Goal: Task Accomplishment & Management: Complete application form

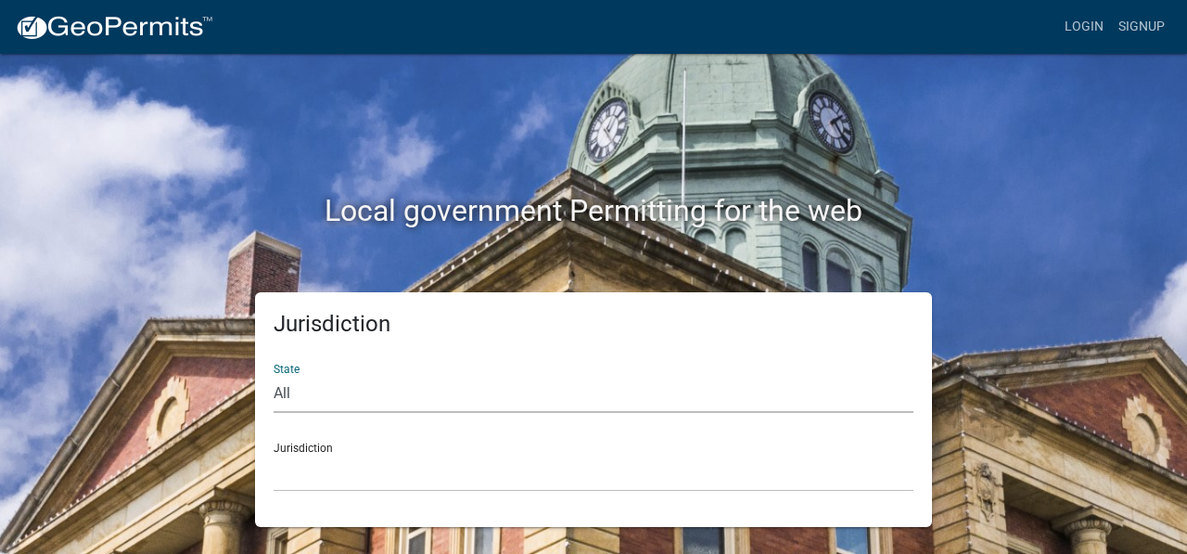
click at [293, 392] on select "All [US_STATE] [US_STATE] [US_STATE] [US_STATE] [US_STATE] [US_STATE] [US_STATE…" at bounding box center [594, 394] width 640 height 38
select select "[US_STATE]"
click at [274, 375] on select "All [US_STATE] [US_STATE] [US_STATE] [US_STATE] [US_STATE] [US_STATE] [US_STATE…" at bounding box center [594, 394] width 640 height 38
click at [317, 473] on select "[GEOGRAPHIC_DATA], [US_STATE] [GEOGRAPHIC_DATA], [US_STATE] [GEOGRAPHIC_DATA], …" at bounding box center [594, 473] width 640 height 38
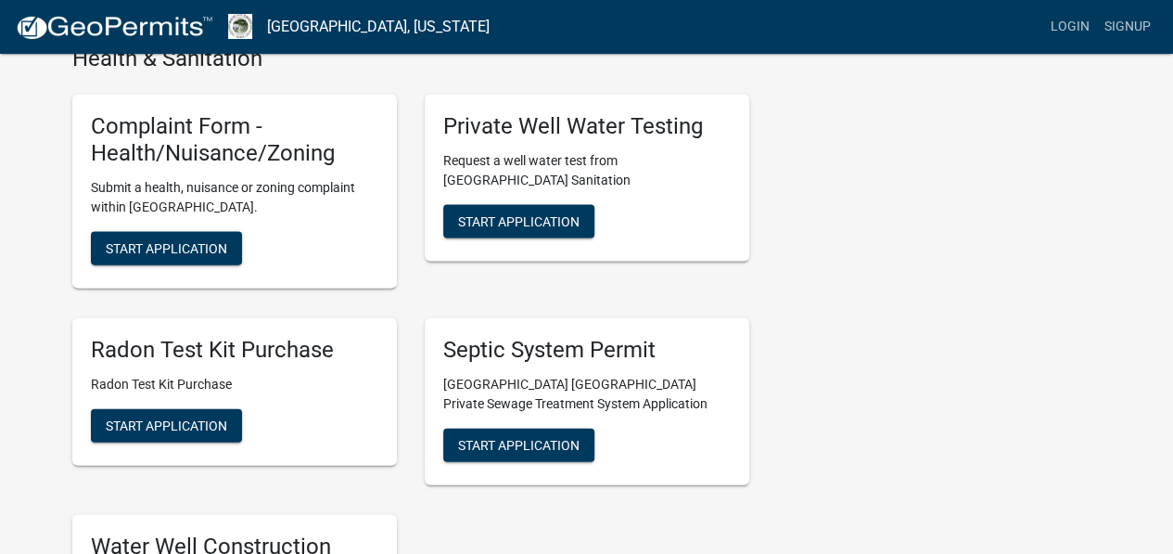
scroll to position [1875, 0]
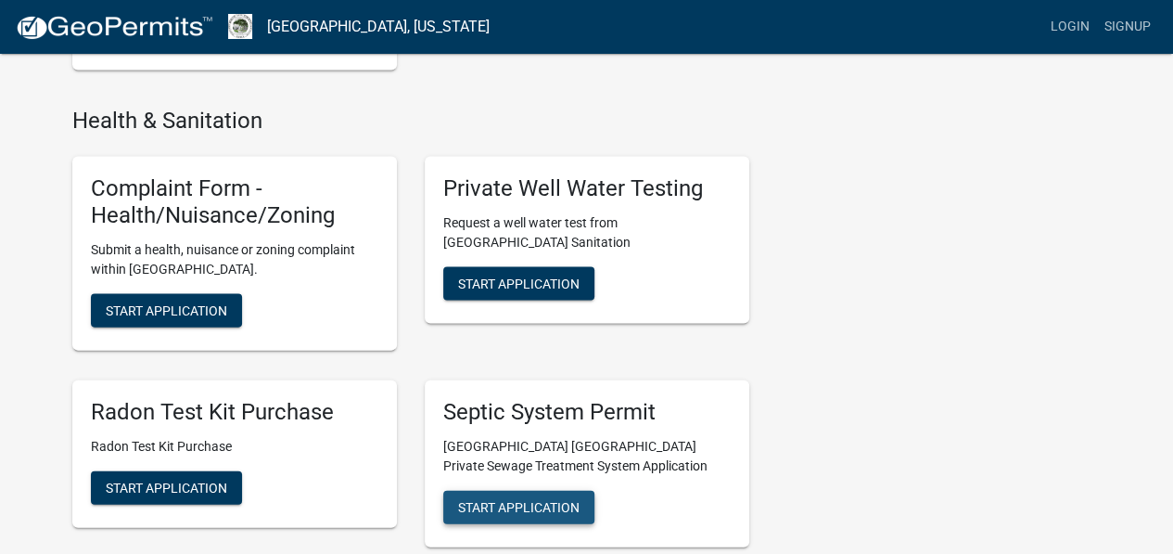
click at [540, 499] on span "Start Application" at bounding box center [519, 506] width 122 height 15
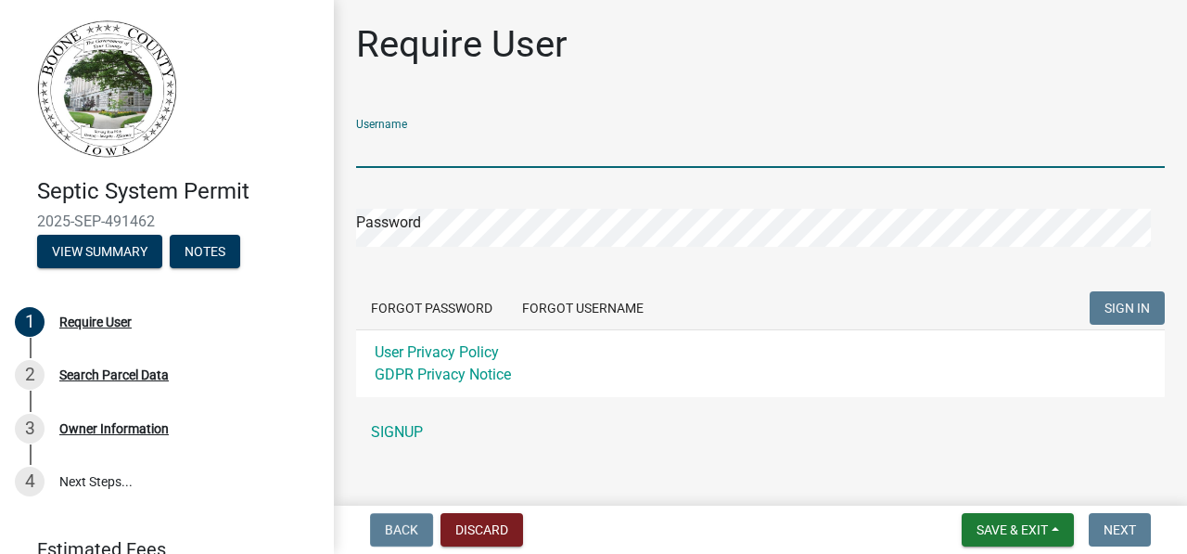
click at [408, 147] on input "Username" at bounding box center [760, 149] width 809 height 38
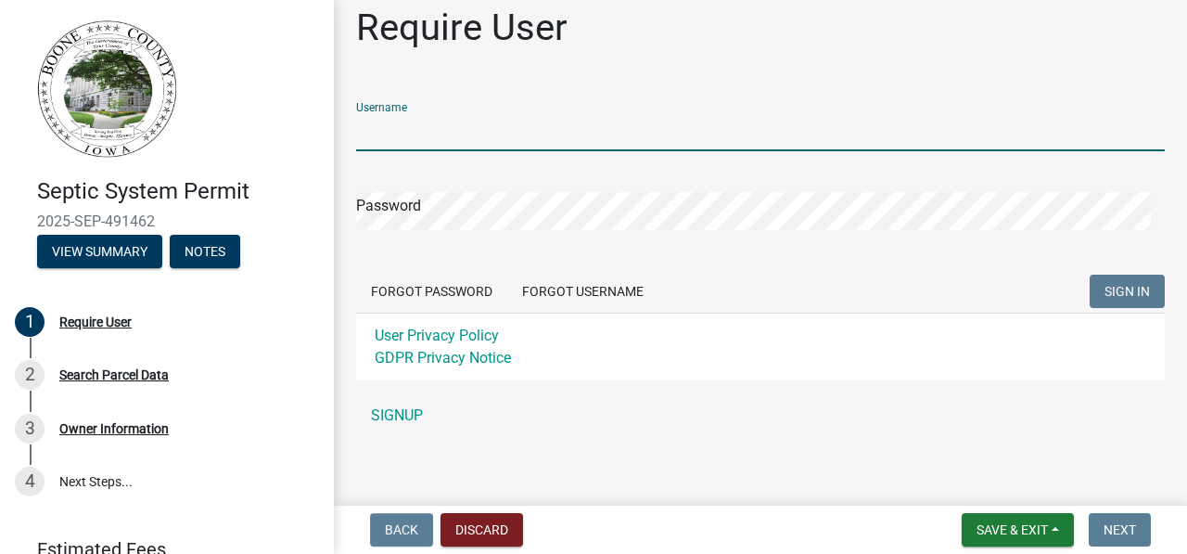
scroll to position [24, 0]
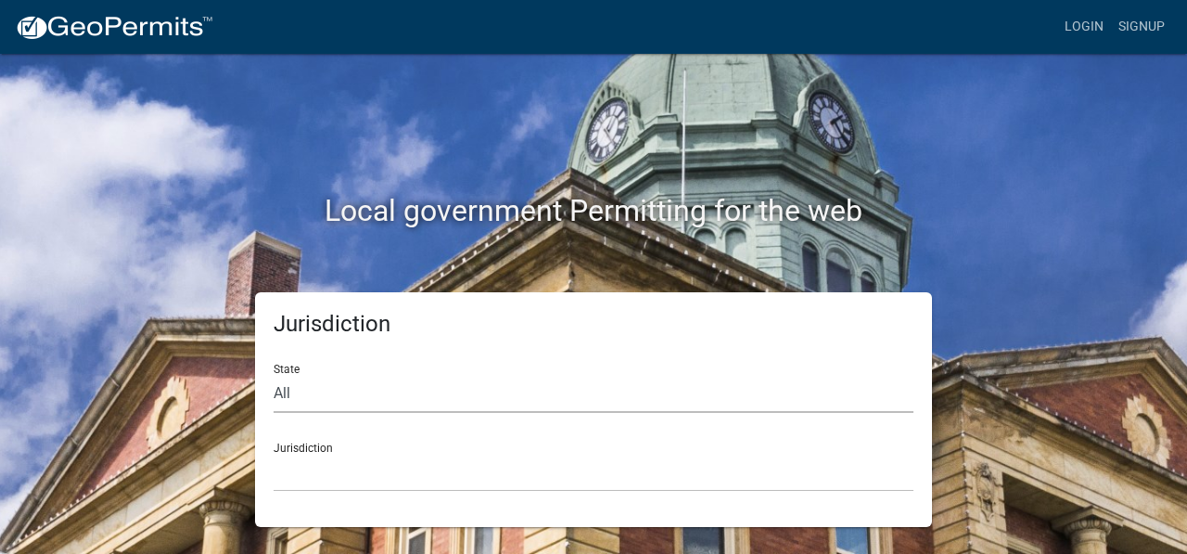
click at [468, 391] on select "All [US_STATE] [US_STATE] [US_STATE] [US_STATE] [US_STATE] [US_STATE] [US_STATE…" at bounding box center [594, 394] width 640 height 38
select select "[US_STATE]"
click at [274, 375] on select "All [US_STATE] [US_STATE] [US_STATE] [US_STATE] [US_STATE] [US_STATE] [US_STATE…" at bounding box center [594, 394] width 640 height 38
click at [383, 465] on select "[GEOGRAPHIC_DATA], [US_STATE] [GEOGRAPHIC_DATA], [US_STATE] [GEOGRAPHIC_DATA], …" at bounding box center [594, 473] width 640 height 38
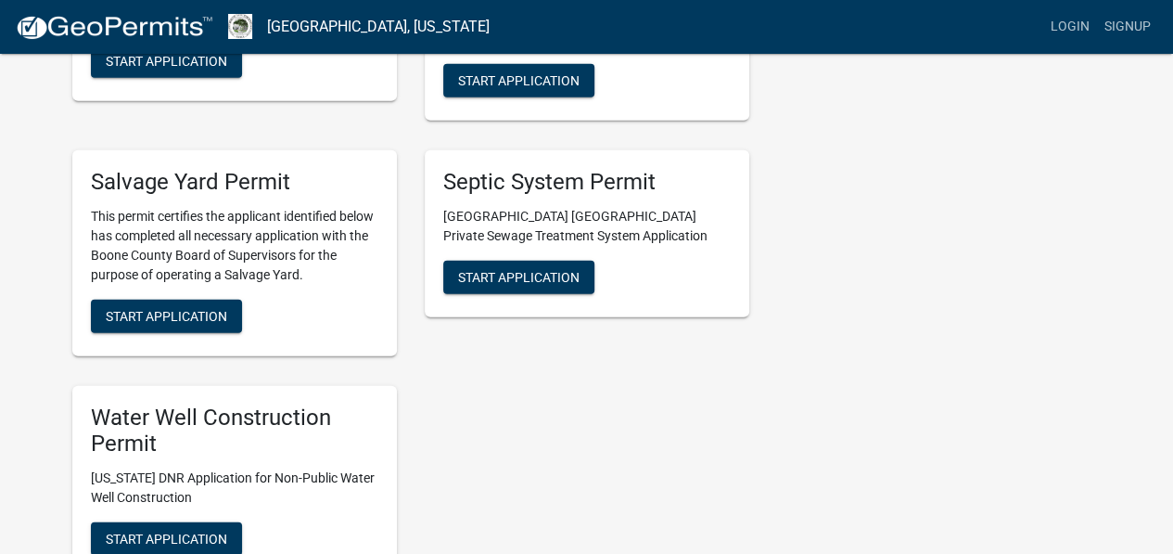
scroll to position [2363, 0]
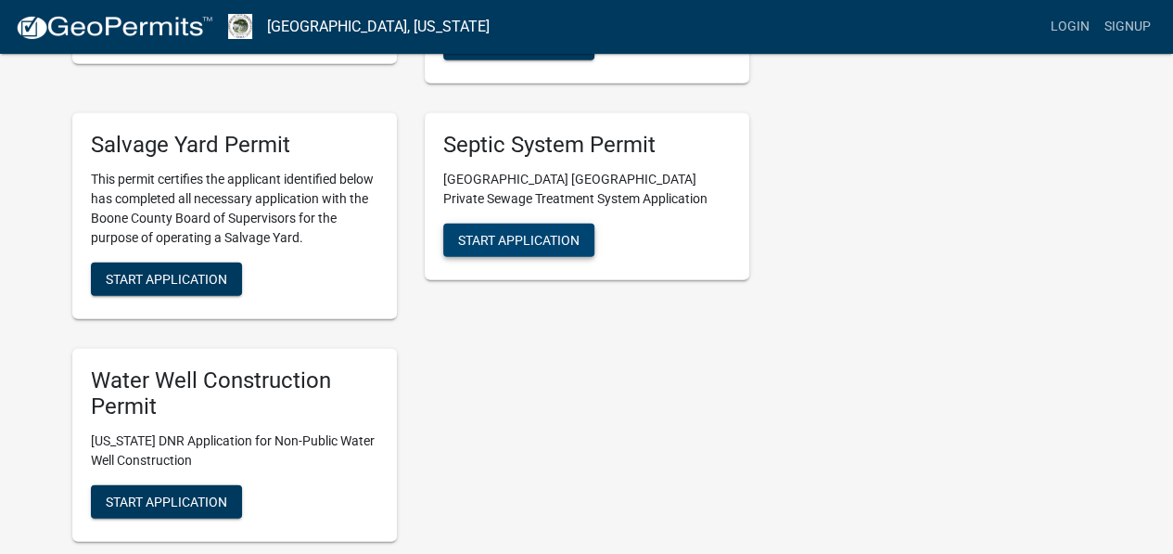
click at [544, 242] on span "Start Application" at bounding box center [519, 239] width 122 height 15
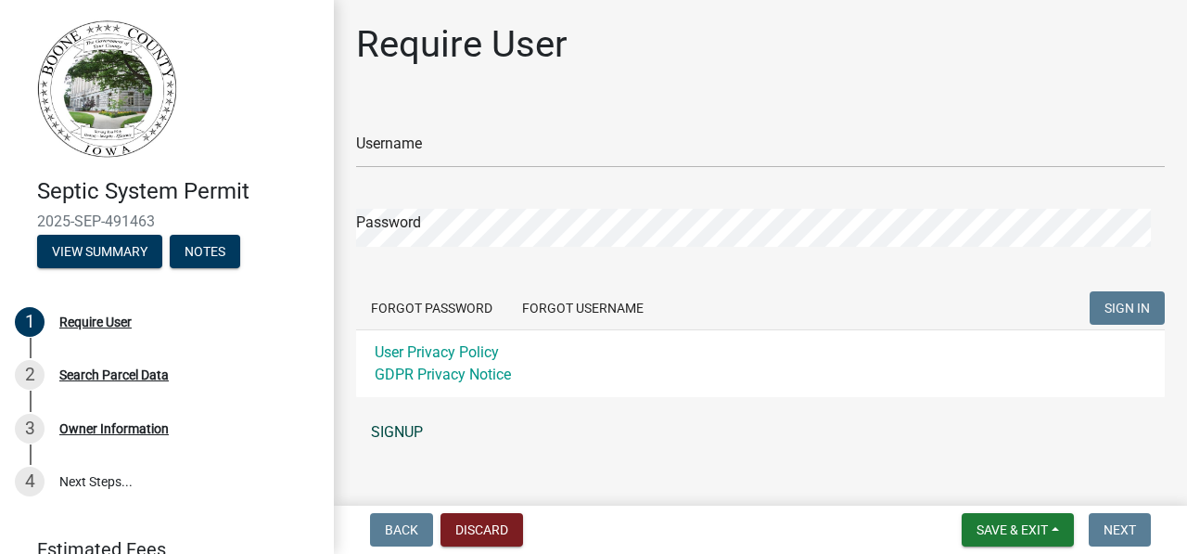
click at [400, 427] on link "SIGNUP" at bounding box center [760, 432] width 809 height 37
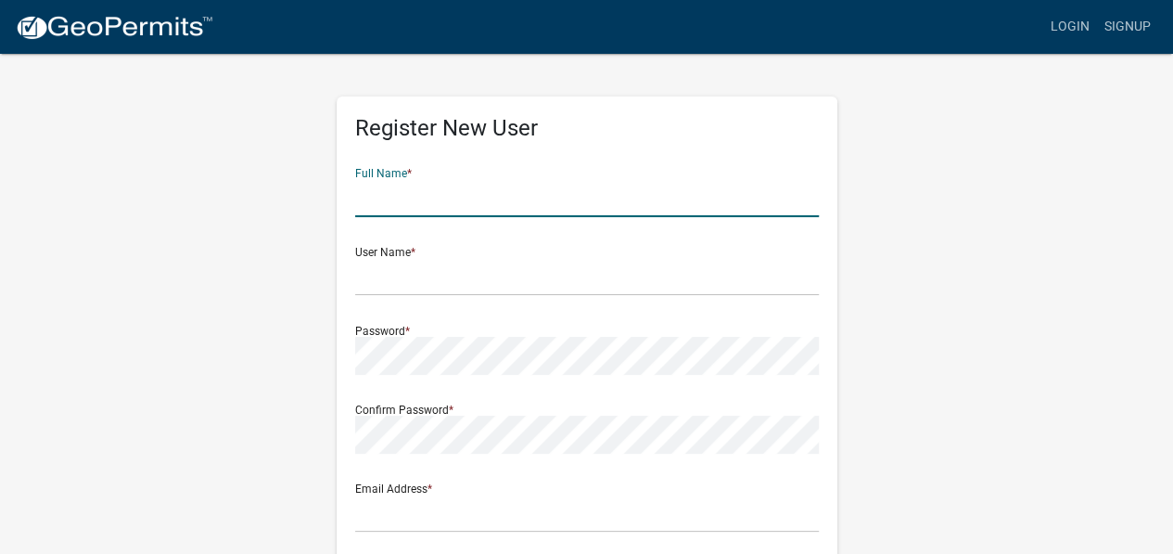
click at [436, 203] on input "text" at bounding box center [587, 198] width 464 height 38
type input "[PERSON_NAME]"
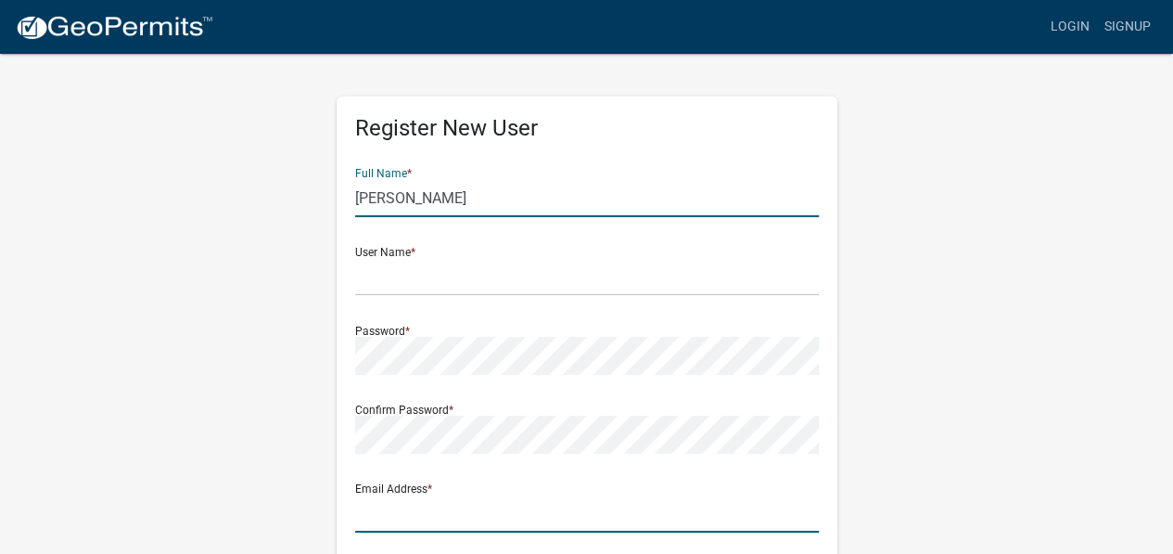
type input "[EMAIL_ADDRESS][DOMAIN_NAME]"
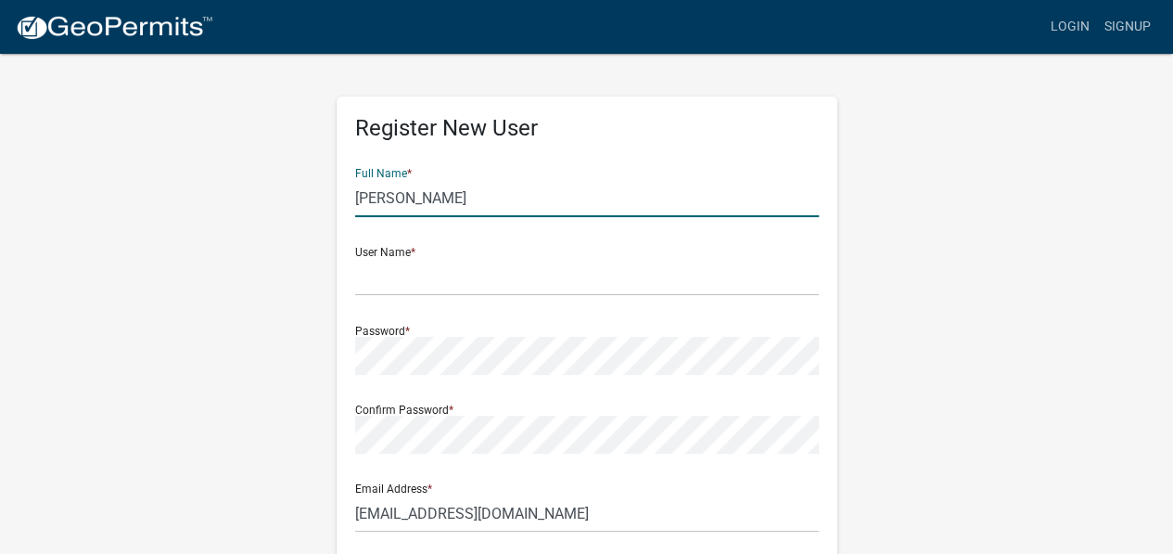
type input "[STREET_ADDRESS]"
type input "Indianola"
type input "object:3893"
type input "50125"
type input "5072440167"
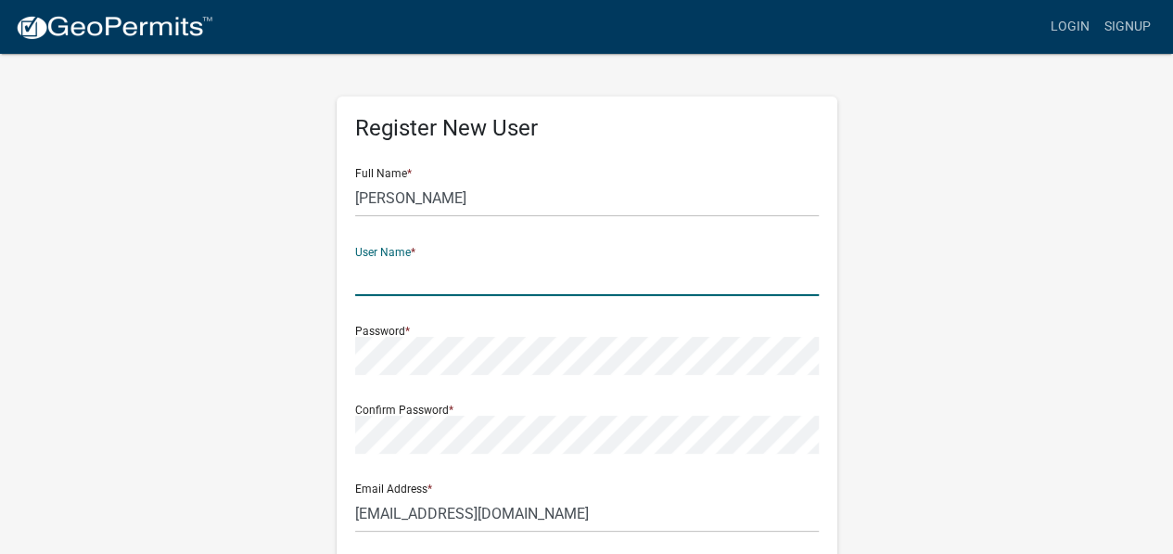
click at [432, 282] on input "text" at bounding box center [587, 277] width 464 height 38
type input "AngeeStephens"
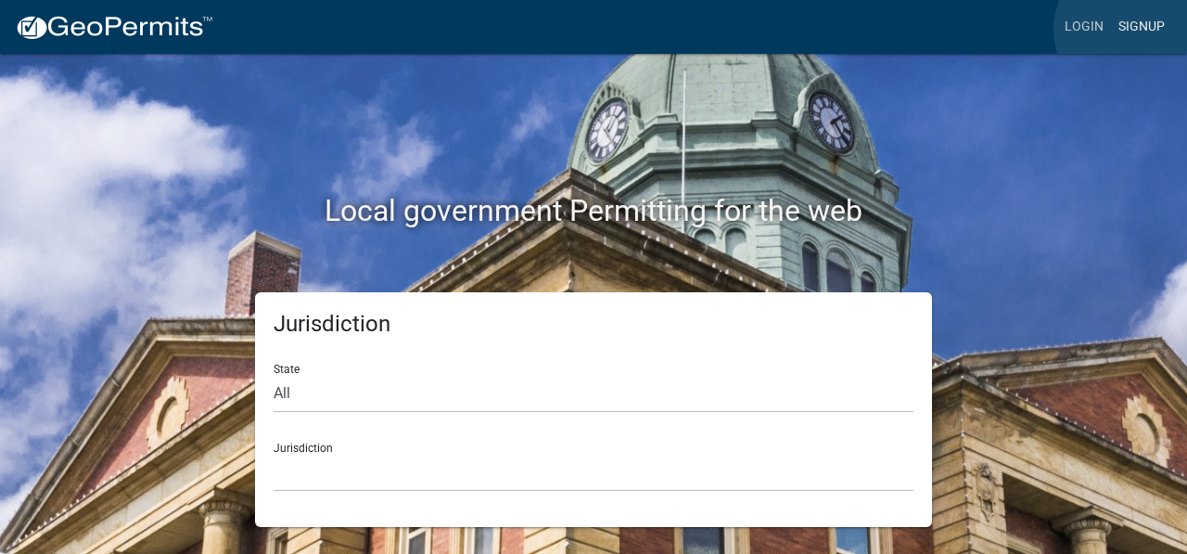
click at [1130, 29] on link "Signup" at bounding box center [1141, 26] width 61 height 35
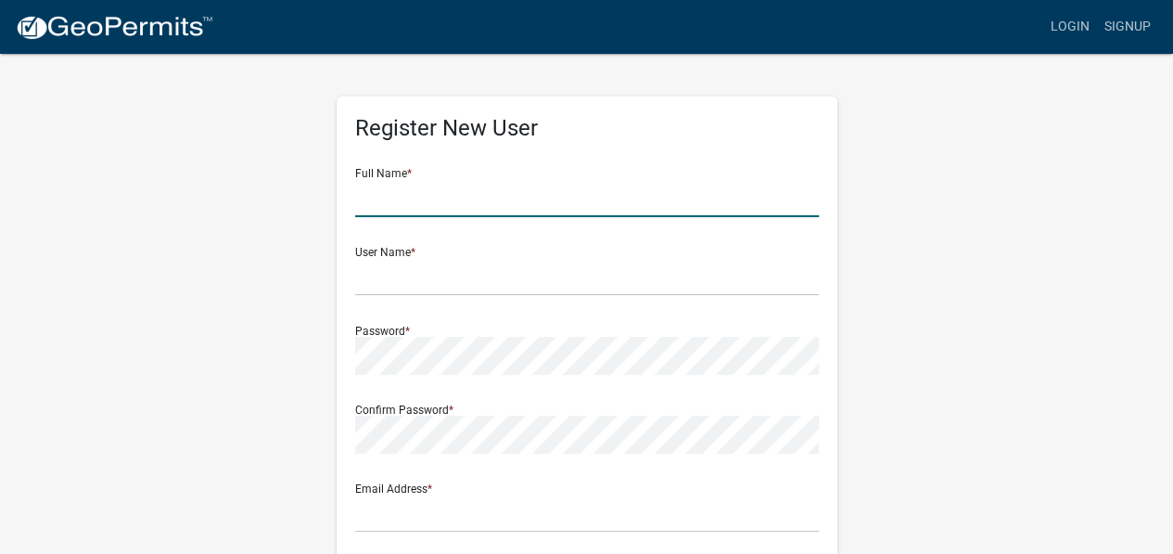
click at [553, 214] on input "text" at bounding box center [587, 198] width 464 height 38
type input "[PERSON_NAME]"
type input "AngeeStephens"
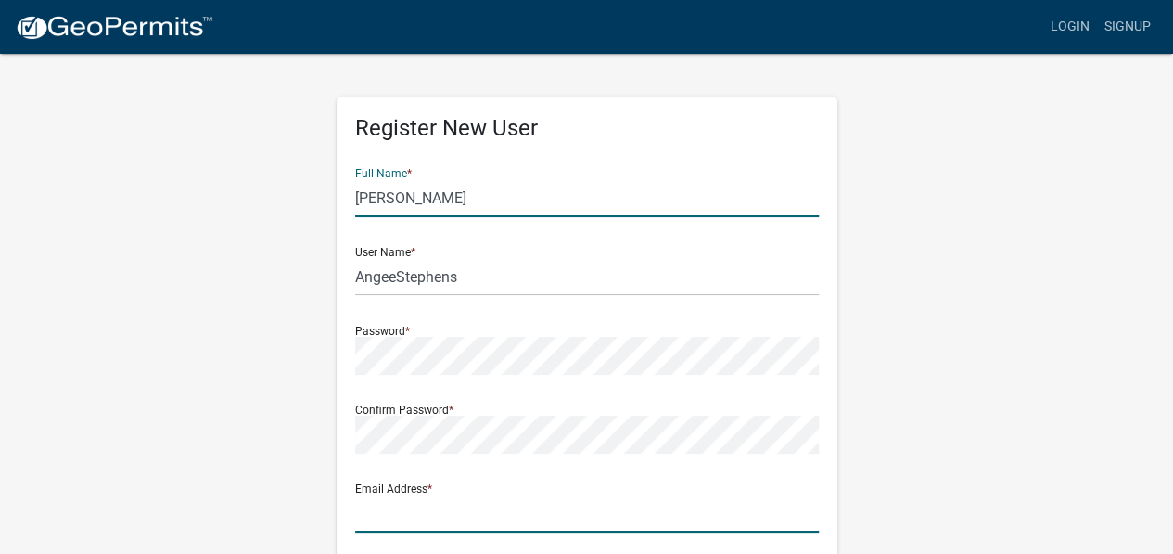
type input "[EMAIL_ADDRESS][DOMAIN_NAME]"
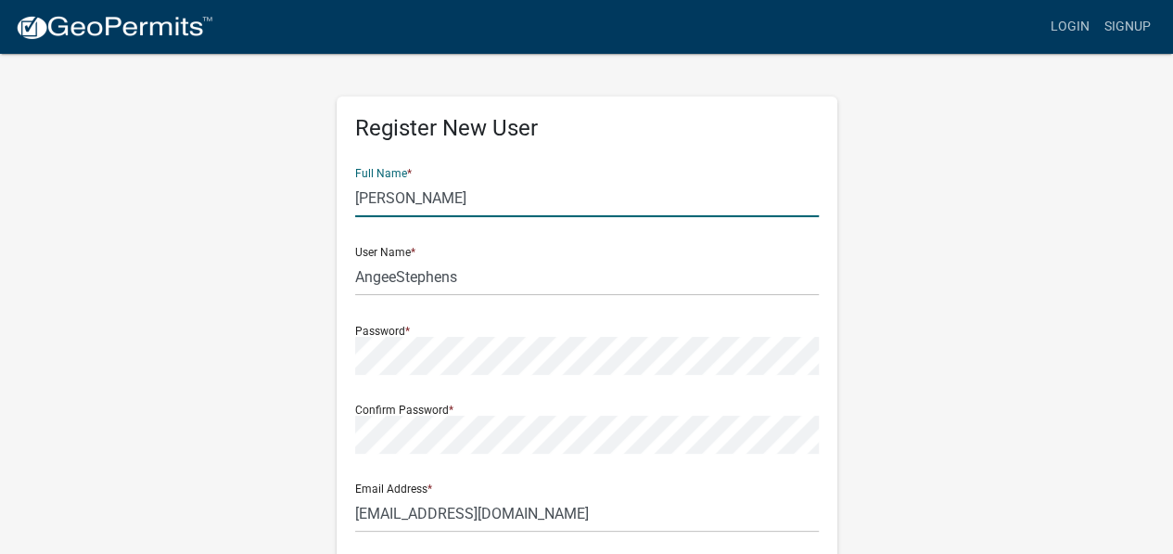
type input "[STREET_ADDRESS]"
type input "Indianola"
type input "object:3893"
type input "50125"
type input "5072440167"
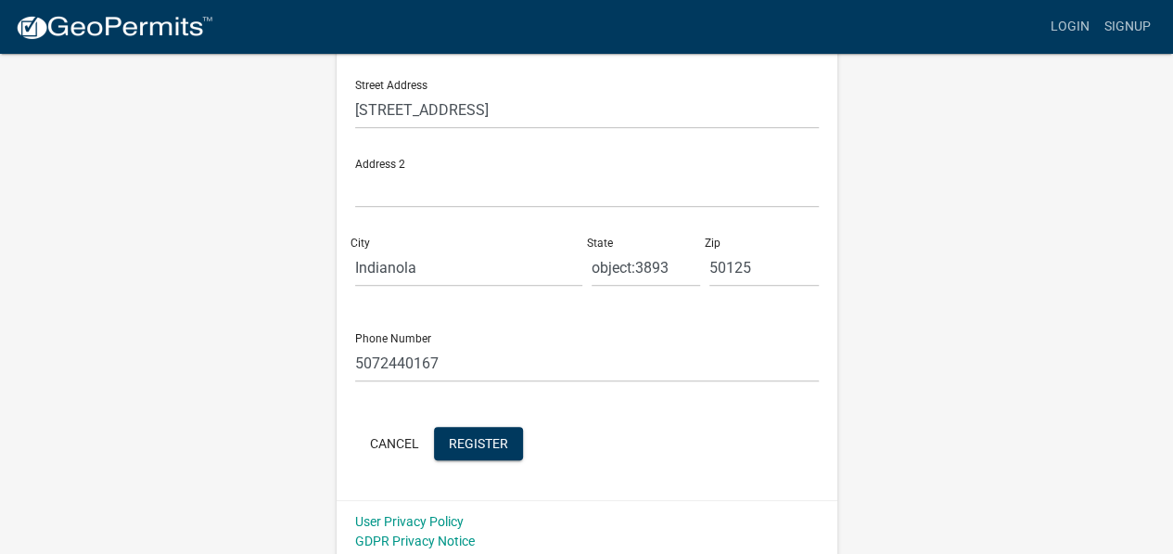
scroll to position [490, 0]
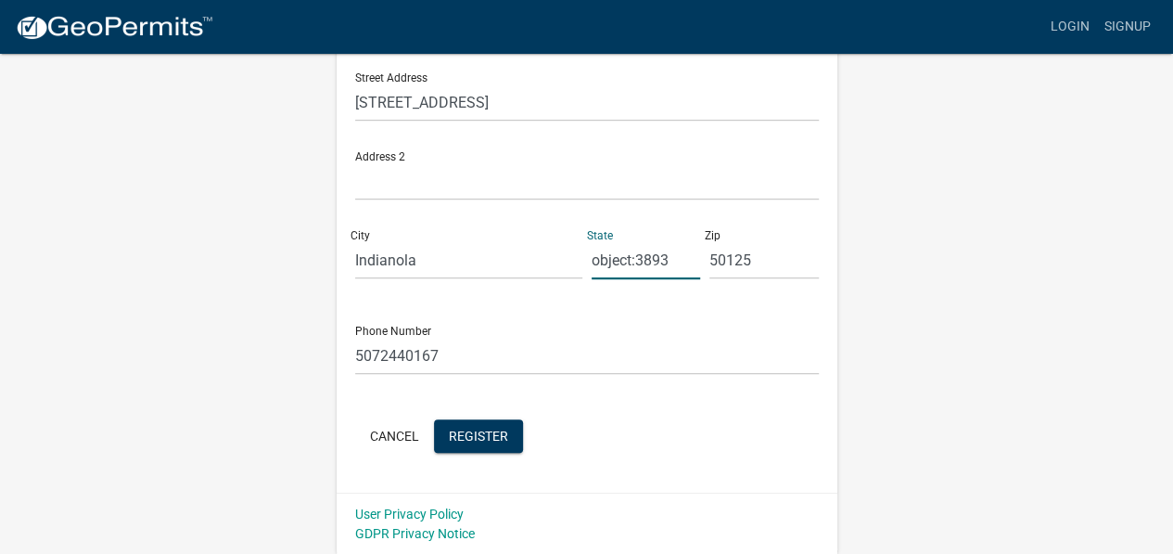
click at [699, 266] on input "object:3893" at bounding box center [646, 260] width 109 height 38
type input "o"
click at [618, 264] on input "ia" at bounding box center [646, 260] width 109 height 38
type input "i"
type input "[US_STATE]"
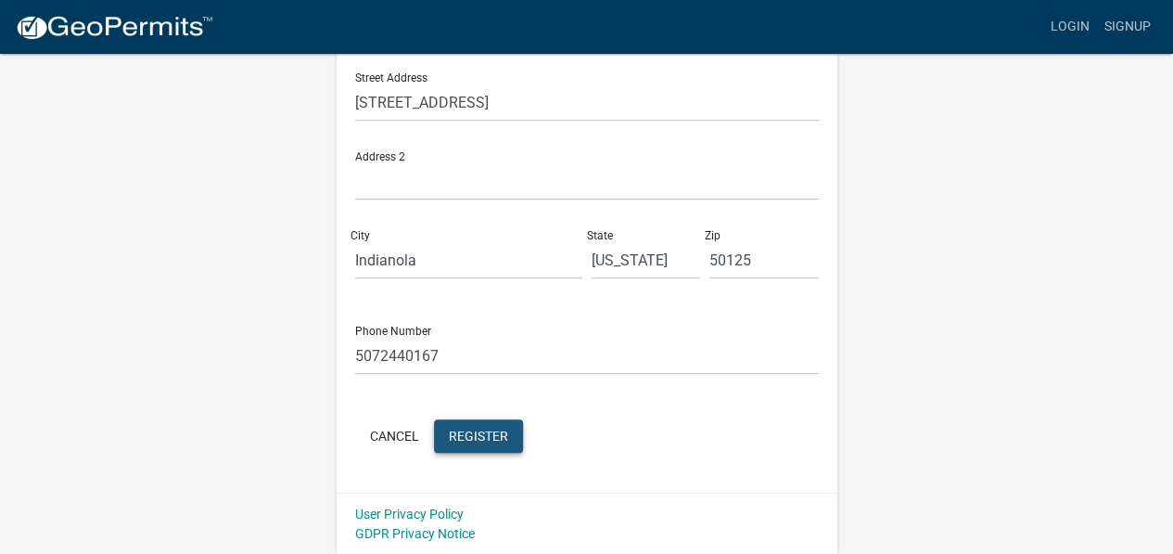
click at [480, 439] on span "Register" at bounding box center [478, 435] width 59 height 15
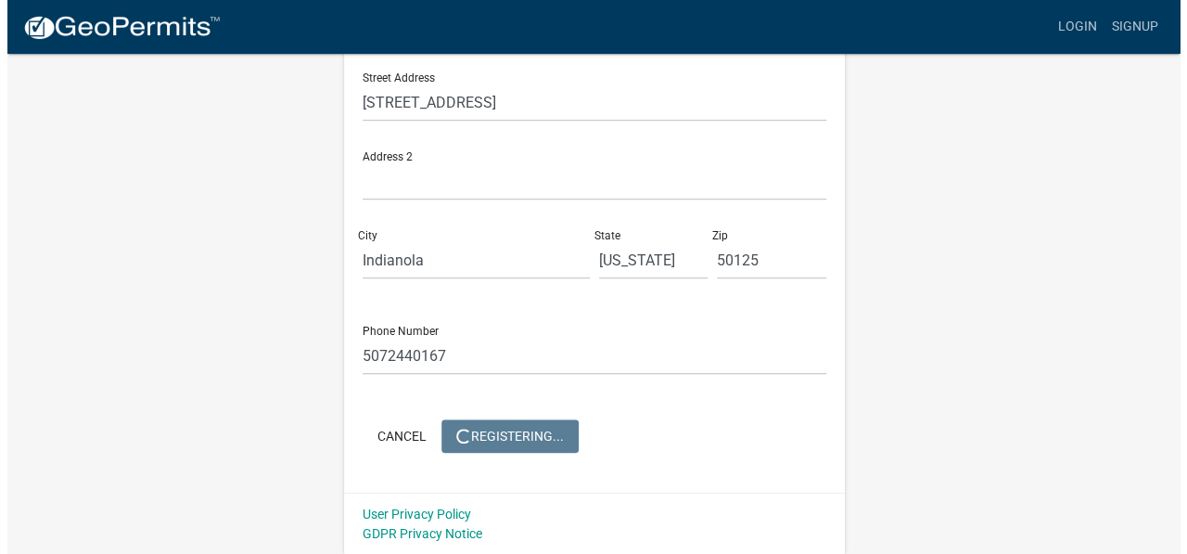
scroll to position [0, 0]
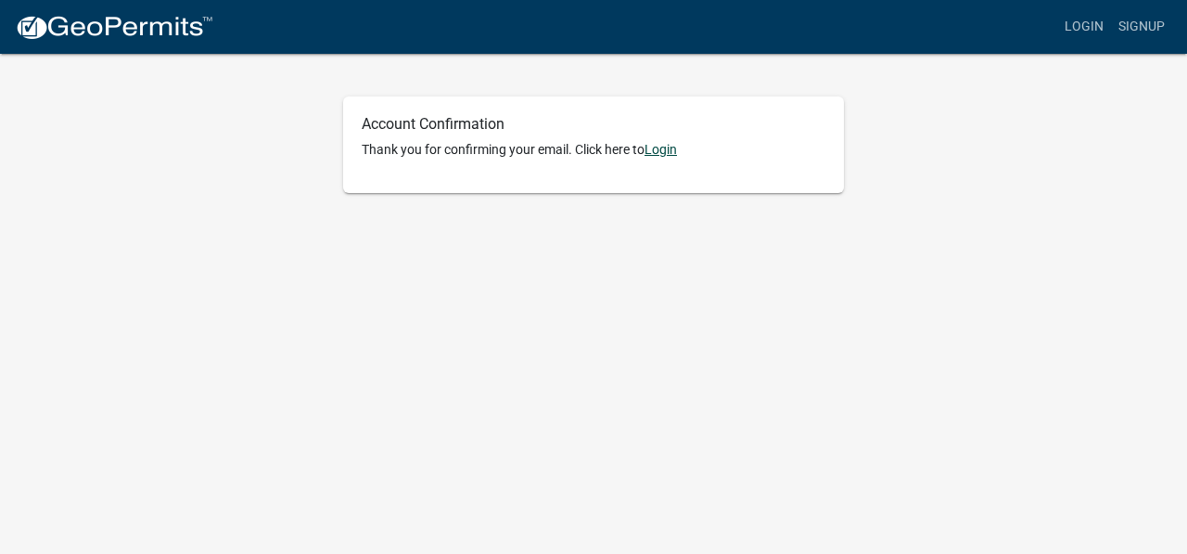
click at [668, 149] on link "Login" at bounding box center [661, 149] width 32 height 15
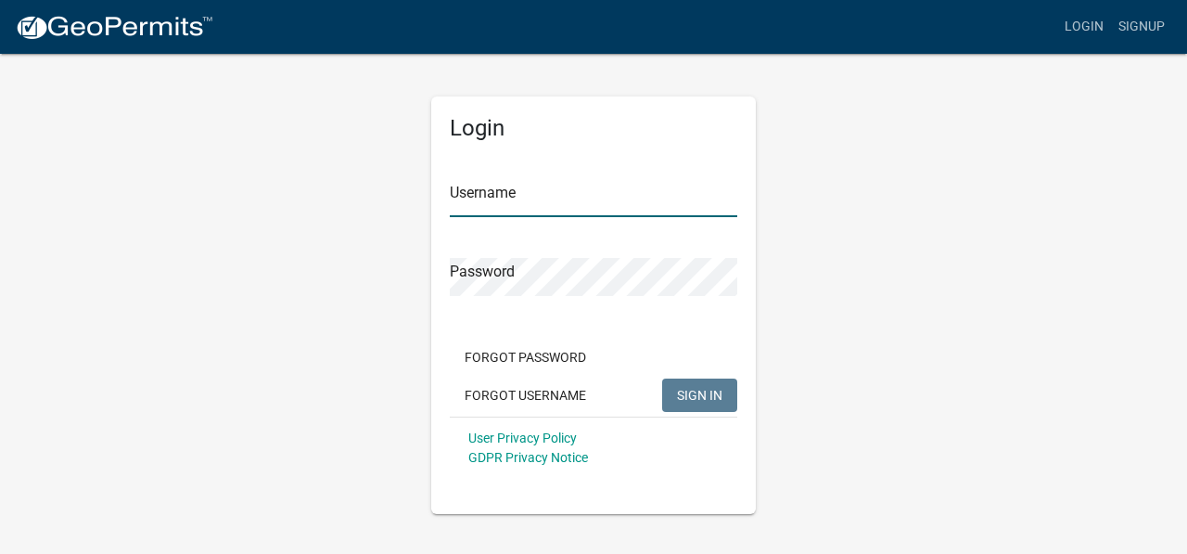
type input "AngeeStephens"
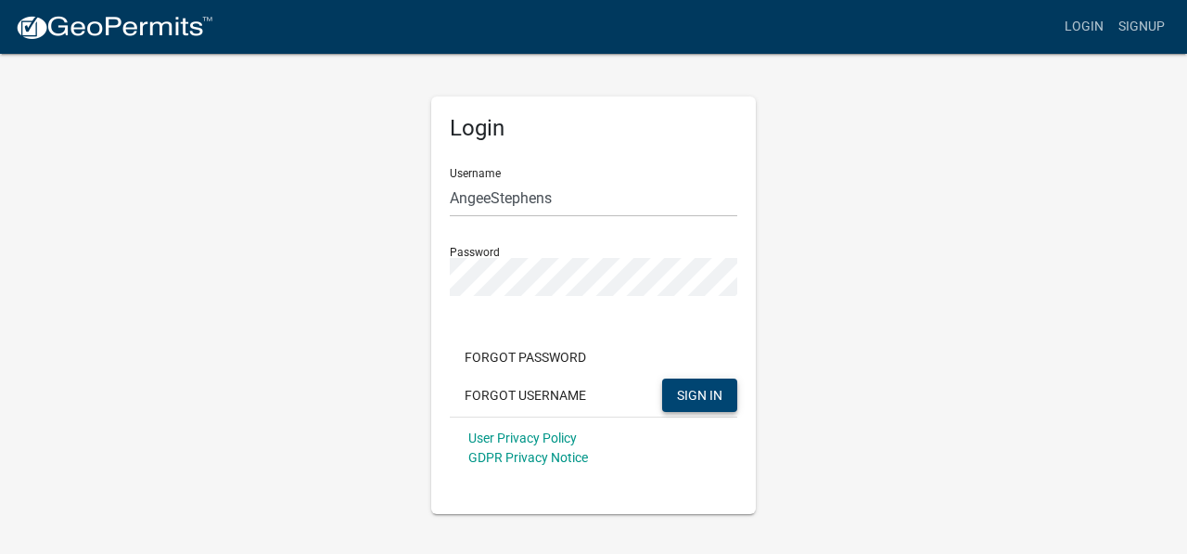
click at [690, 398] on span "SIGN IN" at bounding box center [699, 394] width 45 height 15
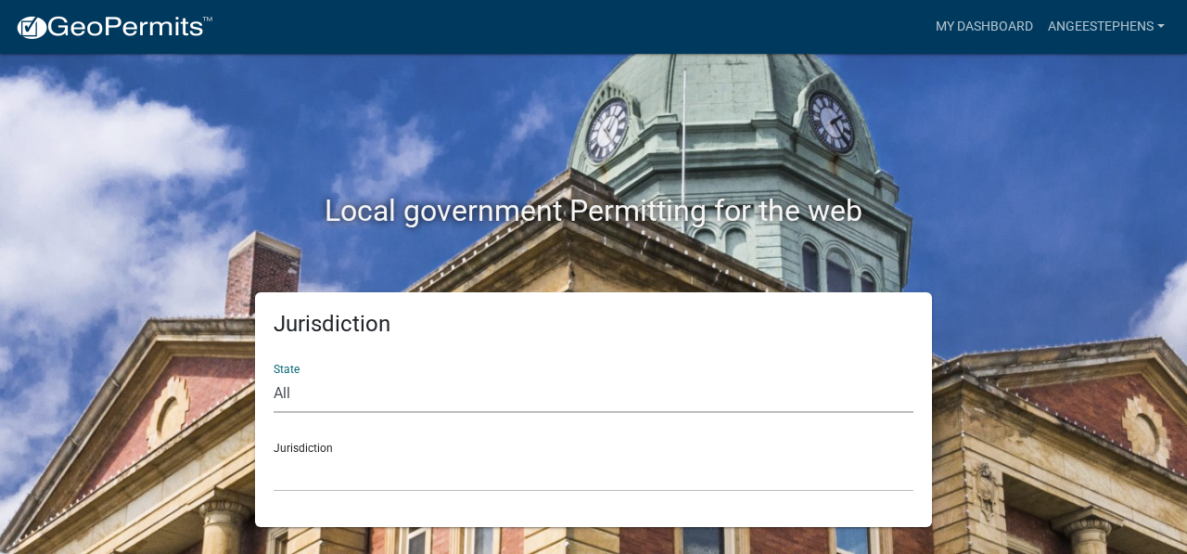
click at [543, 386] on select "All [US_STATE] [US_STATE] [US_STATE] [US_STATE] [US_STATE] [US_STATE] [US_STATE…" at bounding box center [594, 394] width 640 height 38
select select "[US_STATE]"
click at [274, 375] on select "All [US_STATE] [US_STATE] [US_STATE] [US_STATE] [US_STATE] [US_STATE] [US_STATE…" at bounding box center [594, 394] width 640 height 38
click at [336, 461] on select "[GEOGRAPHIC_DATA], [US_STATE] [GEOGRAPHIC_DATA], [US_STATE] [GEOGRAPHIC_DATA], …" at bounding box center [594, 473] width 640 height 38
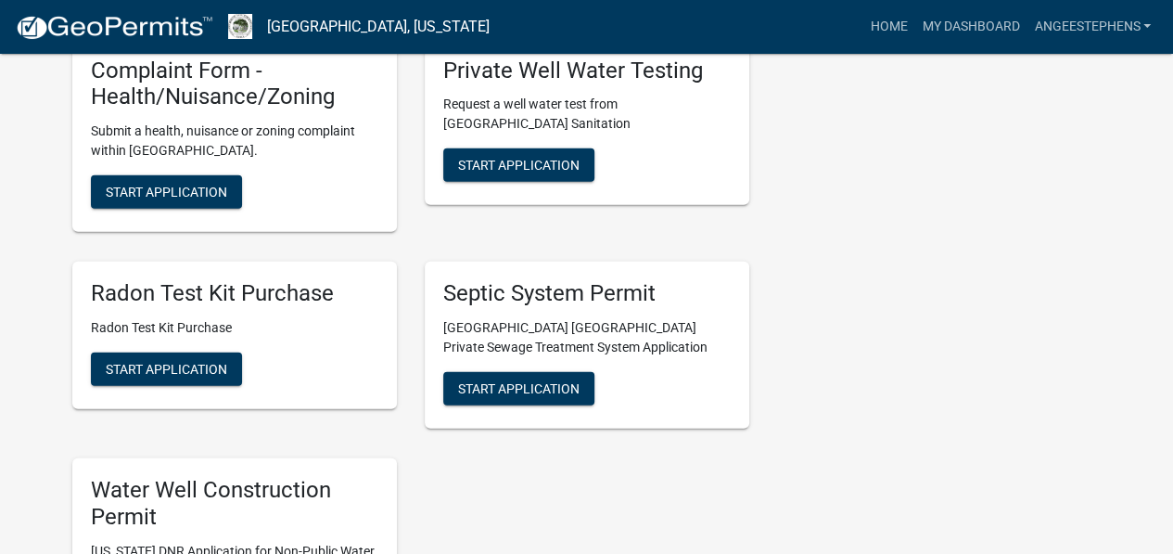
scroll to position [2107, 0]
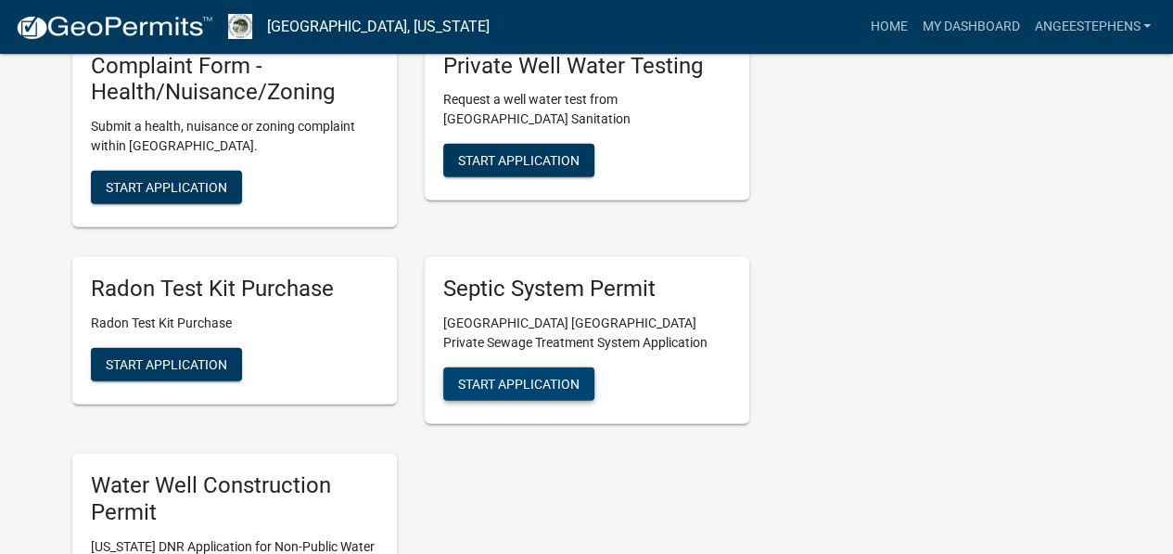
click at [562, 377] on span "Start Application" at bounding box center [519, 384] width 122 height 15
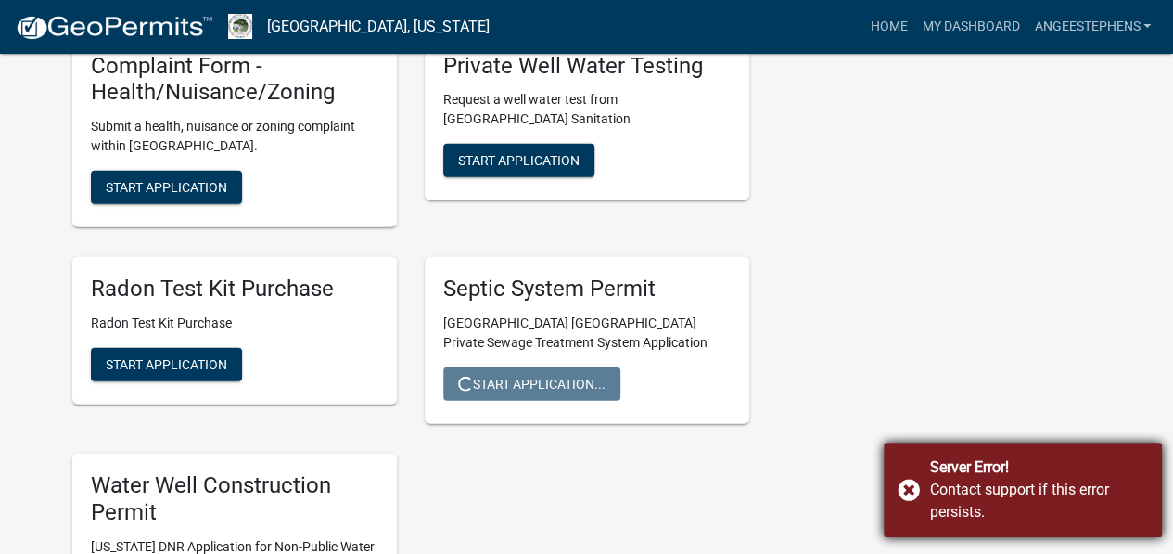
click at [906, 491] on div "Server Error! Contact support if this error persists." at bounding box center [1023, 489] width 278 height 95
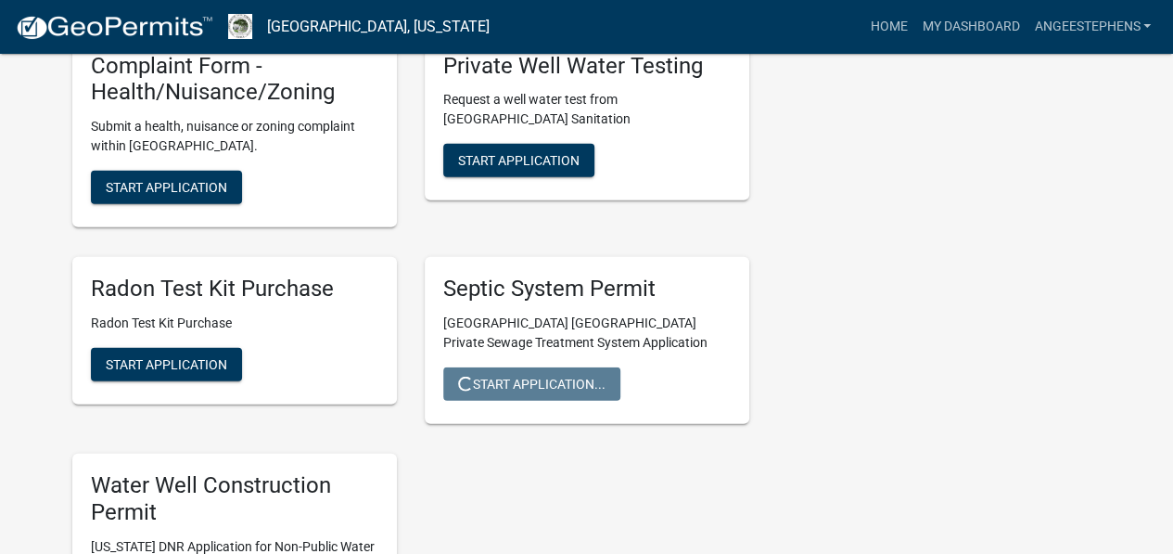
click at [579, 407] on div "Septic System Permit [GEOGRAPHIC_DATA] [GEOGRAPHIC_DATA] Private Sewage Treatme…" at bounding box center [587, 340] width 353 height 197
click at [1096, 29] on link "AngeeStephens" at bounding box center [1093, 26] width 132 height 35
click at [1073, 79] on link "Account" at bounding box center [1084, 76] width 148 height 45
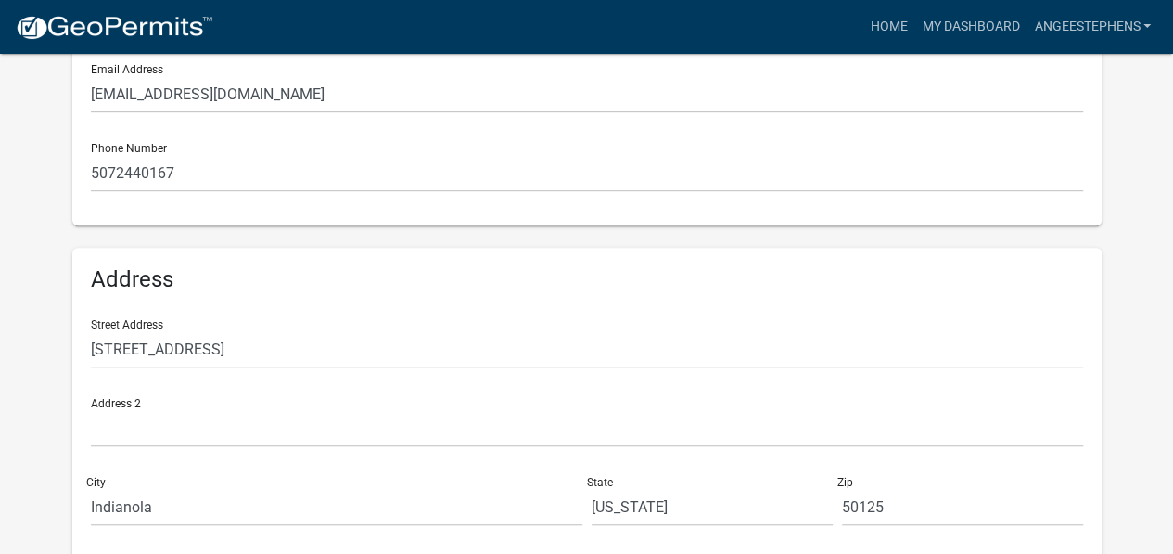
scroll to position [526, 0]
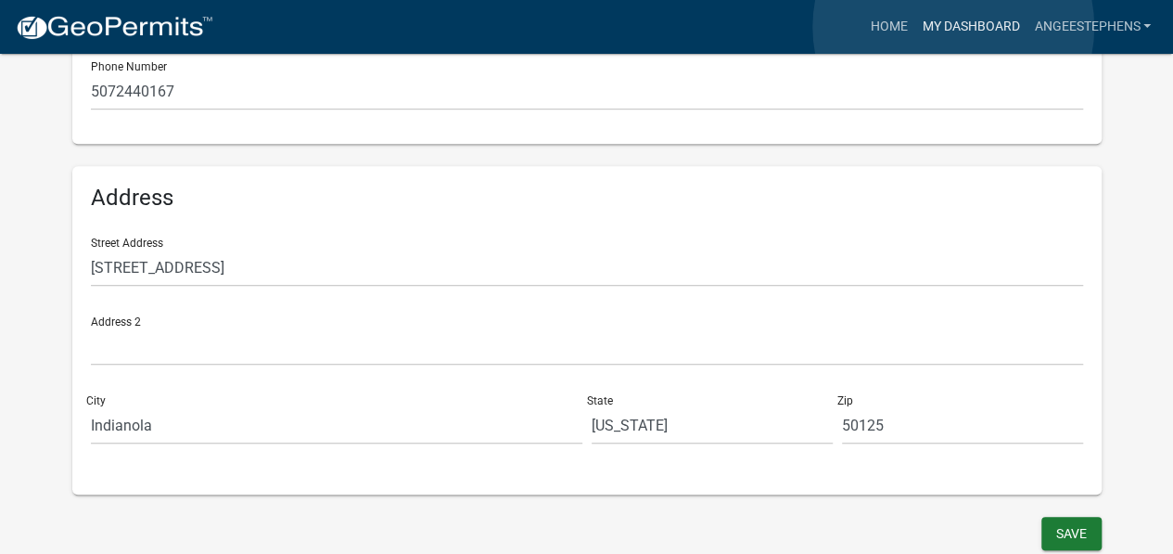
click at [954, 27] on link "My Dashboard" at bounding box center [971, 26] width 112 height 35
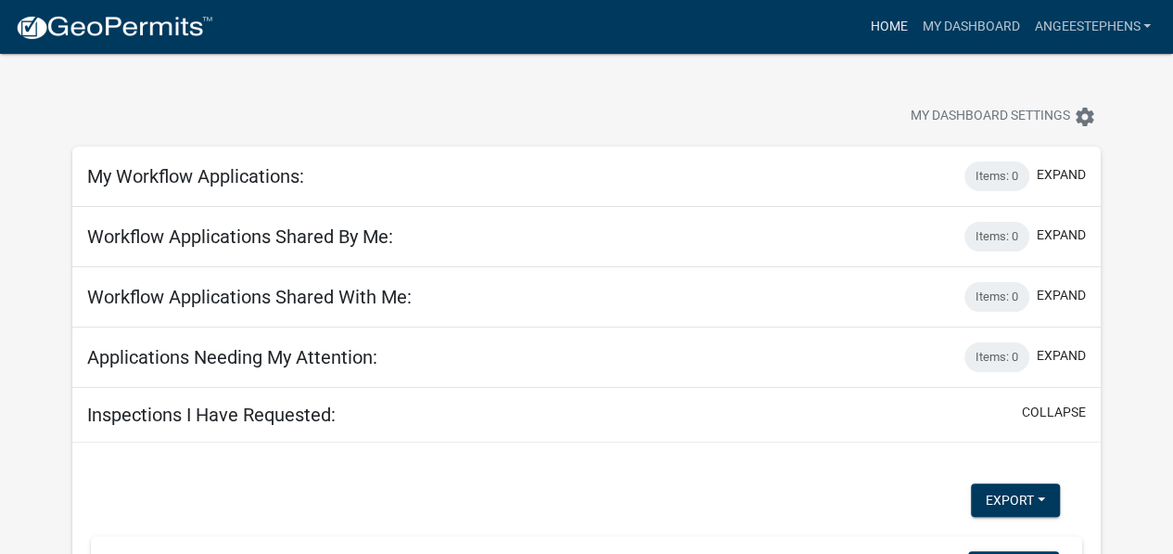
click at [885, 33] on link "Home" at bounding box center [889, 26] width 52 height 35
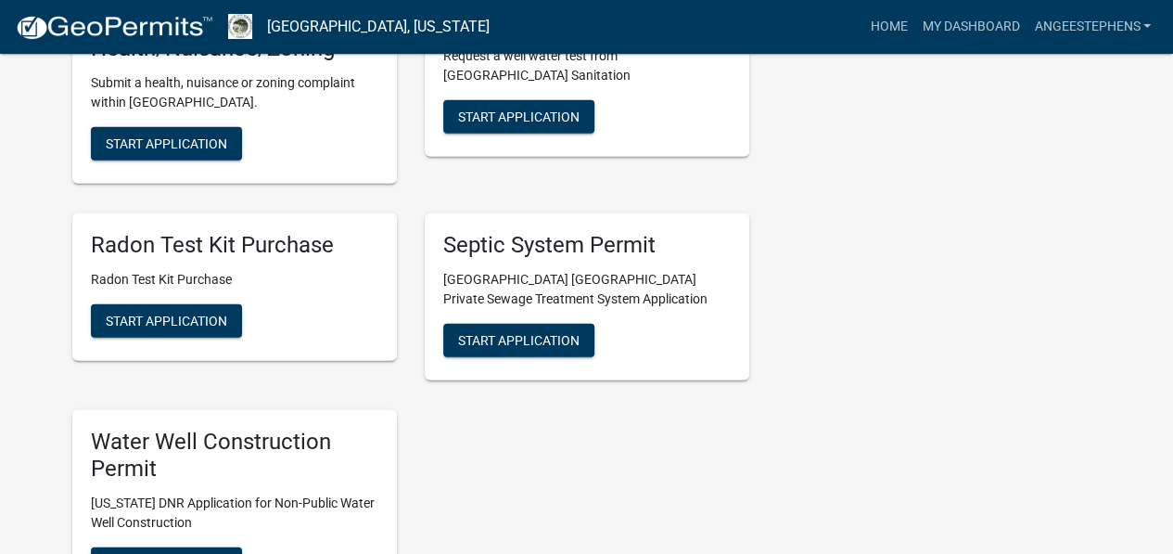
scroll to position [2162, 0]
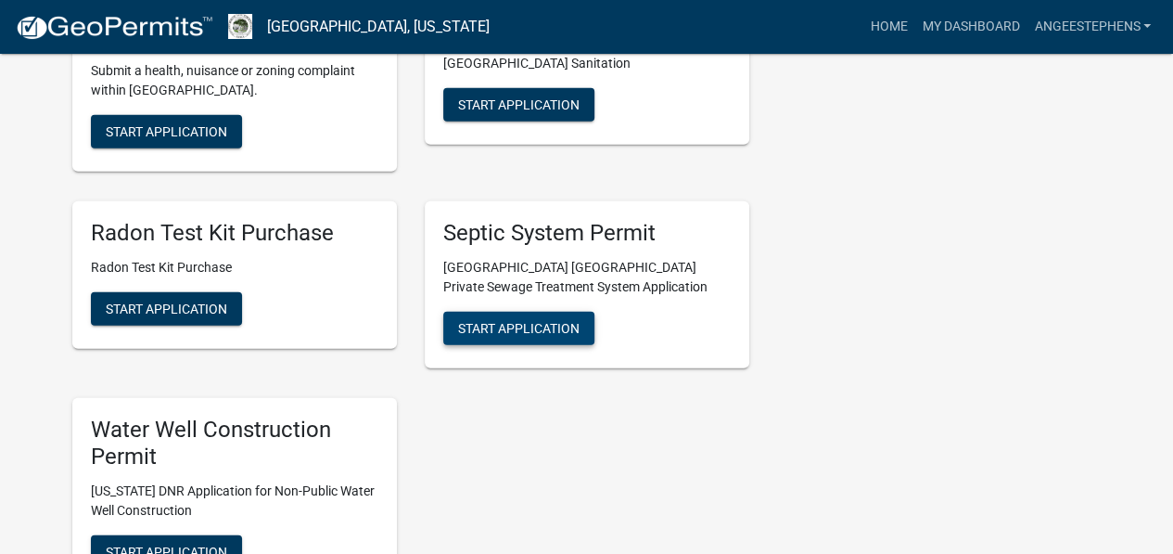
click at [546, 321] on span "Start Application" at bounding box center [519, 328] width 122 height 15
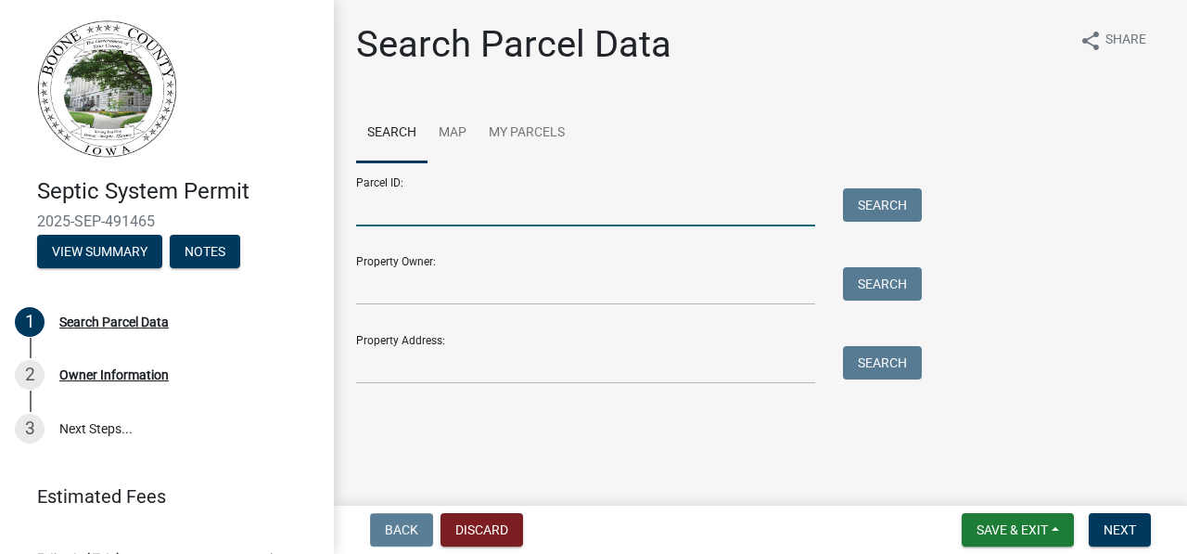
click at [495, 212] on input "Parcel ID:" at bounding box center [585, 207] width 459 height 38
click at [132, 327] on div "Search Parcel Data" at bounding box center [113, 321] width 109 height 13
click at [449, 133] on link "Map" at bounding box center [453, 133] width 50 height 59
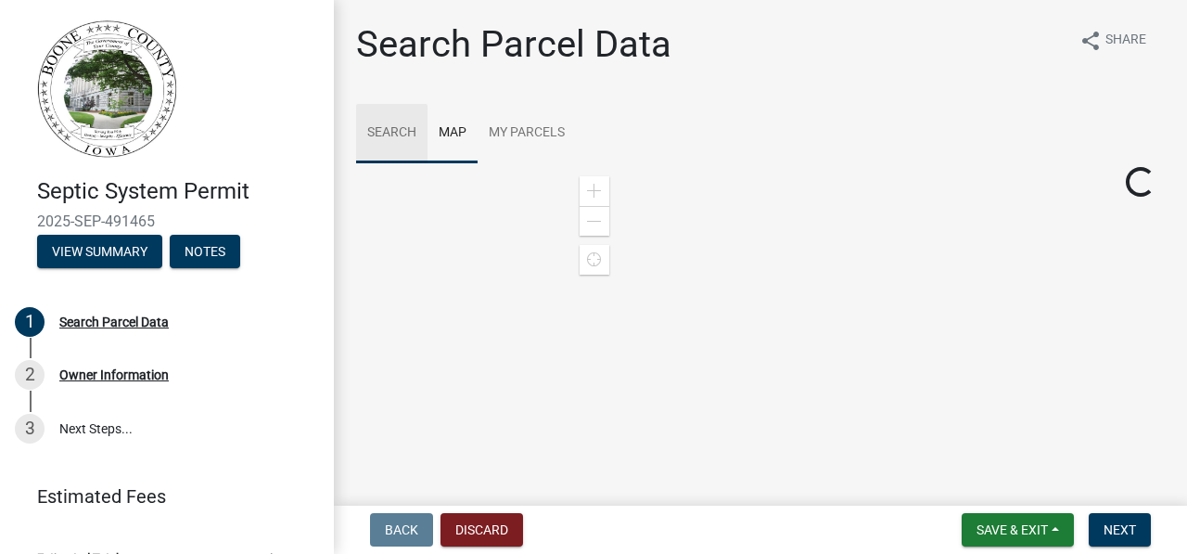
click at [398, 135] on link "Search" at bounding box center [391, 133] width 71 height 59
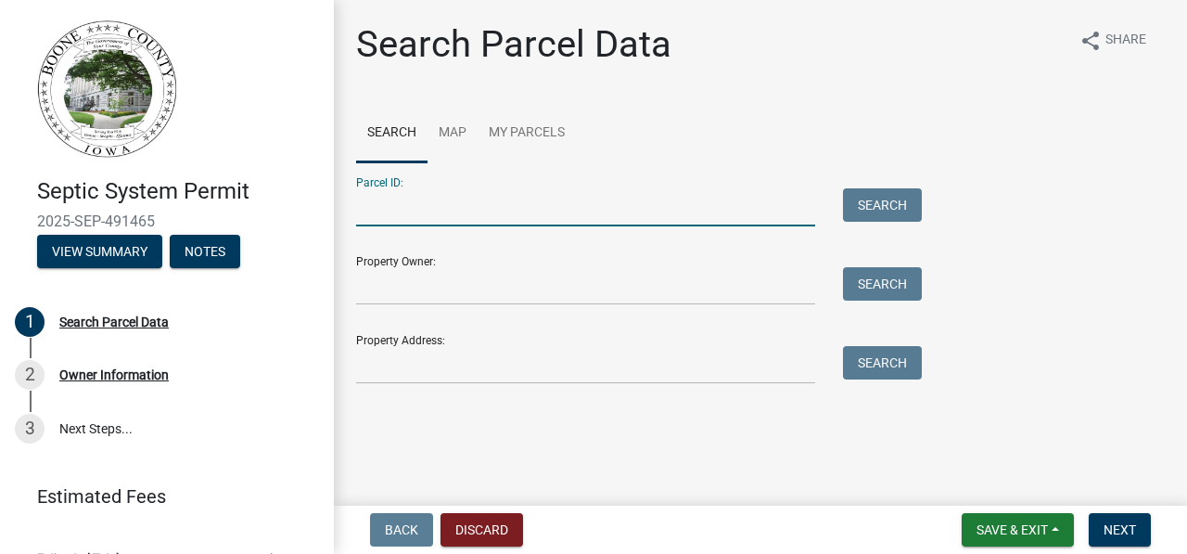
click at [679, 210] on input "Parcel ID:" at bounding box center [585, 207] width 459 height 38
click at [455, 137] on link "Map" at bounding box center [453, 133] width 50 height 59
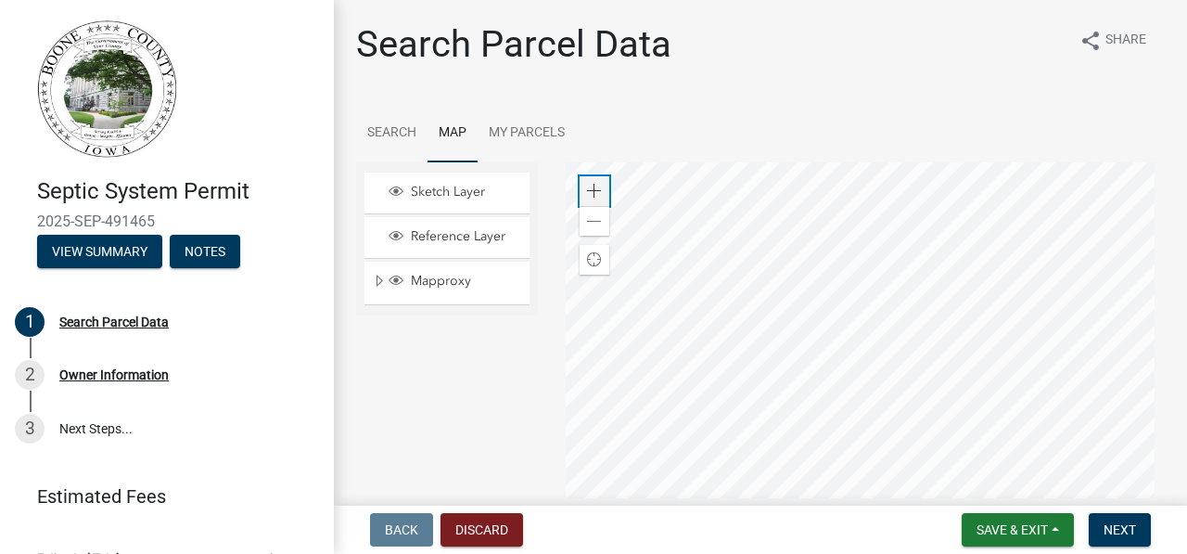
click at [592, 194] on span at bounding box center [594, 191] width 15 height 15
click at [1013, 531] on span "Save & Exit" at bounding box center [1012, 529] width 71 height 15
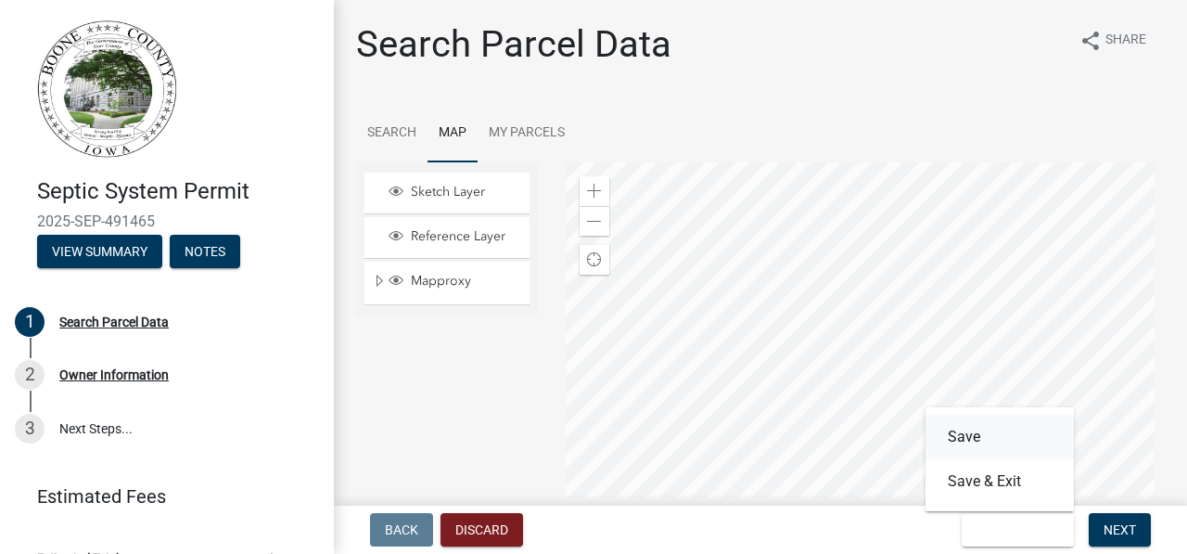
click at [978, 438] on button "Save" at bounding box center [1000, 437] width 148 height 45
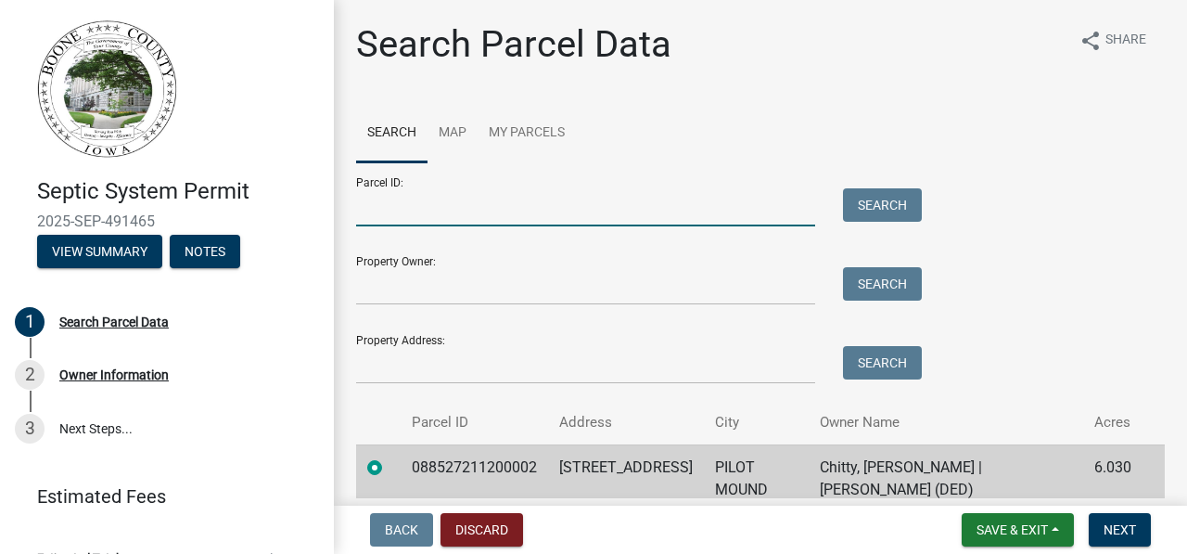
click at [722, 211] on input "Parcel ID:" at bounding box center [585, 207] width 459 height 38
click at [757, 211] on input "Parcel ID:" at bounding box center [585, 207] width 459 height 38
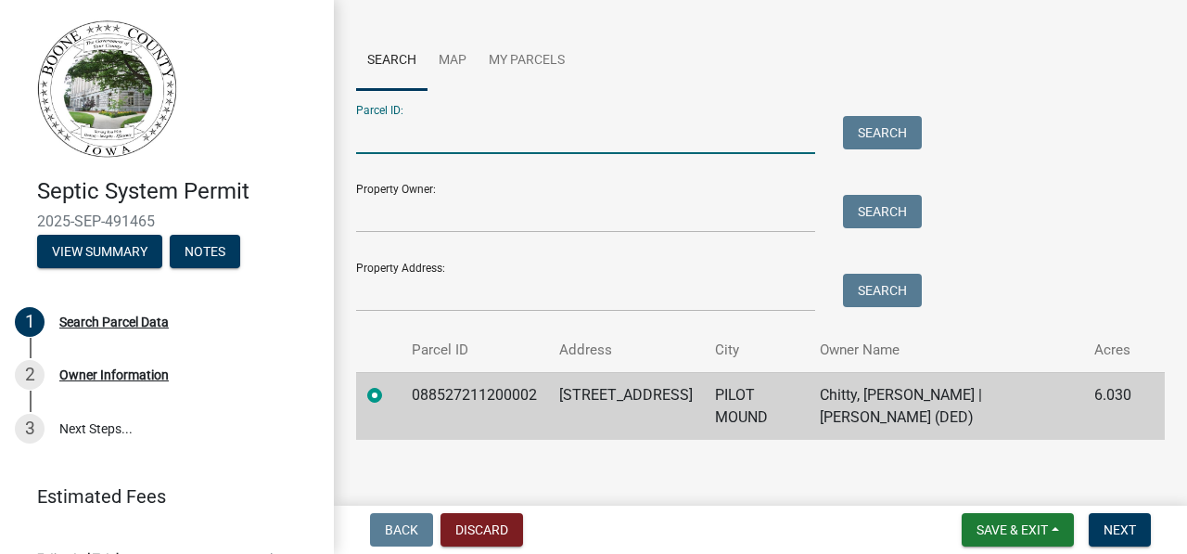
scroll to position [85, 0]
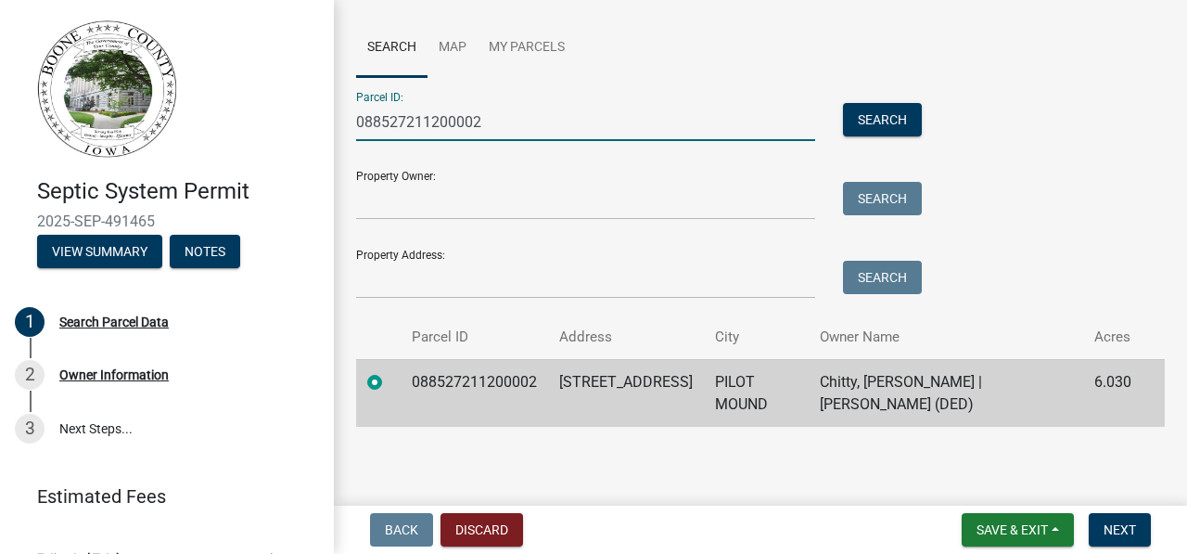
type input "088527211200002"
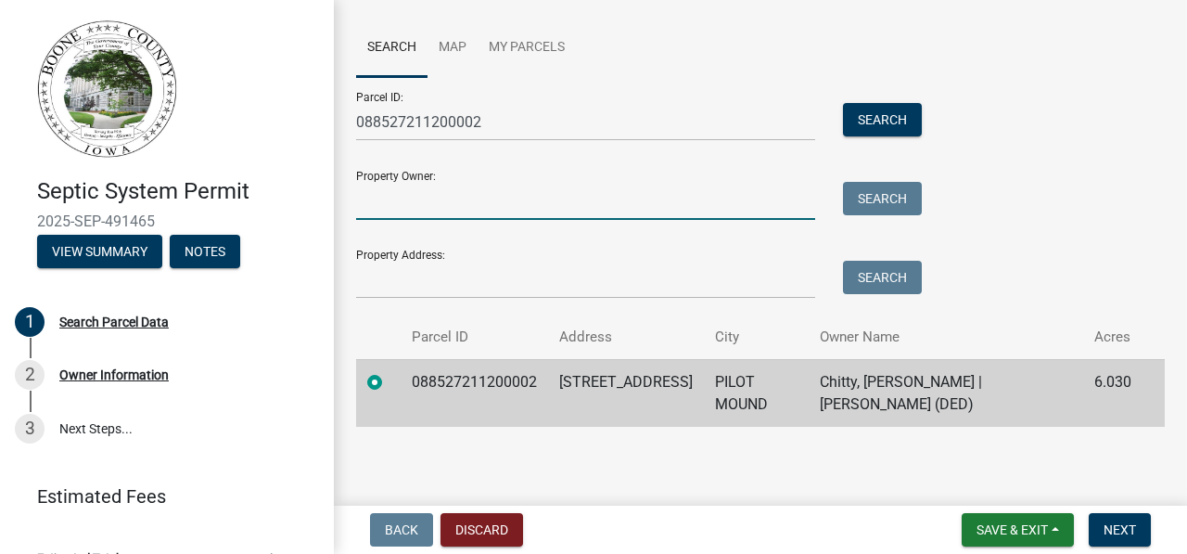
click at [526, 206] on input "Property Owner:" at bounding box center [585, 201] width 459 height 38
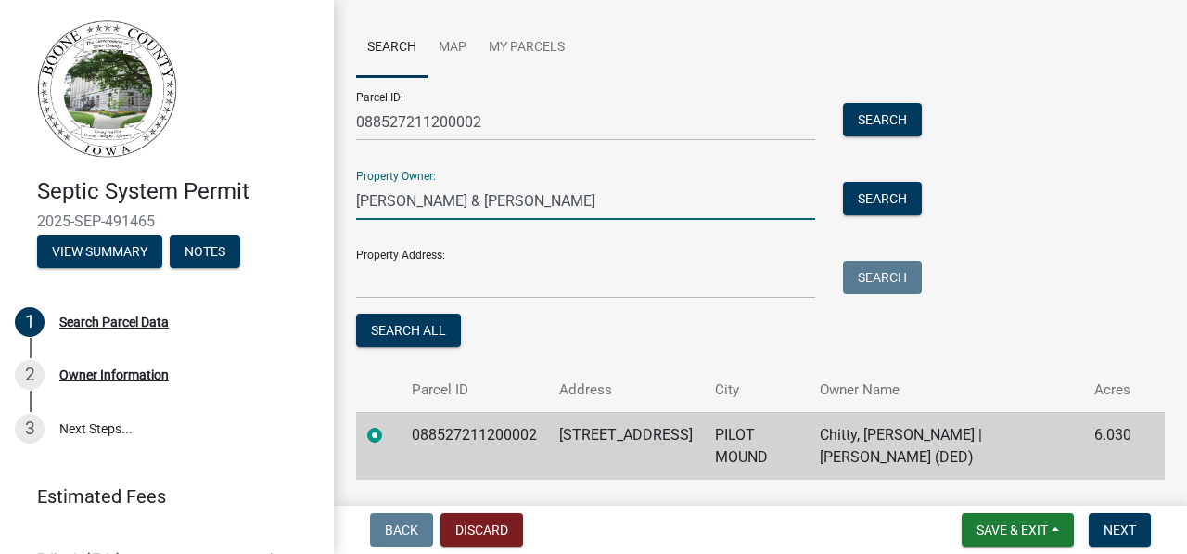
click at [405, 206] on input "[PERSON_NAME] & [PERSON_NAME]" at bounding box center [585, 201] width 459 height 38
click at [583, 204] on input "[PERSON_NAME] A & [PERSON_NAME]" at bounding box center [585, 201] width 459 height 38
type input "[PERSON_NAME] A & R [PERSON_NAME]"
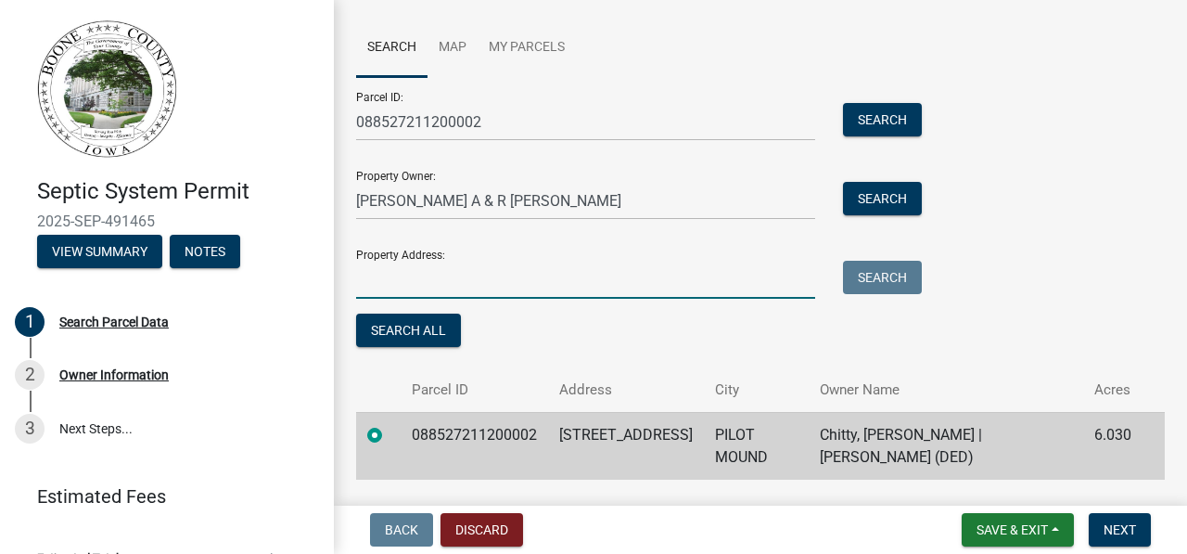
click at [529, 286] on input "Property Address:" at bounding box center [585, 280] width 459 height 38
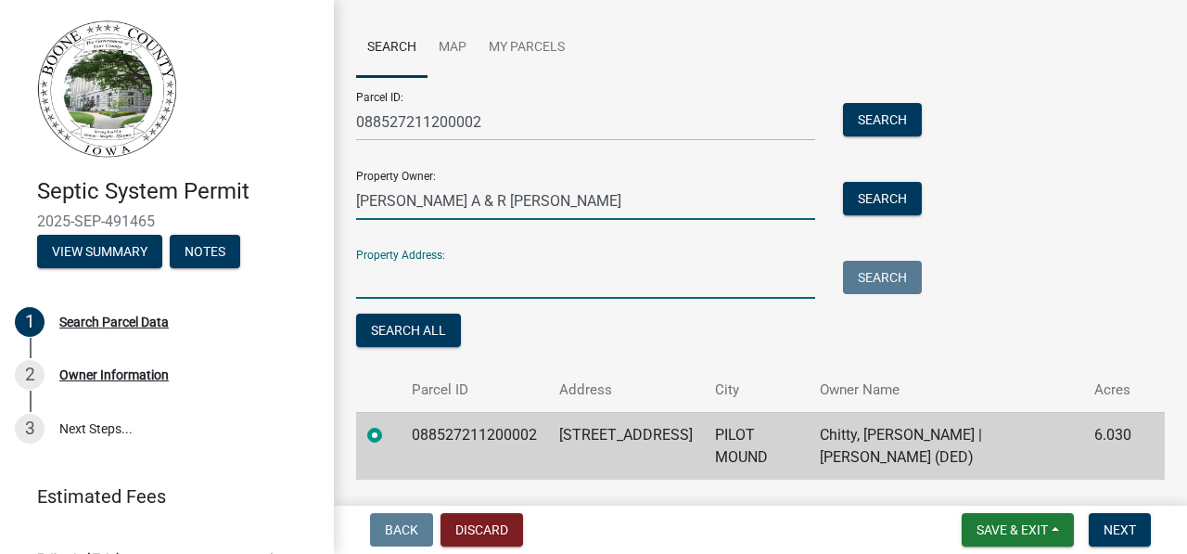
click at [684, 202] on input "[PERSON_NAME] A & R [PERSON_NAME]" at bounding box center [585, 201] width 459 height 38
click at [646, 277] on input "Property Address:" at bounding box center [585, 280] width 459 height 38
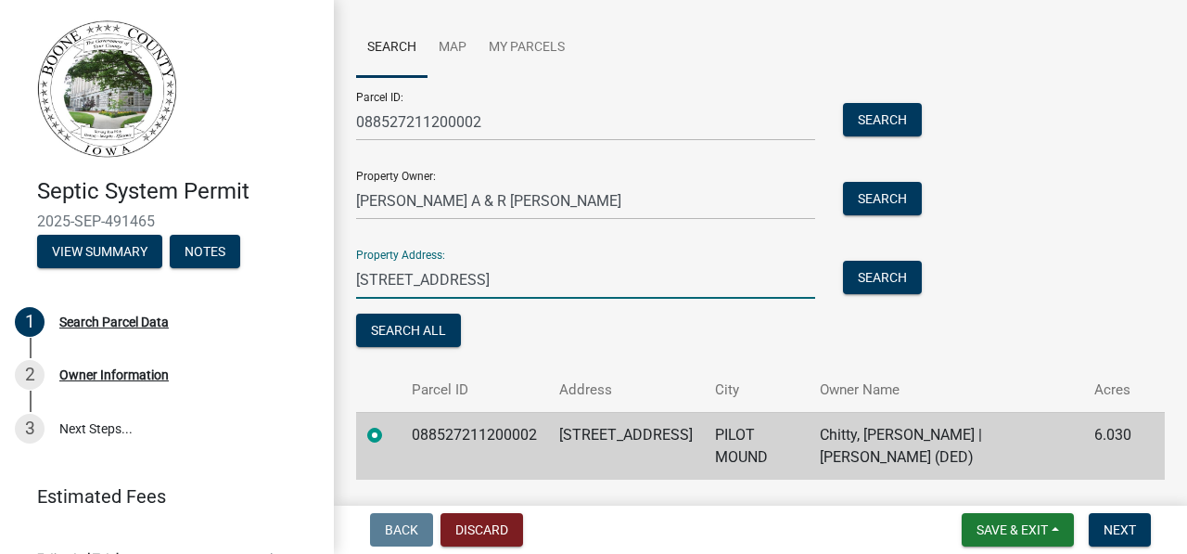
type input "[STREET_ADDRESS][US_STATE]"
click at [1130, 532] on span "Next" at bounding box center [1120, 529] width 32 height 15
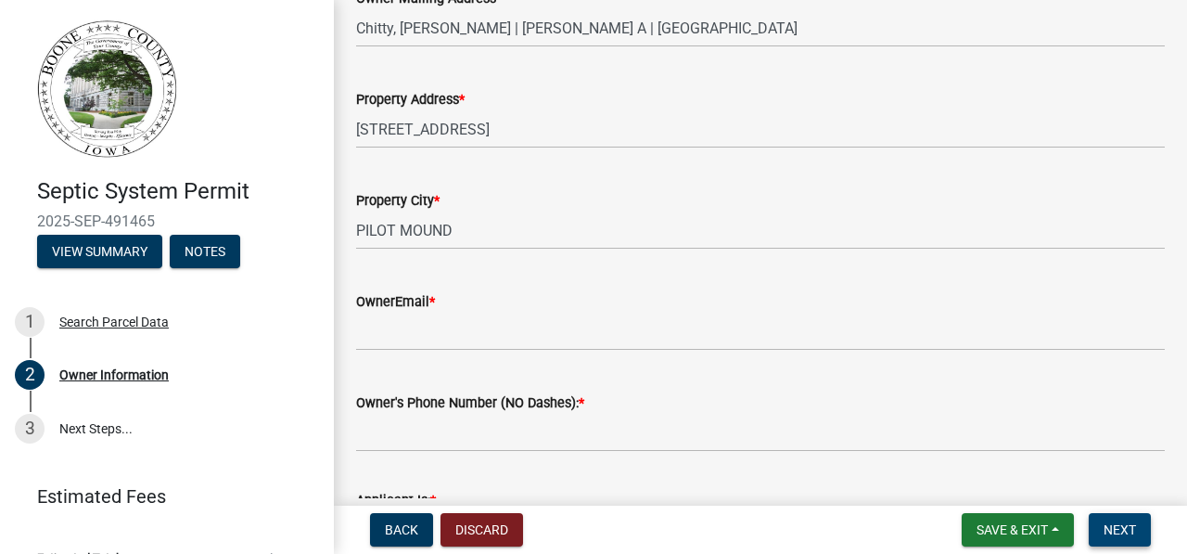
scroll to position [404, 0]
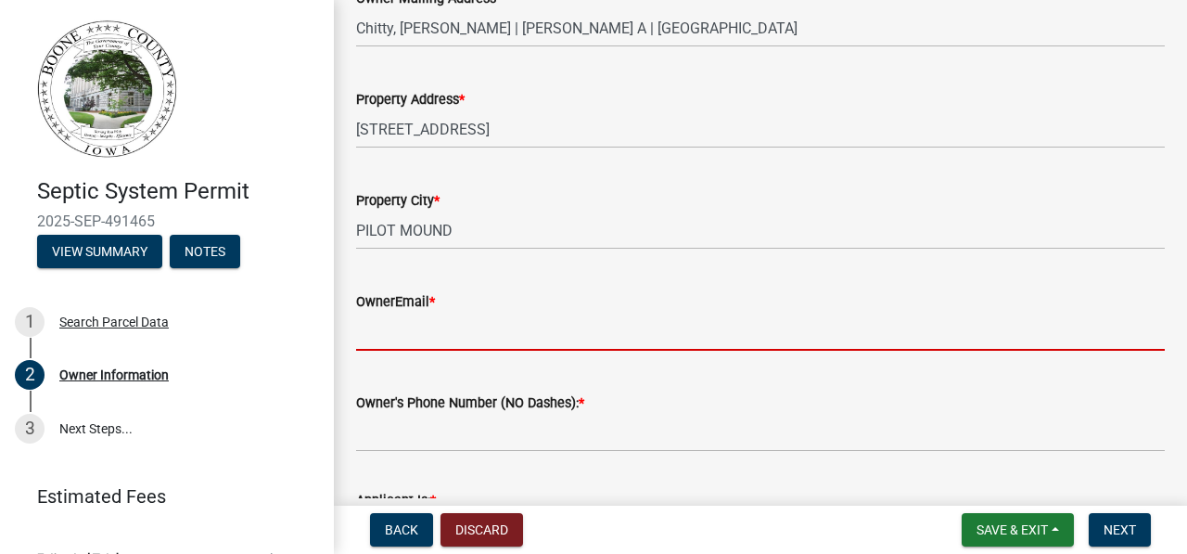
click at [827, 334] on input "OwnerEmail *" at bounding box center [760, 332] width 809 height 38
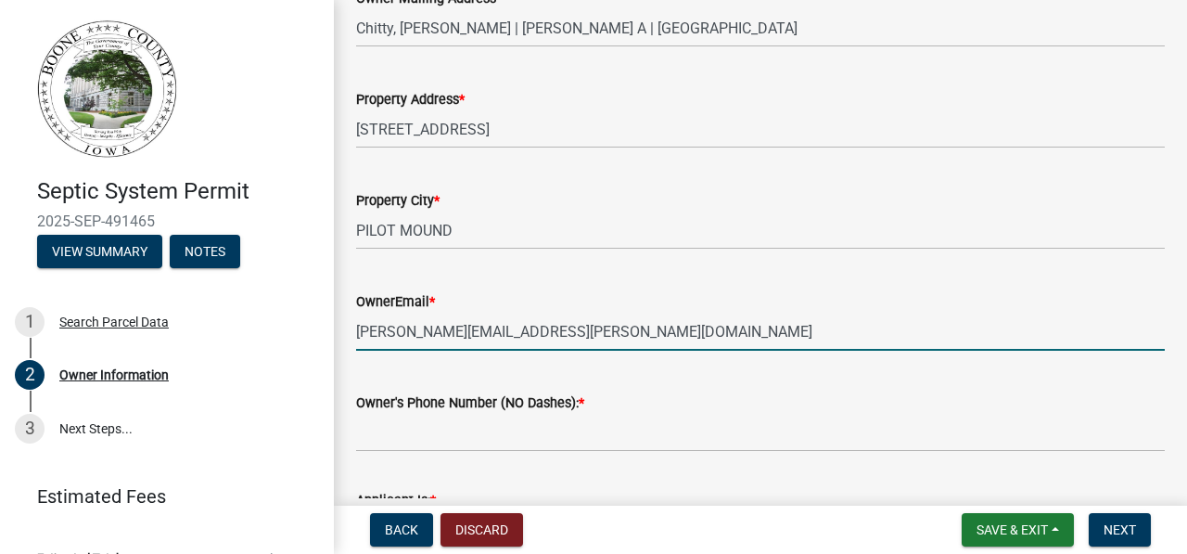
type input "[PERSON_NAME][EMAIL_ADDRESS][PERSON_NAME][DOMAIN_NAME]"
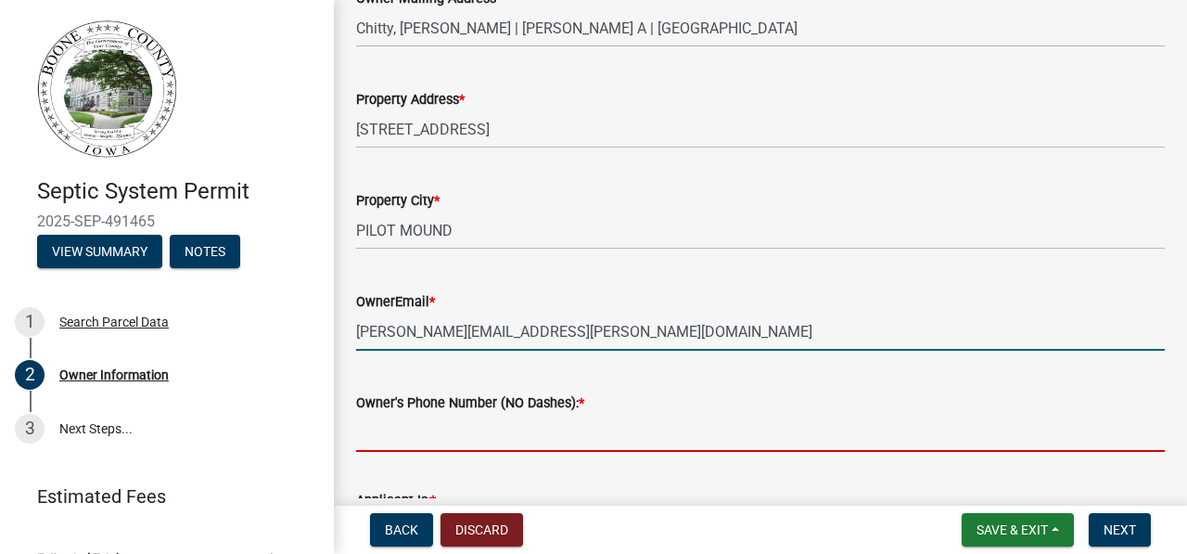
click at [488, 429] on input "Owner's Phone Number (NO Dashes): *" at bounding box center [760, 433] width 809 height 38
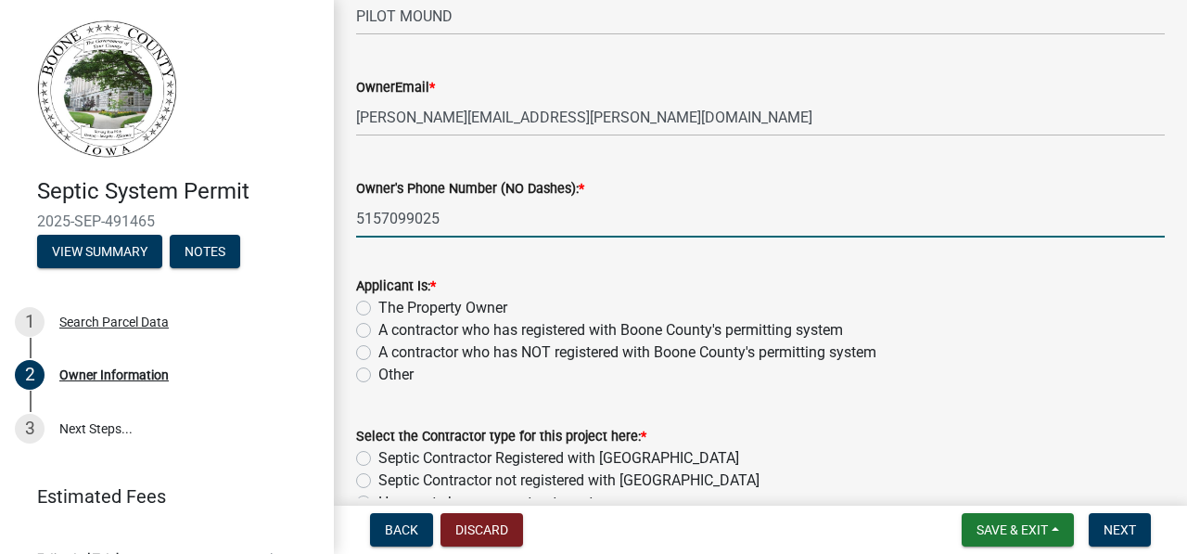
scroll to position [623, 0]
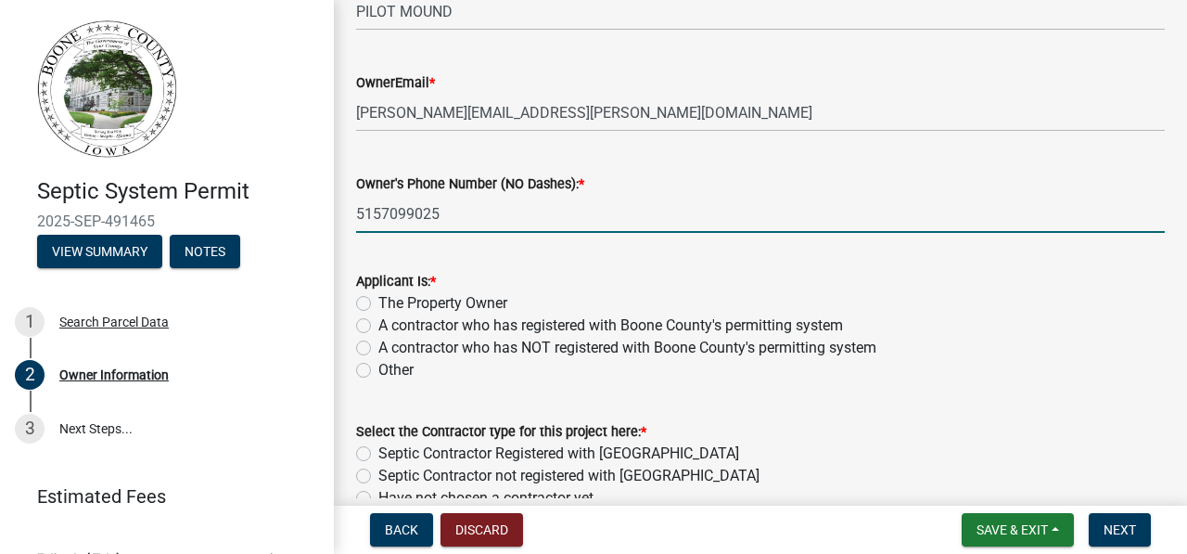
type input "5157099025"
click at [378, 369] on label "Other" at bounding box center [395, 370] width 35 height 22
click at [378, 369] on input "Other" at bounding box center [384, 365] width 12 height 12
radio input "true"
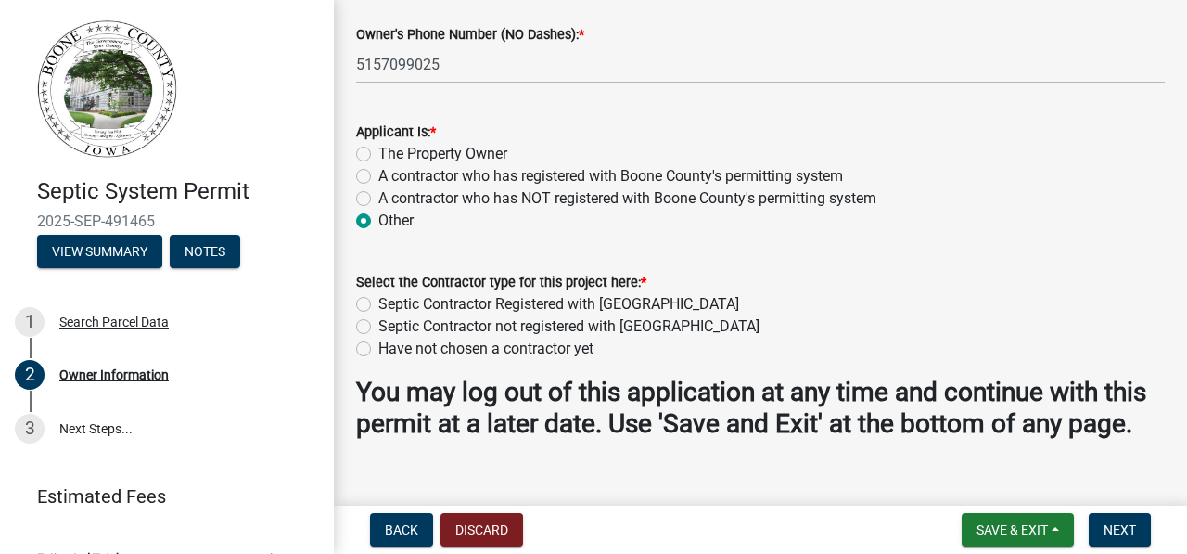
scroll to position [775, 0]
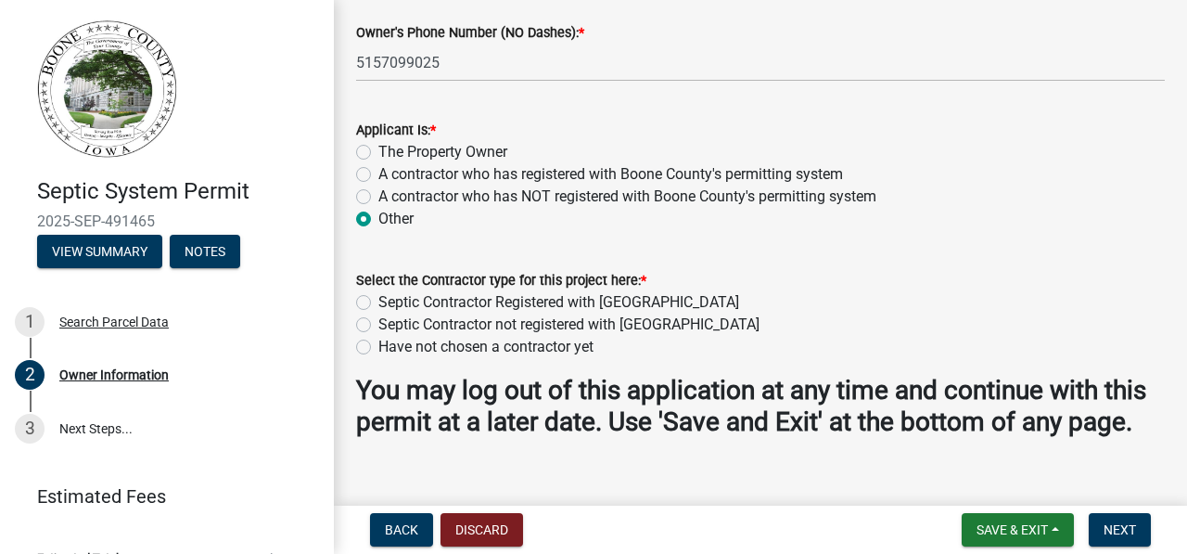
click at [378, 353] on label "Have not chosen a contractor yet" at bounding box center [485, 347] width 215 height 22
click at [378, 348] on input "Have not chosen a contractor yet" at bounding box center [384, 342] width 12 height 12
radio input "true"
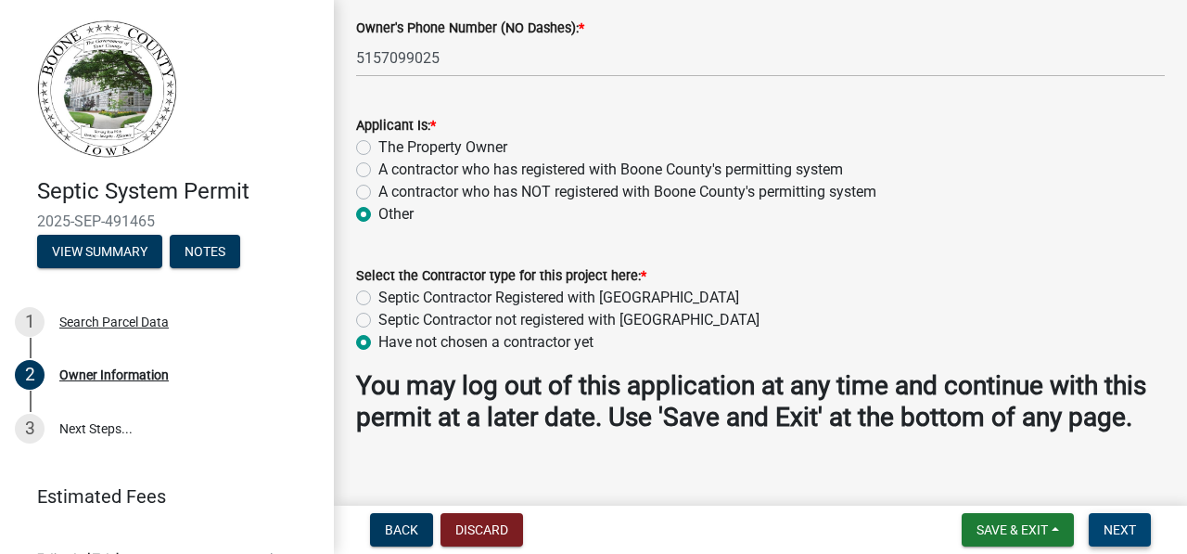
click at [1124, 527] on span "Next" at bounding box center [1120, 529] width 32 height 15
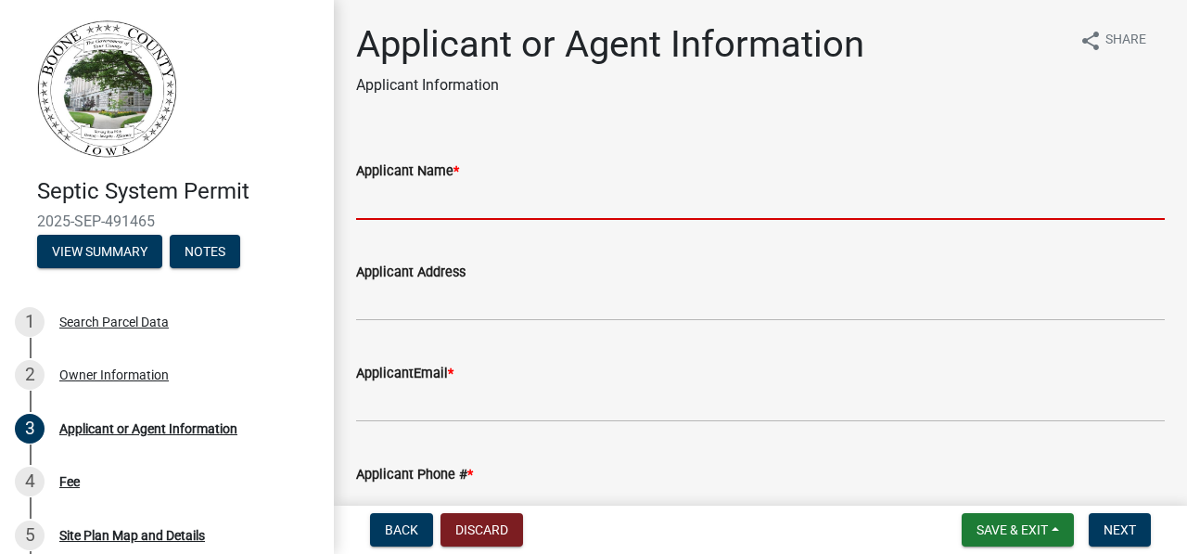
click at [612, 199] on input "Applicant Name *" at bounding box center [760, 201] width 809 height 38
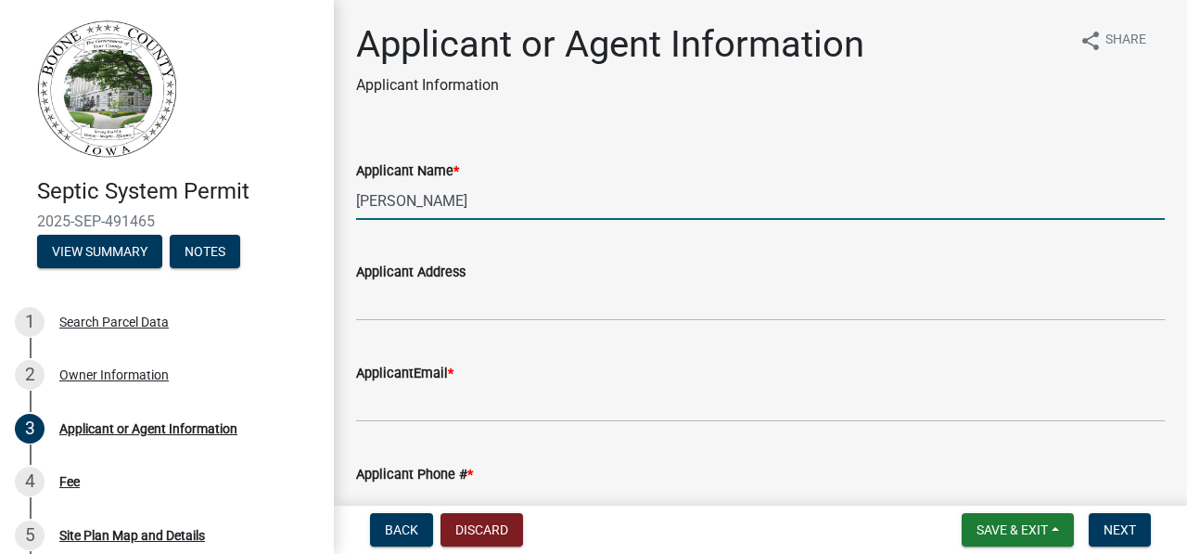
type input "[PERSON_NAME]"
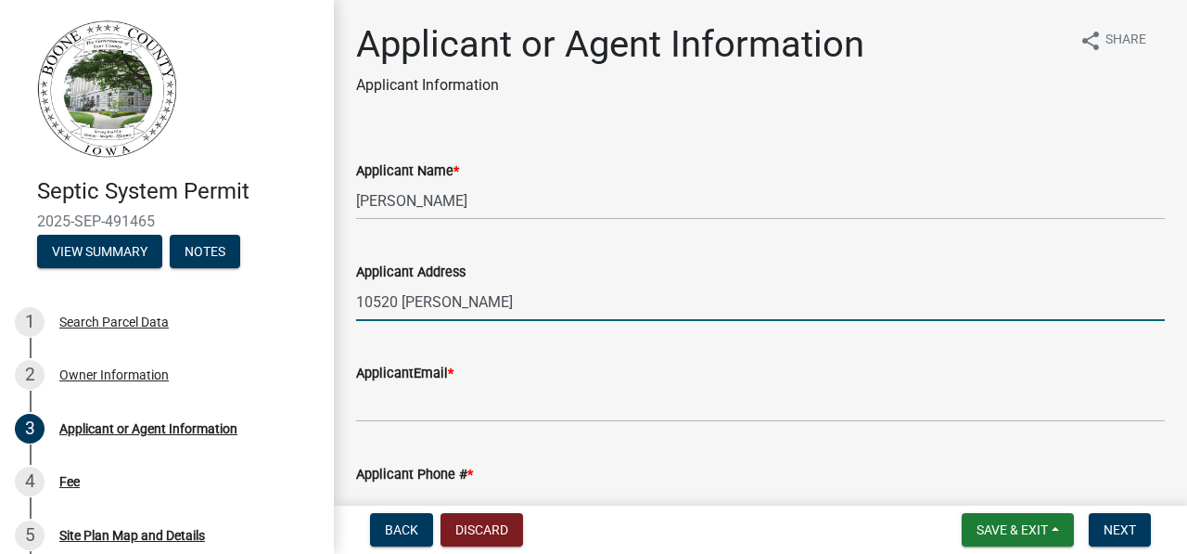
type input "[STREET_ADDRESS]"
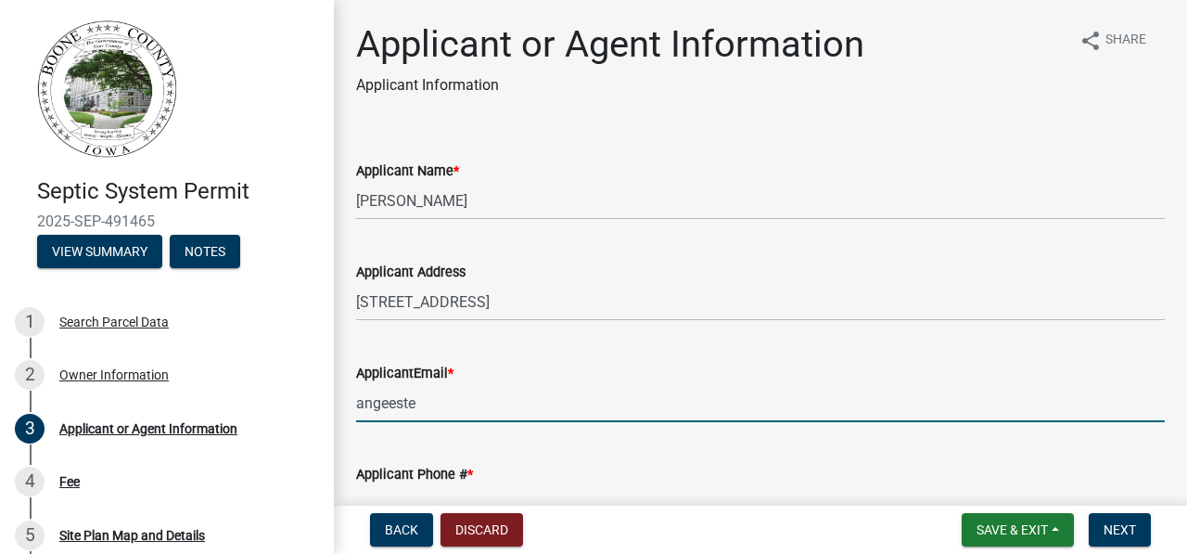
type input "[EMAIL_ADDRESS][DOMAIN_NAME]"
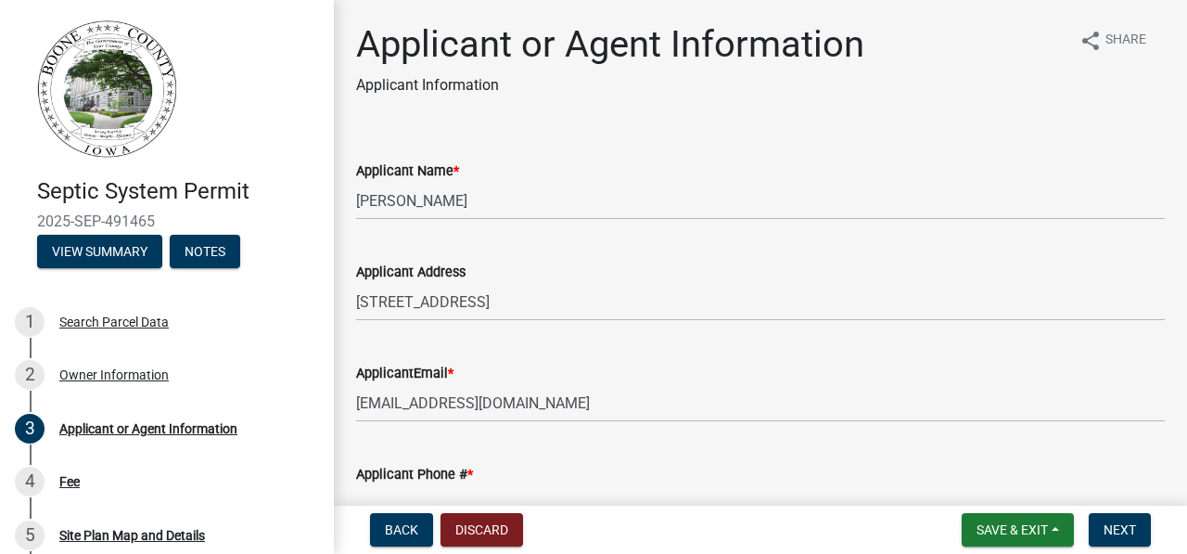
scroll to position [24, 0]
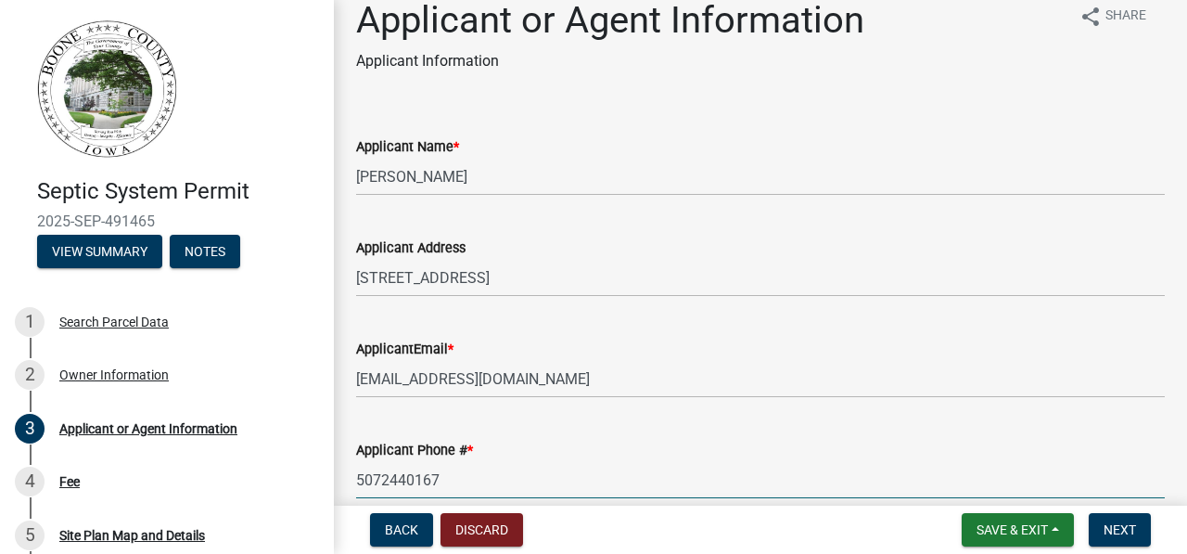
type input "5072440167"
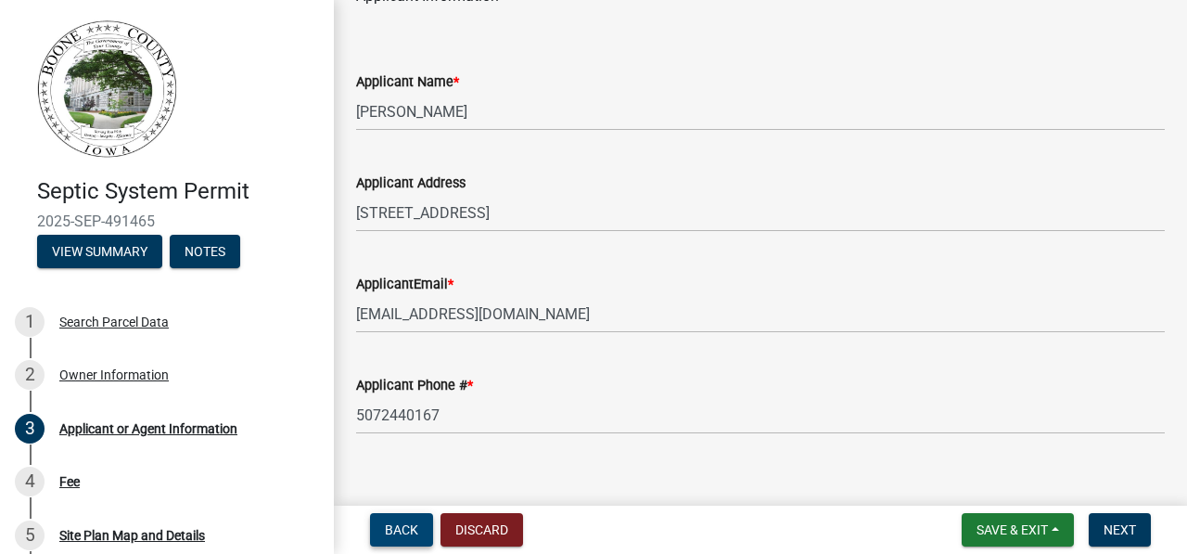
scroll to position [111, 0]
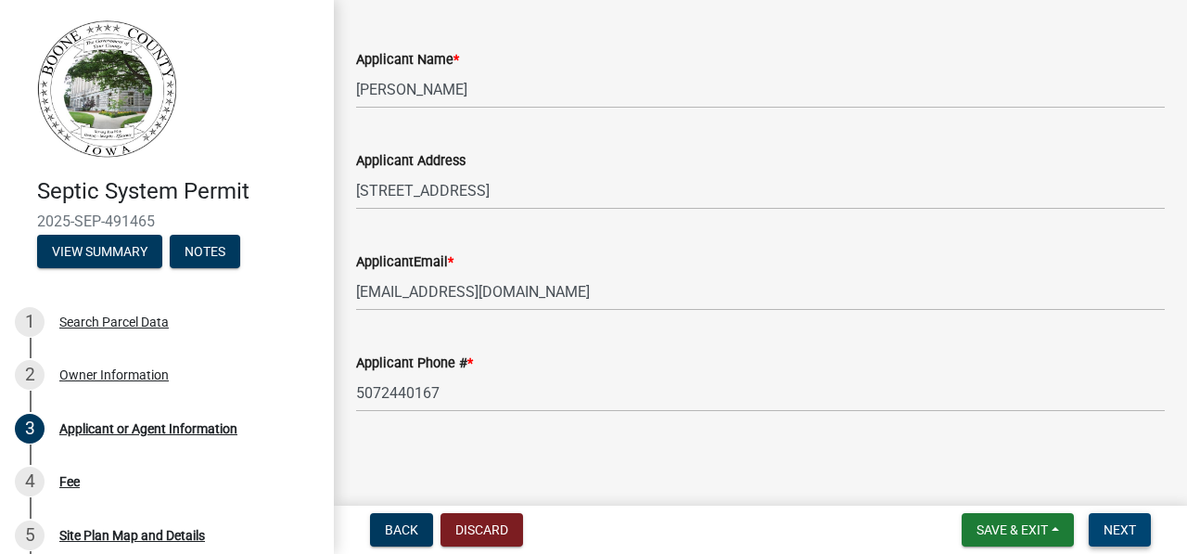
click at [1122, 533] on span "Next" at bounding box center [1120, 529] width 32 height 15
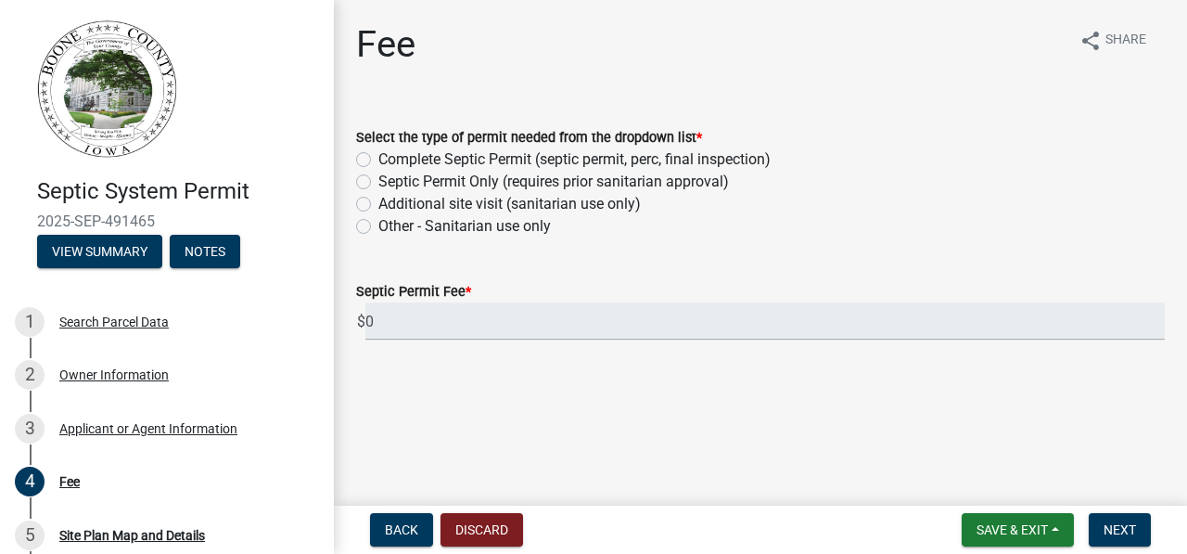
click at [378, 166] on label "Complete Septic Permit (septic permit, perc, final inspection)" at bounding box center [574, 159] width 392 height 22
click at [378, 160] on input "Complete Septic Permit (septic permit, perc, final inspection)" at bounding box center [384, 154] width 12 height 12
radio input "true"
click at [1128, 532] on span "Next" at bounding box center [1120, 529] width 32 height 15
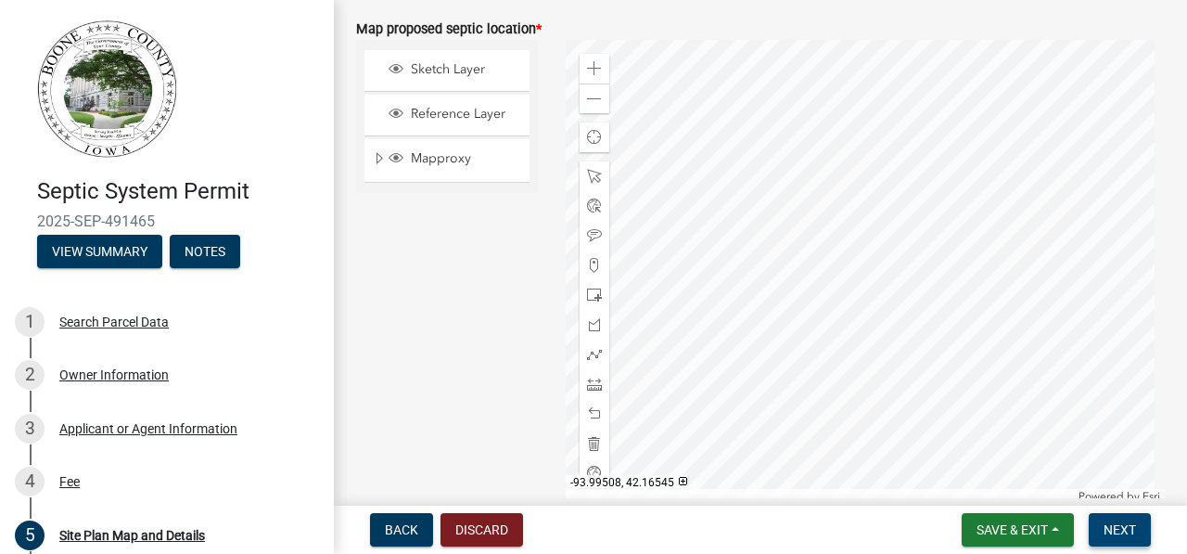
scroll to position [204, 0]
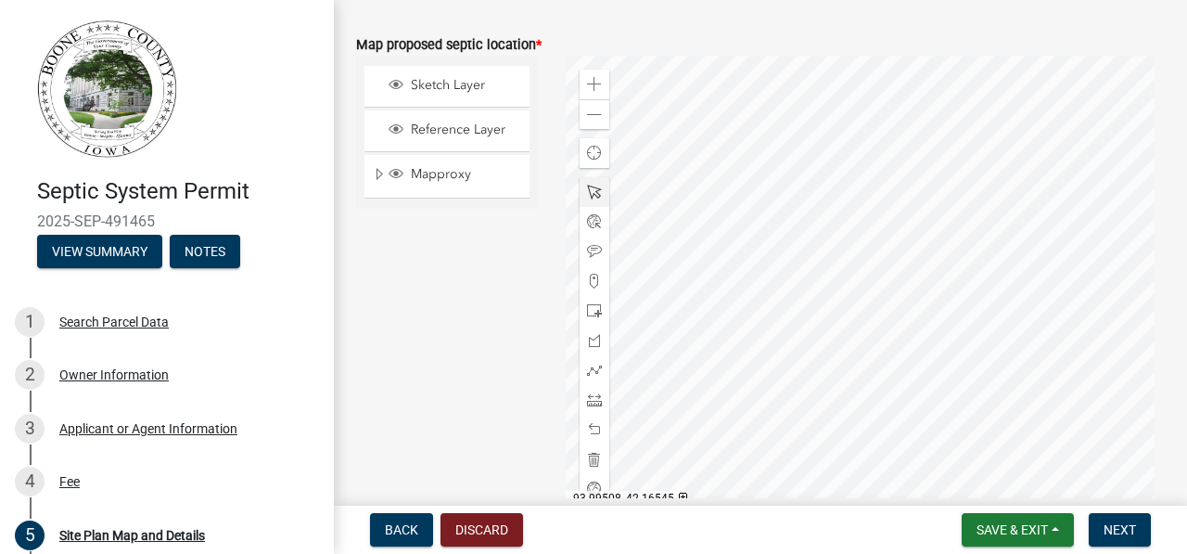
click at [593, 197] on span at bounding box center [594, 192] width 15 height 15
click at [587, 310] on span at bounding box center [594, 310] width 15 height 15
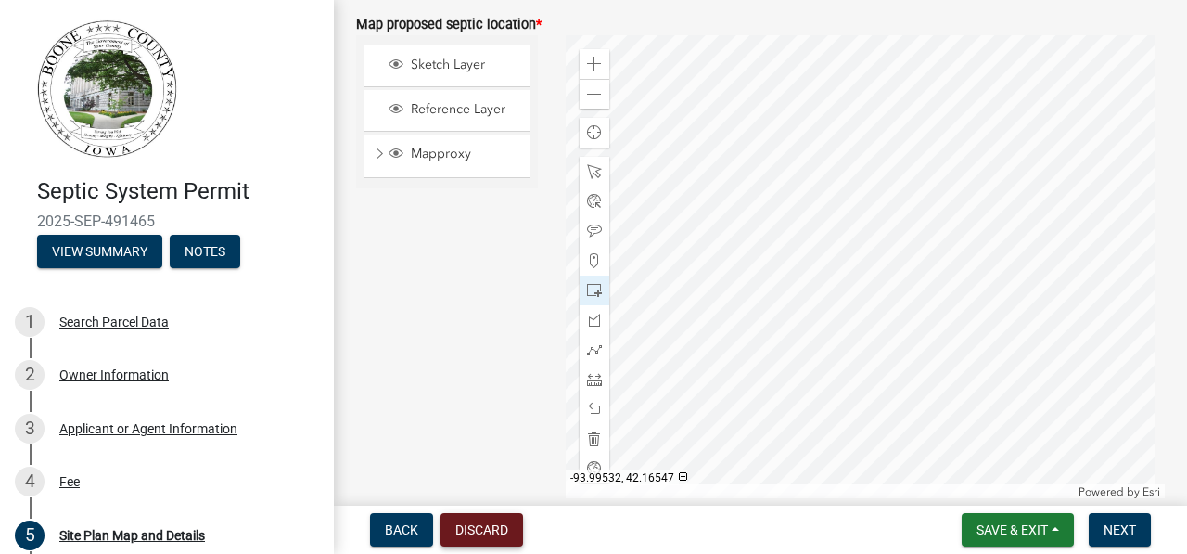
click at [488, 533] on button "Discard" at bounding box center [482, 529] width 83 height 33
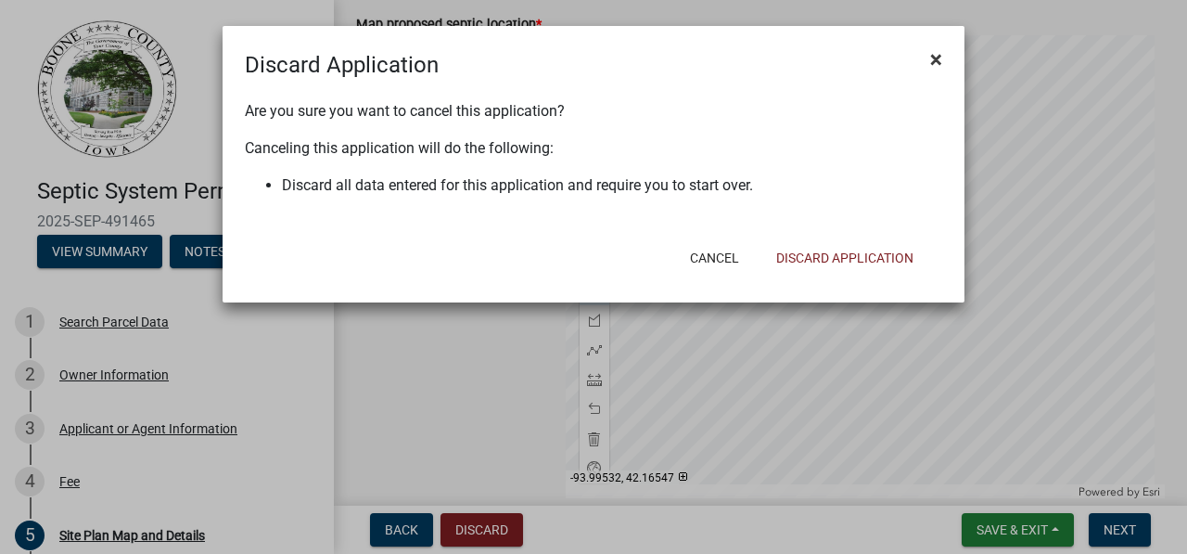
click at [934, 64] on span "×" at bounding box center [936, 59] width 12 height 26
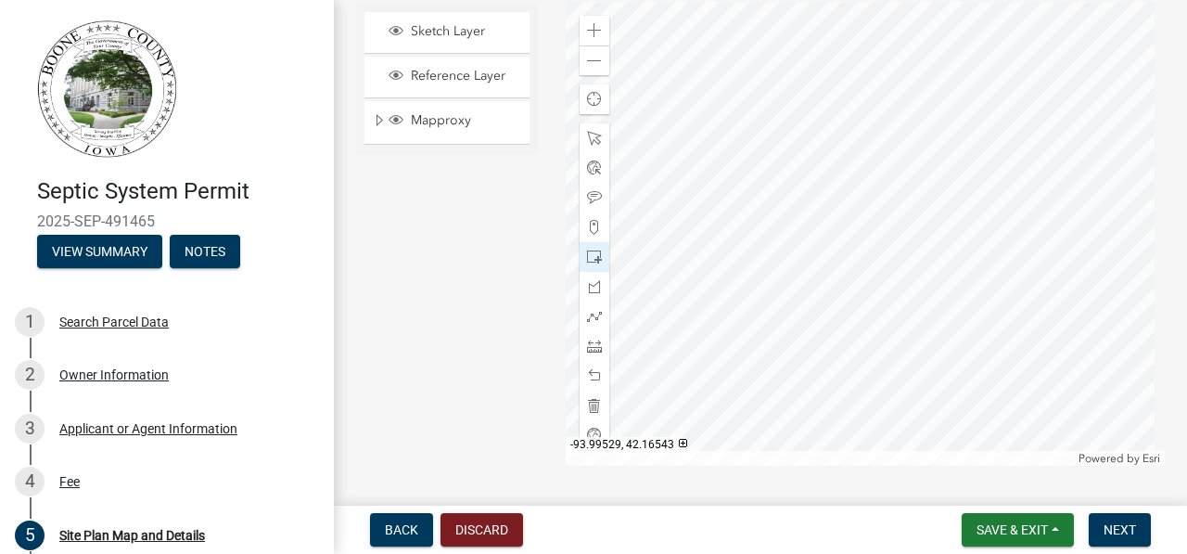
scroll to position [257, 0]
click at [587, 264] on span at bounding box center [594, 257] width 15 height 15
click at [594, 271] on div at bounding box center [595, 258] width 30 height 30
click at [589, 231] on span at bounding box center [594, 228] width 15 height 15
click at [585, 267] on div at bounding box center [595, 258] width 30 height 30
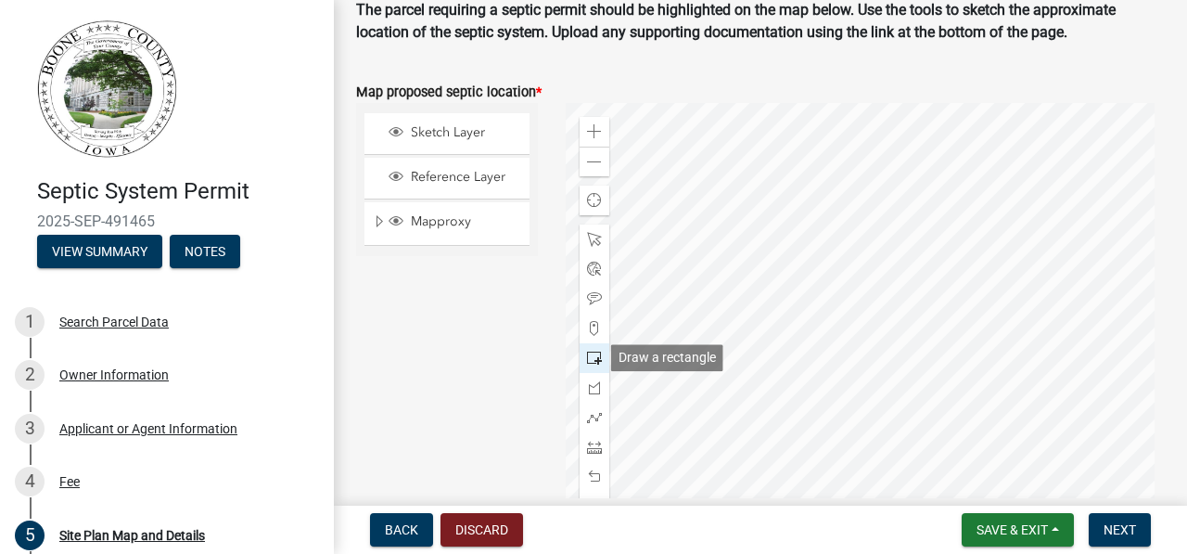
scroll to position [161, 0]
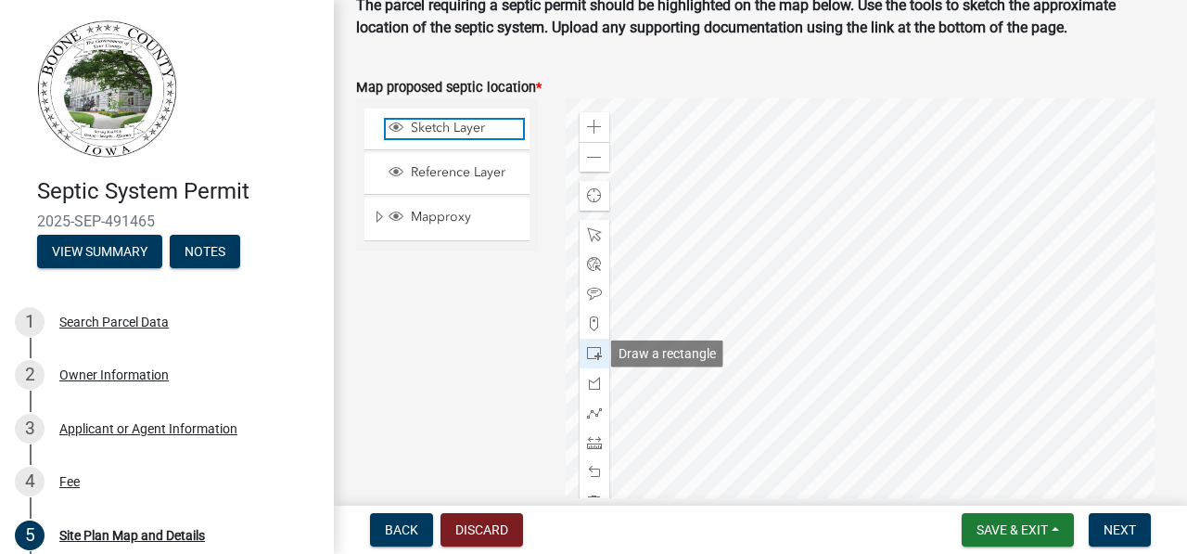
click at [485, 122] on span "Sketch Layer" at bounding box center [464, 128] width 117 height 17
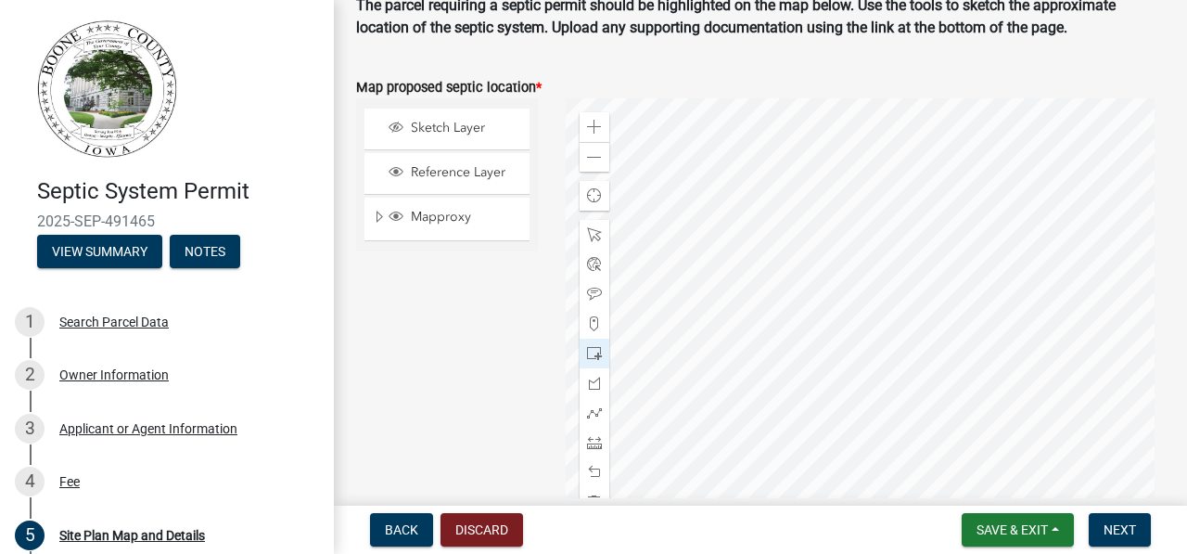
scroll to position [224, 0]
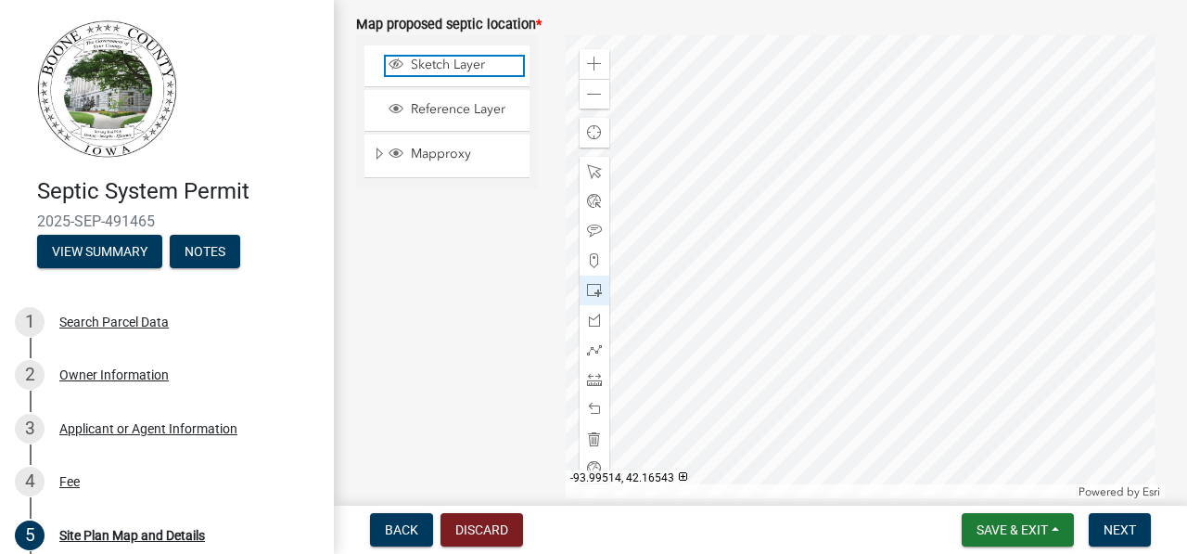
click at [481, 61] on span "Sketch Layer" at bounding box center [464, 65] width 117 height 17
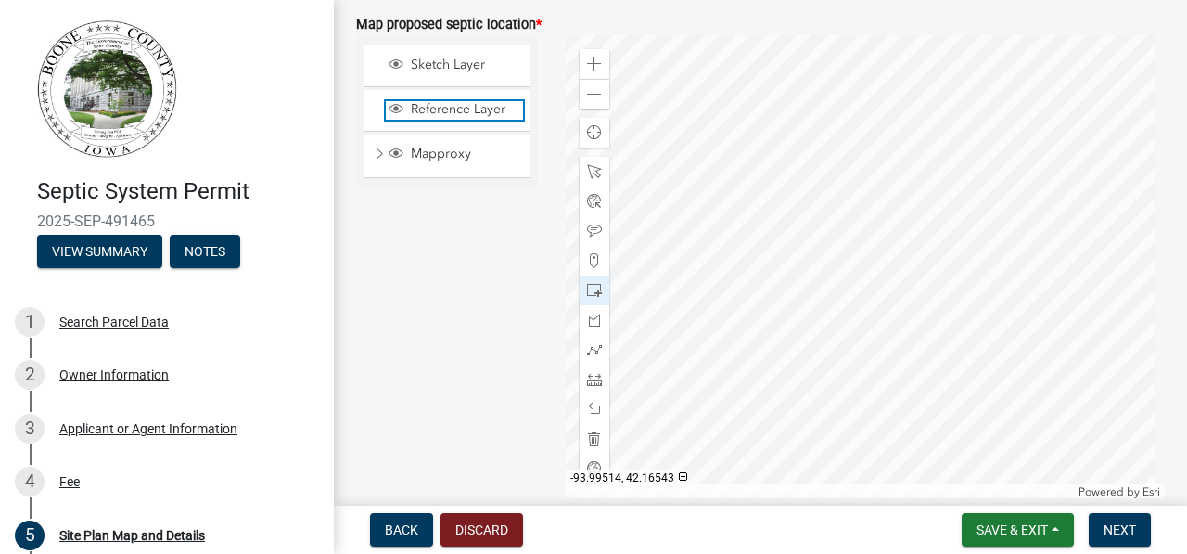
click at [462, 102] on span "Reference Layer" at bounding box center [464, 109] width 117 height 17
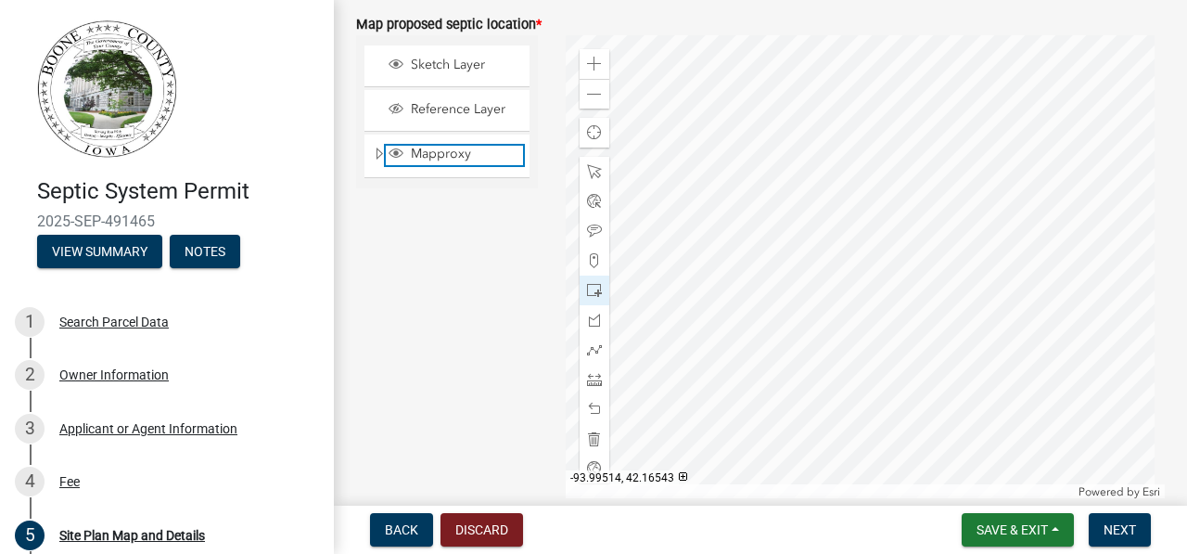
click at [460, 154] on span "Mapproxy" at bounding box center [464, 154] width 117 height 17
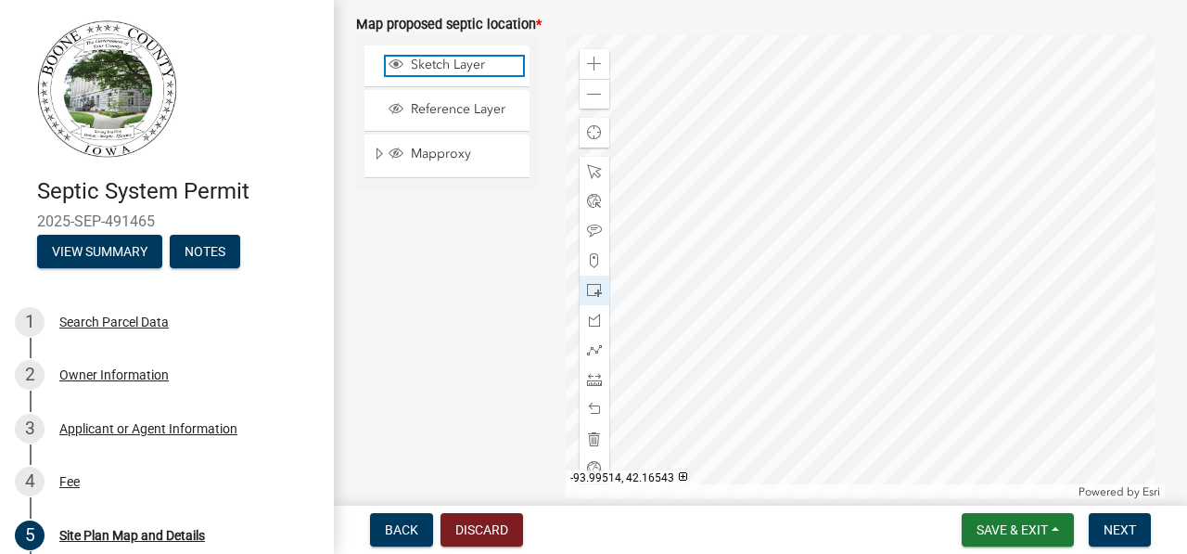
click at [464, 67] on span "Sketch Layer" at bounding box center [464, 65] width 117 height 17
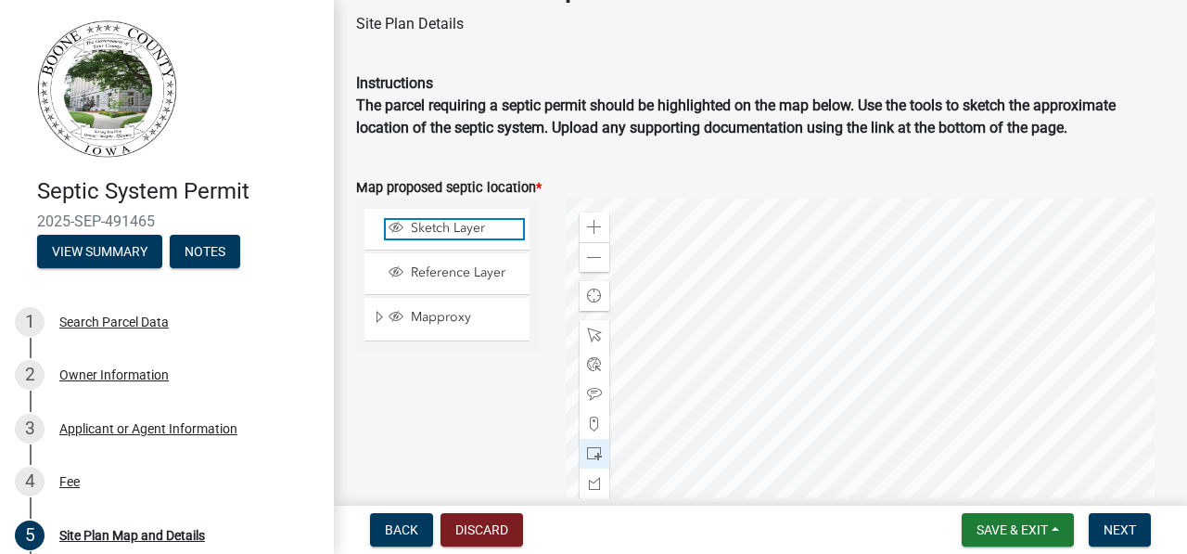
scroll to position [82, 0]
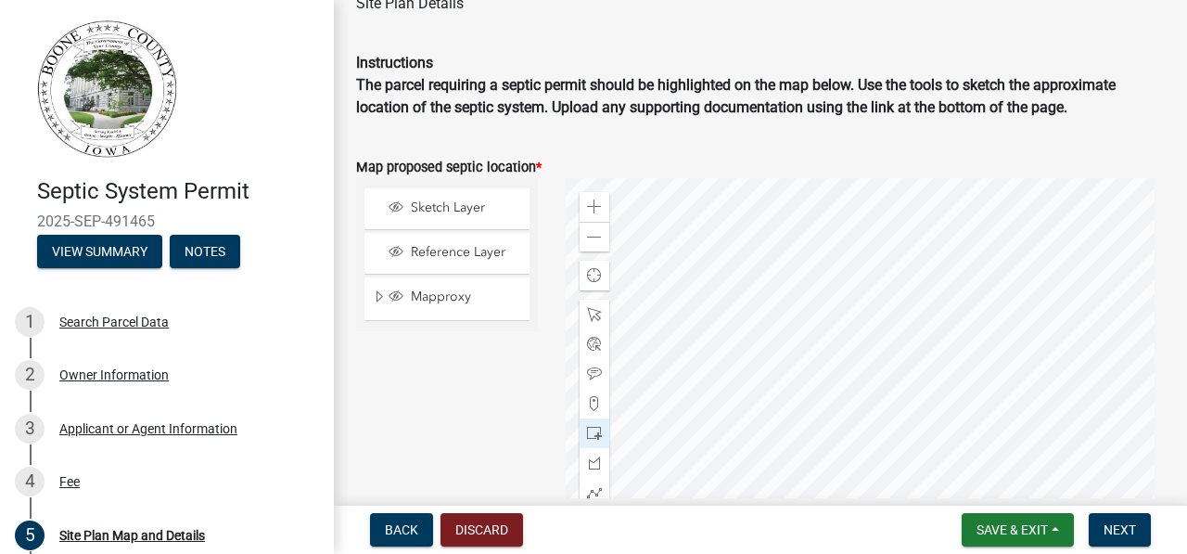
click at [495, 417] on div "Sketch Layer Reference Layer Mapproxy Corporate Limits Parcels Roads Railroads …" at bounding box center [447, 410] width 210 height 464
click at [401, 532] on span "Back" at bounding box center [401, 529] width 33 height 15
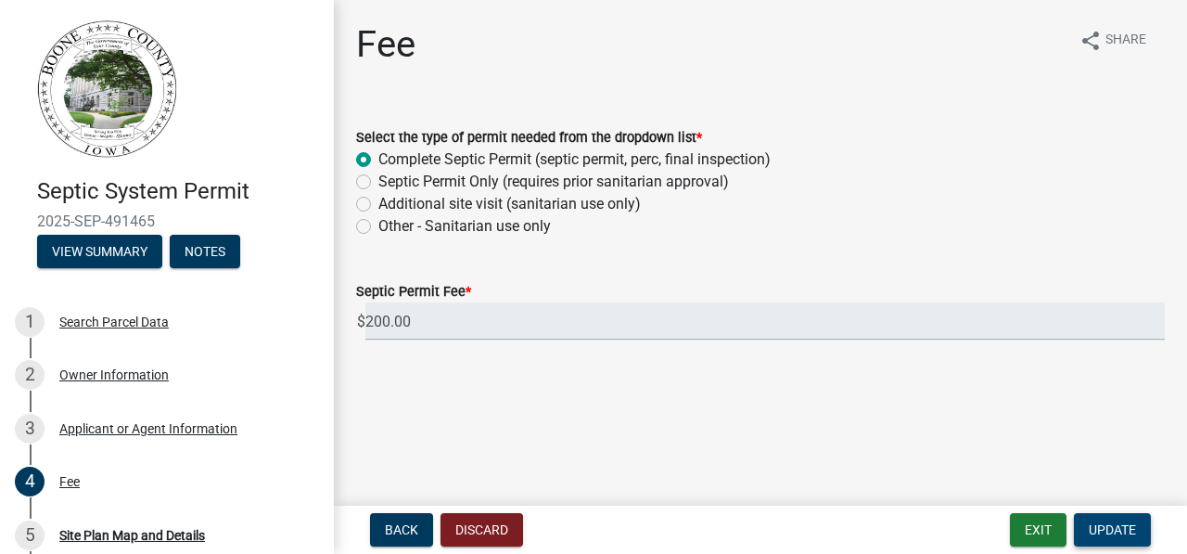
click at [1115, 535] on span "Update" at bounding box center [1112, 529] width 47 height 15
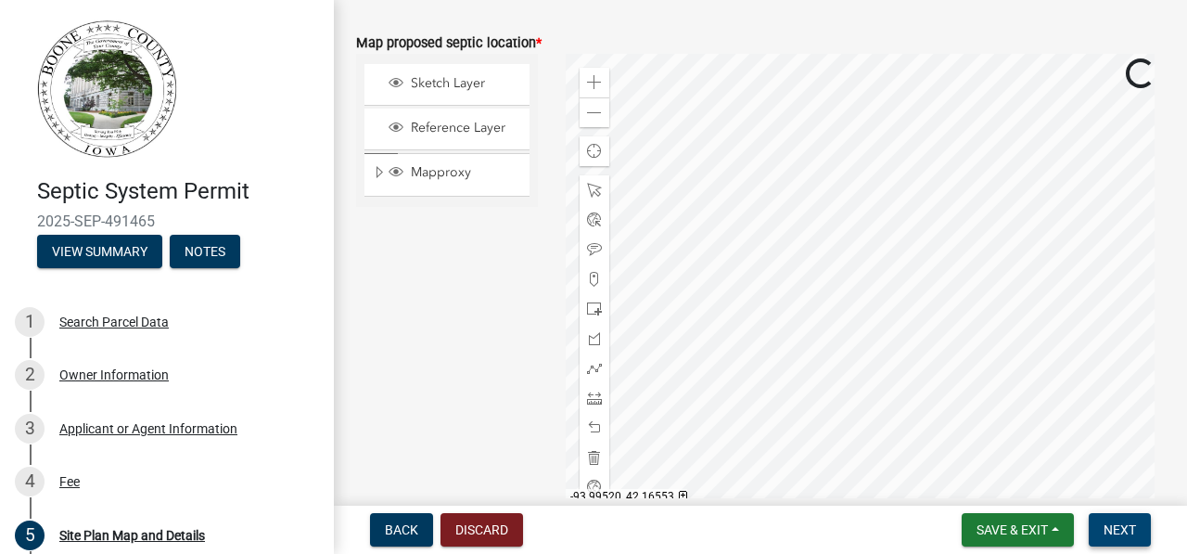
scroll to position [202, 0]
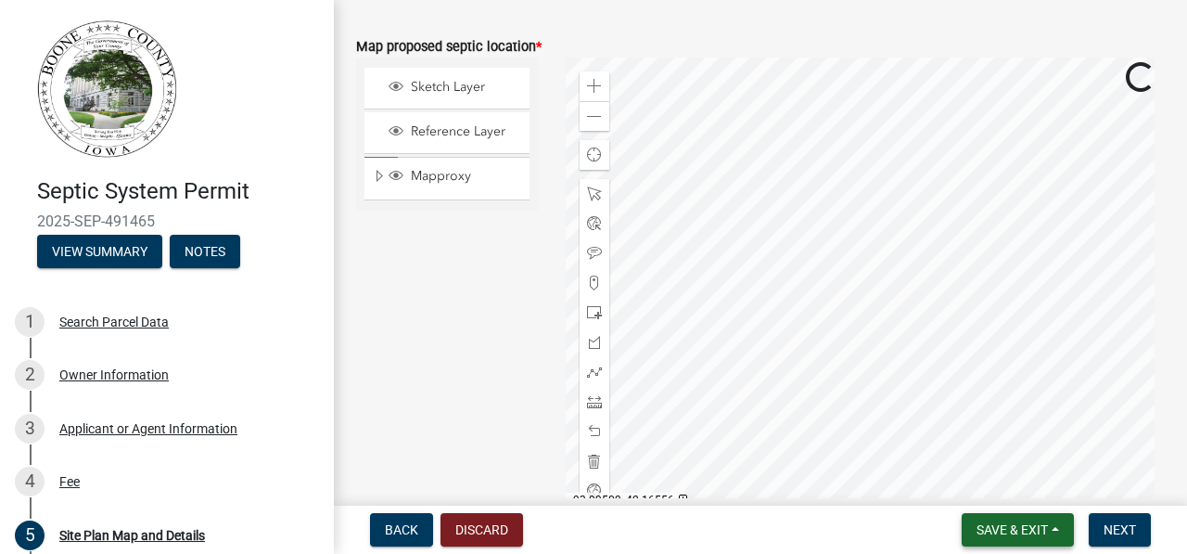
click at [1055, 529] on button "Save & Exit" at bounding box center [1018, 529] width 112 height 33
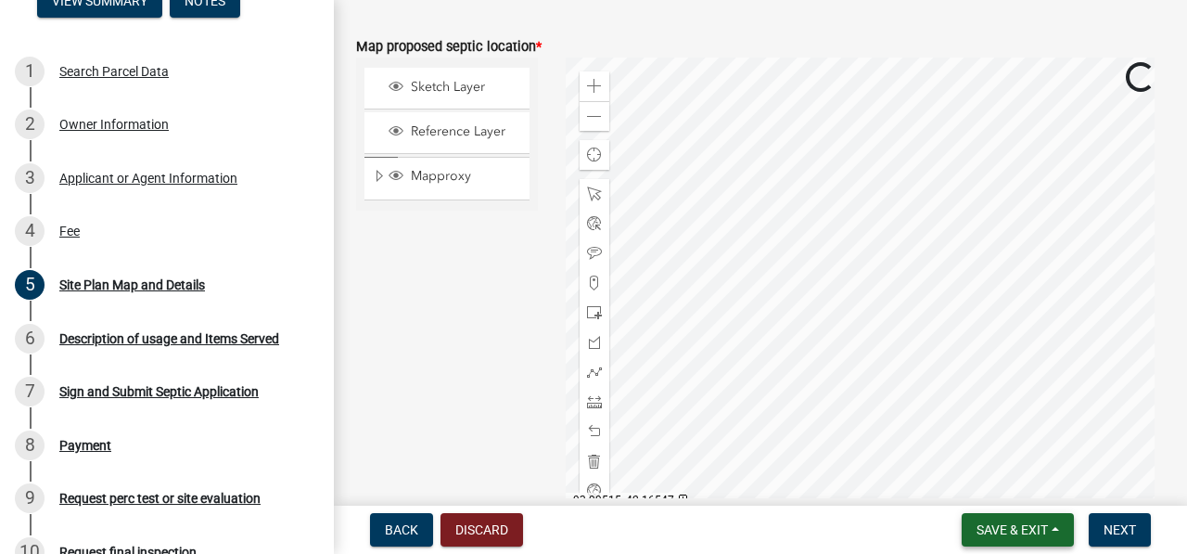
scroll to position [253, 0]
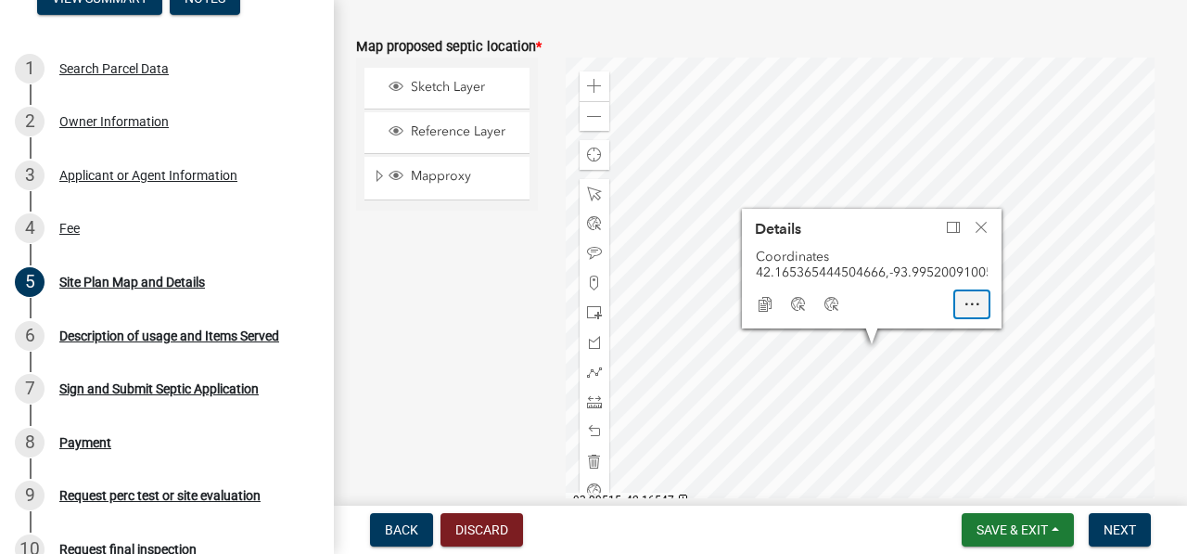
click at [969, 303] on span "Open" at bounding box center [972, 304] width 15 height 15
click at [970, 303] on span "Close" at bounding box center [972, 304] width 15 height 15
click at [982, 220] on span "Close" at bounding box center [981, 227] width 15 height 15
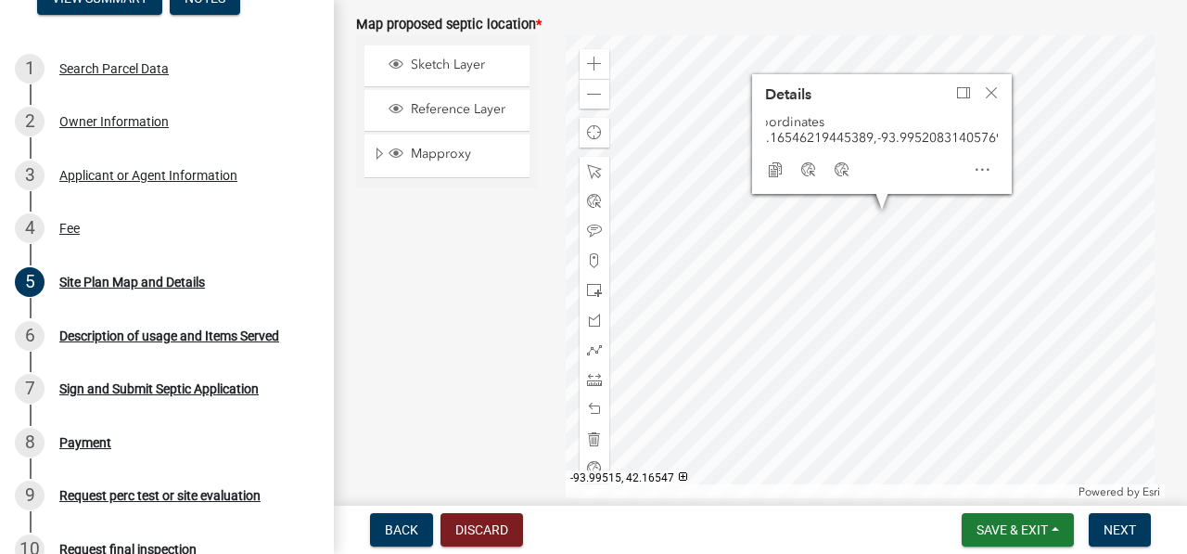
scroll to position [0, 22]
click at [962, 85] on span "Dock" at bounding box center [963, 92] width 15 height 15
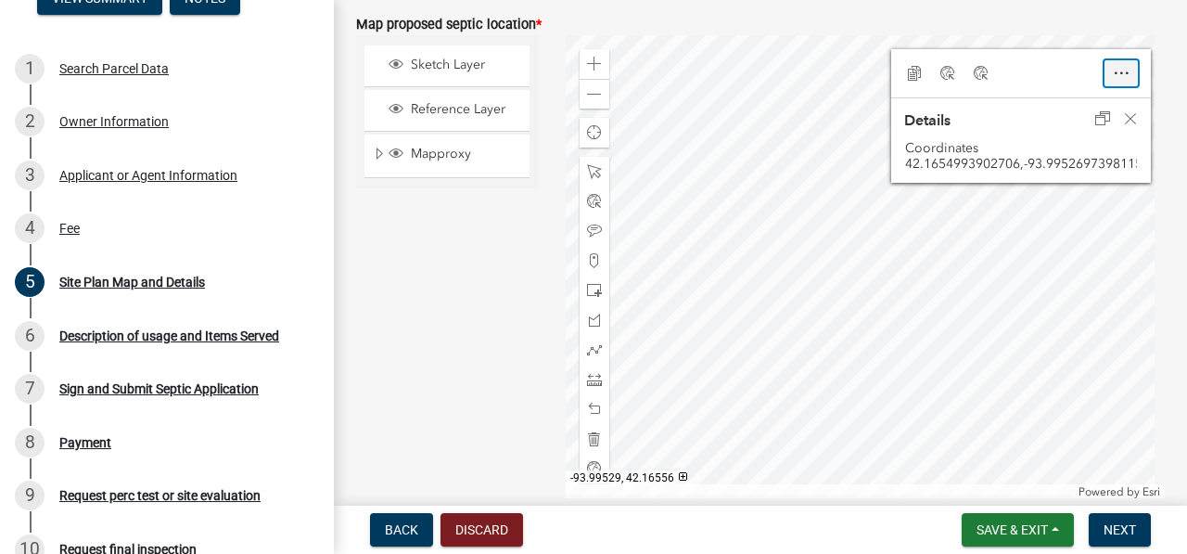
click at [1114, 75] on span "Open" at bounding box center [1121, 73] width 15 height 15
click at [1114, 114] on span "Zoom to" at bounding box center [1121, 108] width 15 height 15
click at [1123, 122] on span "Close" at bounding box center [1130, 118] width 15 height 15
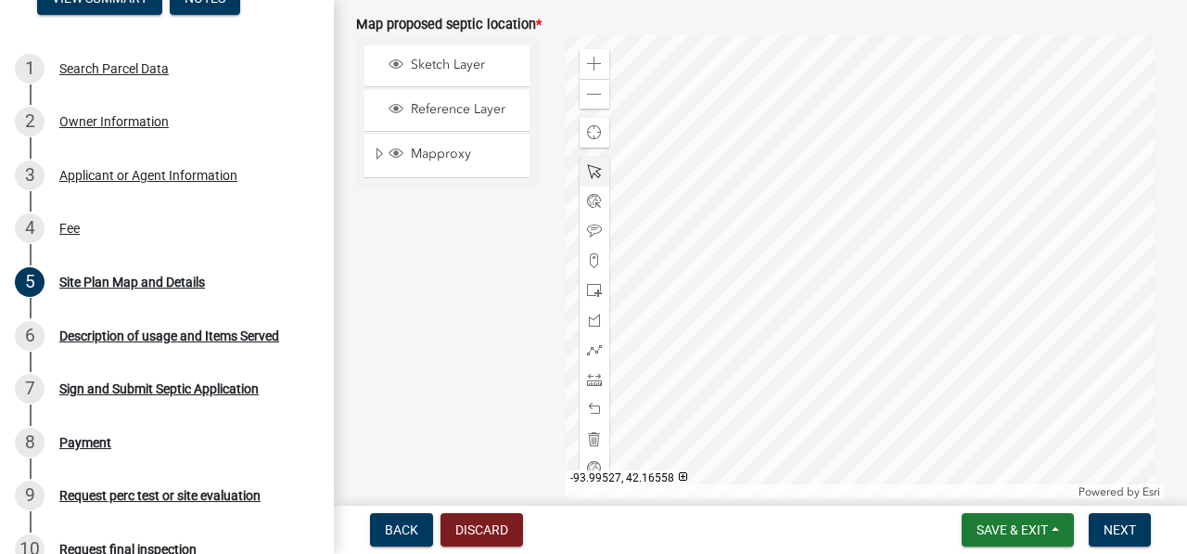
click at [587, 179] on div at bounding box center [595, 172] width 30 height 30
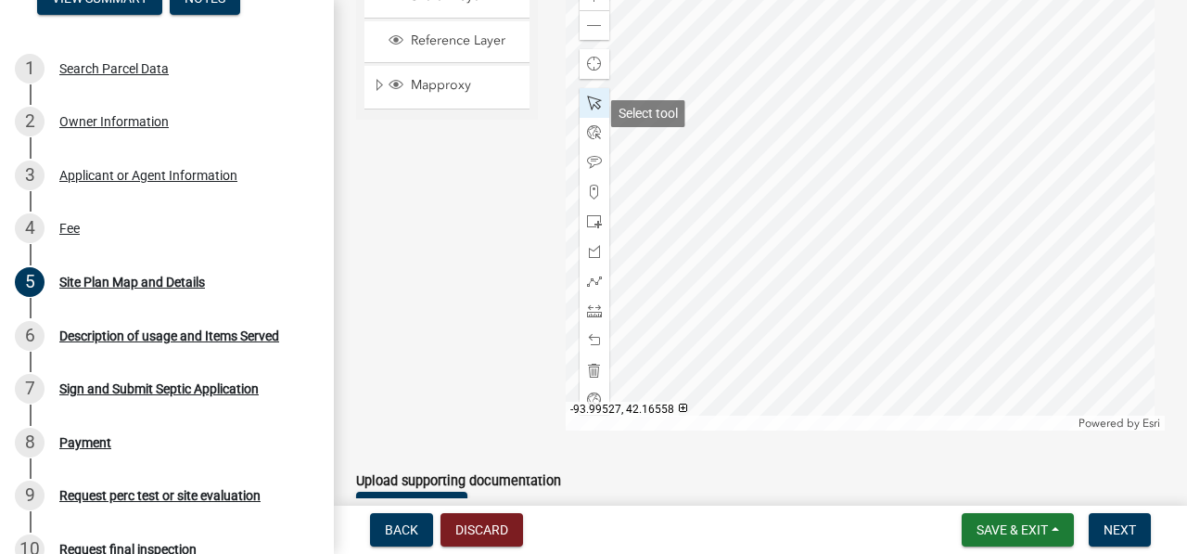
scroll to position [295, 0]
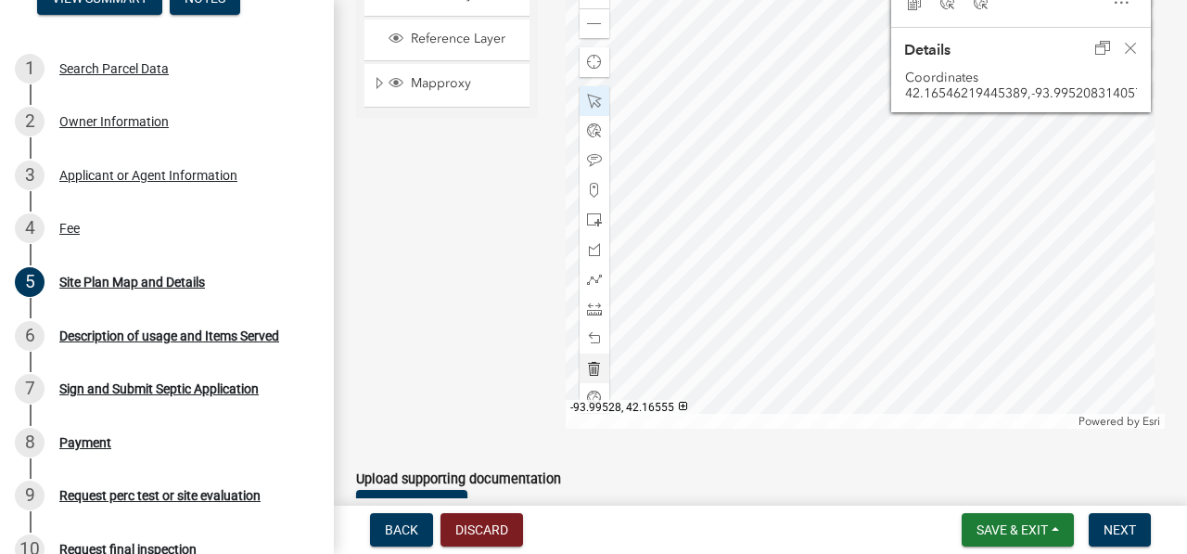
click at [594, 367] on span at bounding box center [594, 368] width 15 height 15
click at [587, 224] on span at bounding box center [594, 219] width 15 height 15
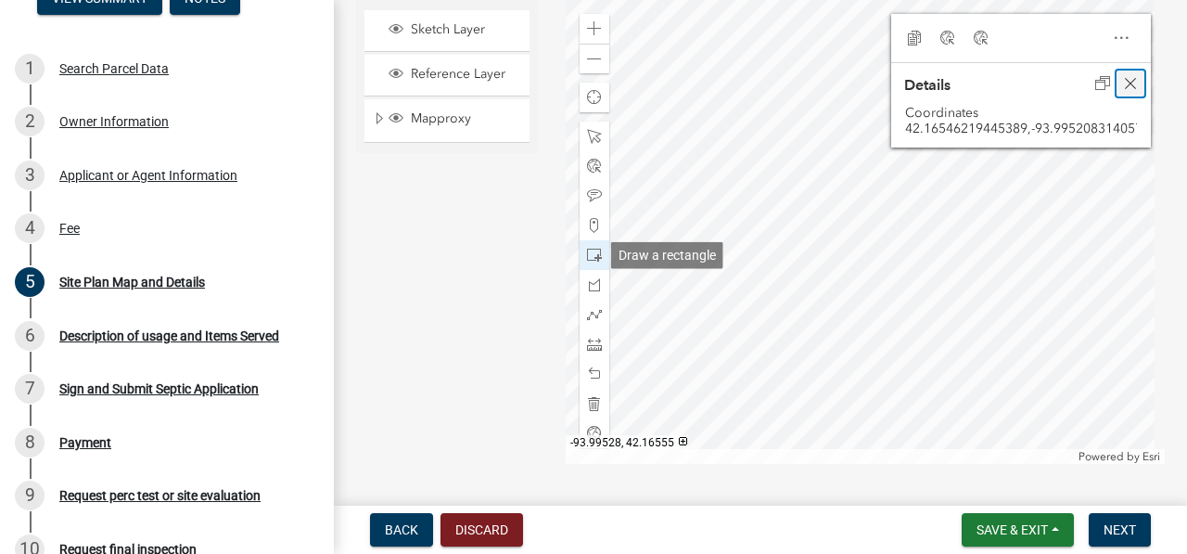
click at [1123, 84] on span "Close" at bounding box center [1130, 83] width 15 height 15
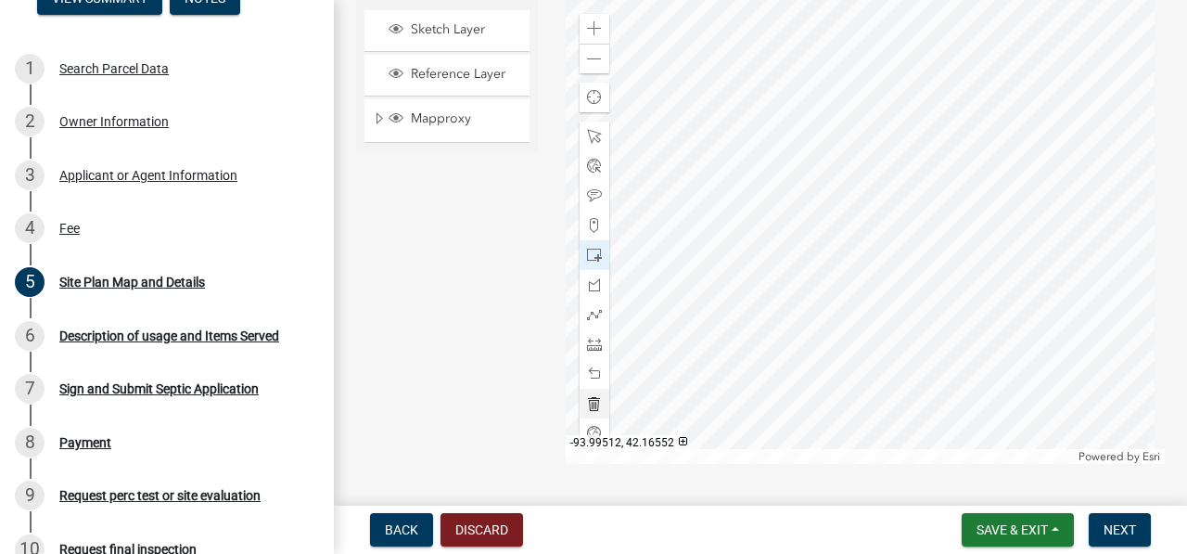
click at [592, 404] on span at bounding box center [594, 403] width 15 height 15
click at [594, 408] on span at bounding box center [594, 403] width 15 height 15
click at [592, 145] on div at bounding box center [595, 137] width 30 height 30
click at [488, 245] on div "Sketch Layer Reference Layer Mapproxy Corporate Limits Parcels Roads Railroads …" at bounding box center [447, 232] width 210 height 464
click at [212, 329] on div "Description of usage and Items Served" at bounding box center [169, 335] width 220 height 13
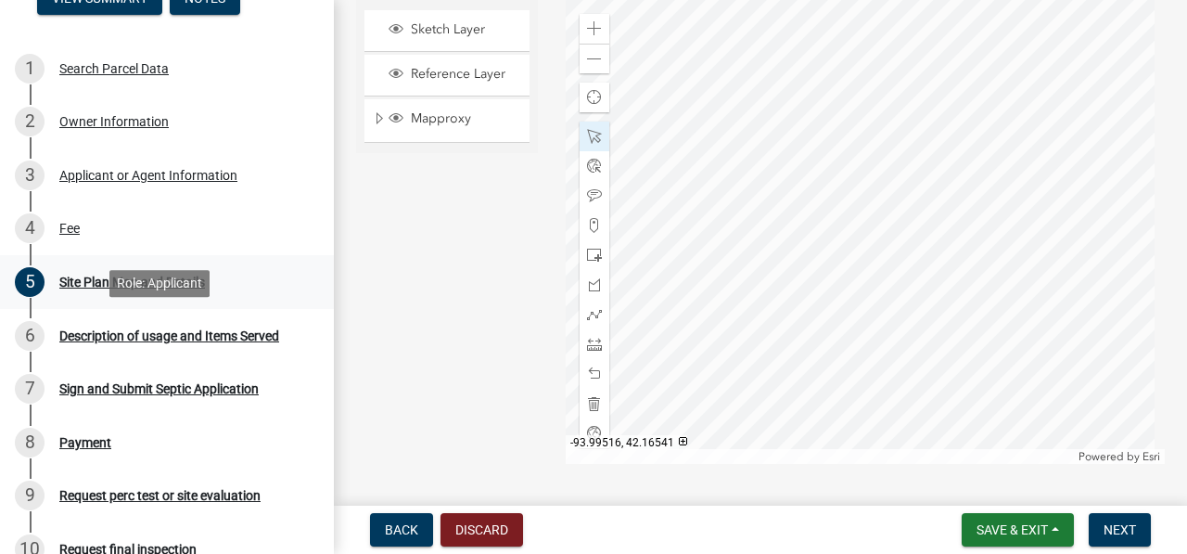
click at [87, 288] on div "Site Plan Map and Details" at bounding box center [132, 282] width 146 height 13
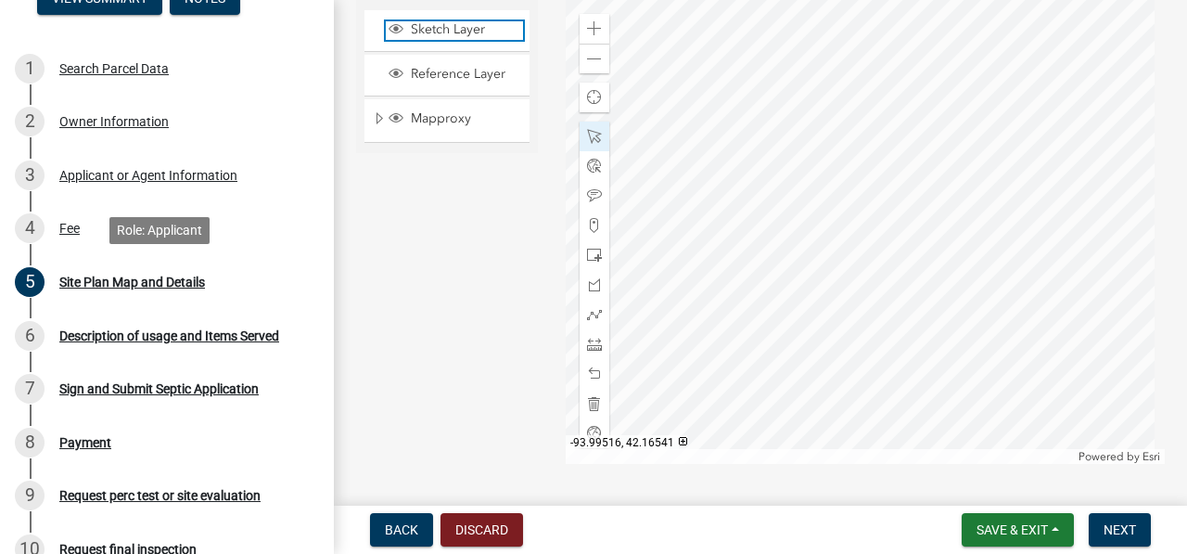
click at [460, 32] on span "Sketch Layer" at bounding box center [464, 29] width 117 height 17
click at [594, 262] on span at bounding box center [594, 255] width 15 height 15
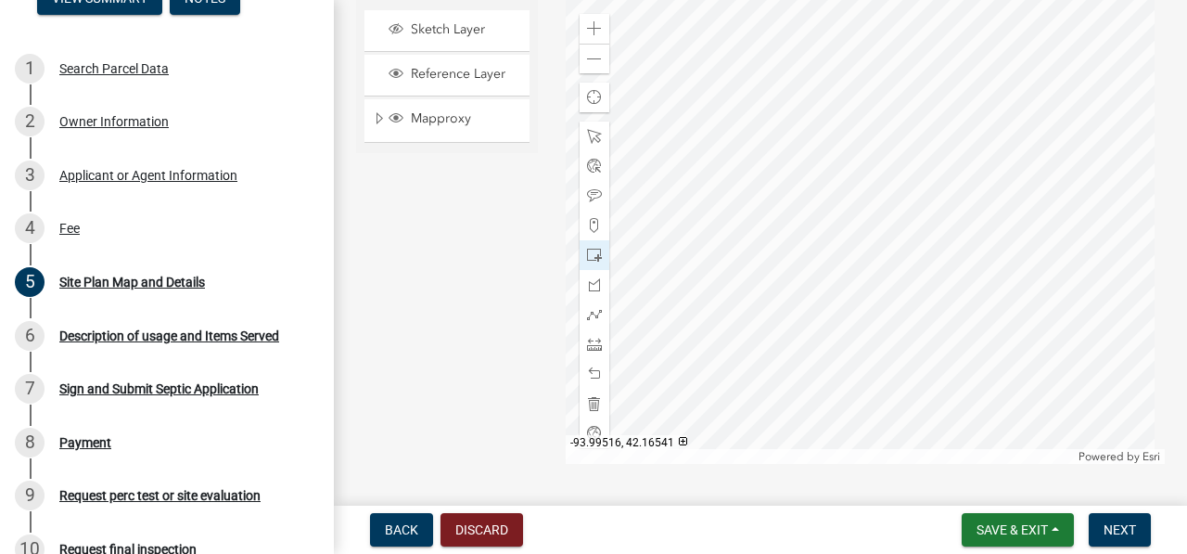
click at [679, 445] on div "-93.99516, 42.16541" at bounding box center [627, 442] width 122 height 15
click at [594, 250] on span at bounding box center [594, 255] width 15 height 15
click at [460, 32] on span "Sketch Layer" at bounding box center [464, 29] width 117 height 17
click at [593, 404] on span at bounding box center [594, 403] width 15 height 15
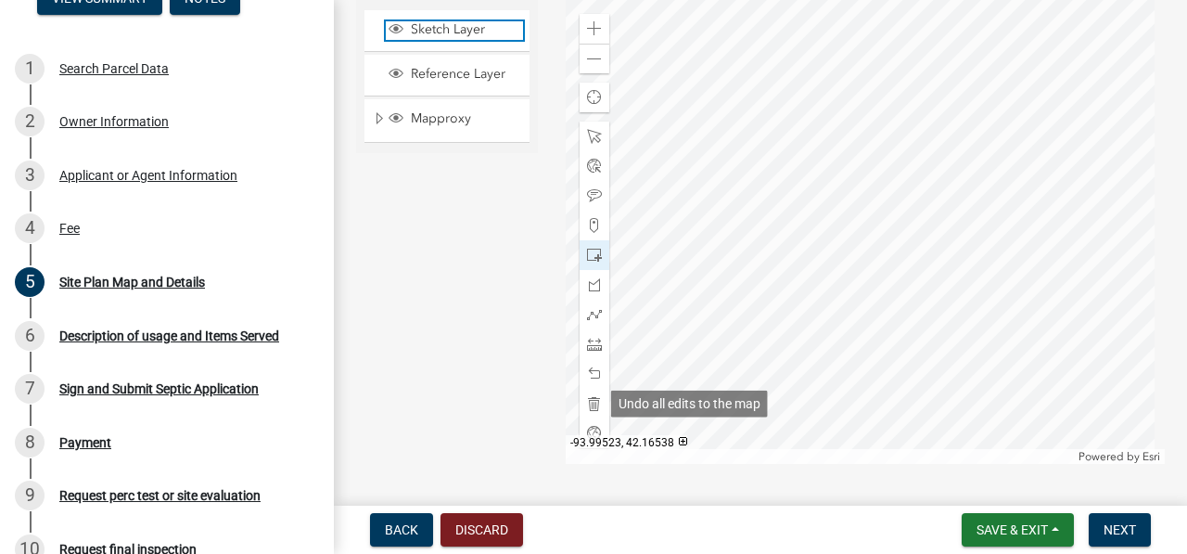
click at [471, 37] on span "Sketch Layer" at bounding box center [464, 29] width 117 height 17
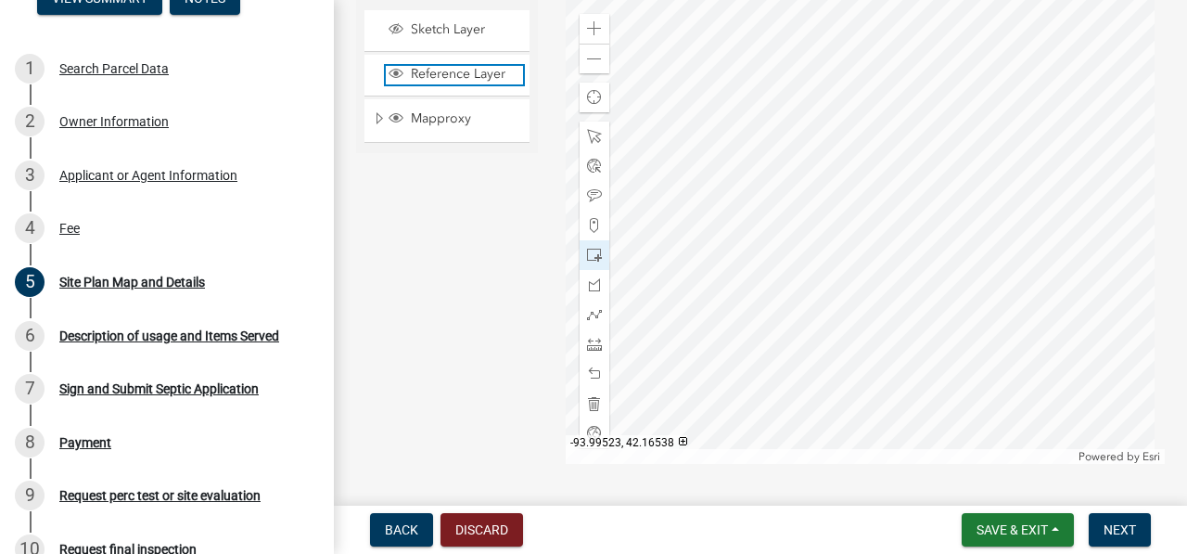
click at [471, 76] on span "Reference Layer" at bounding box center [464, 74] width 117 height 17
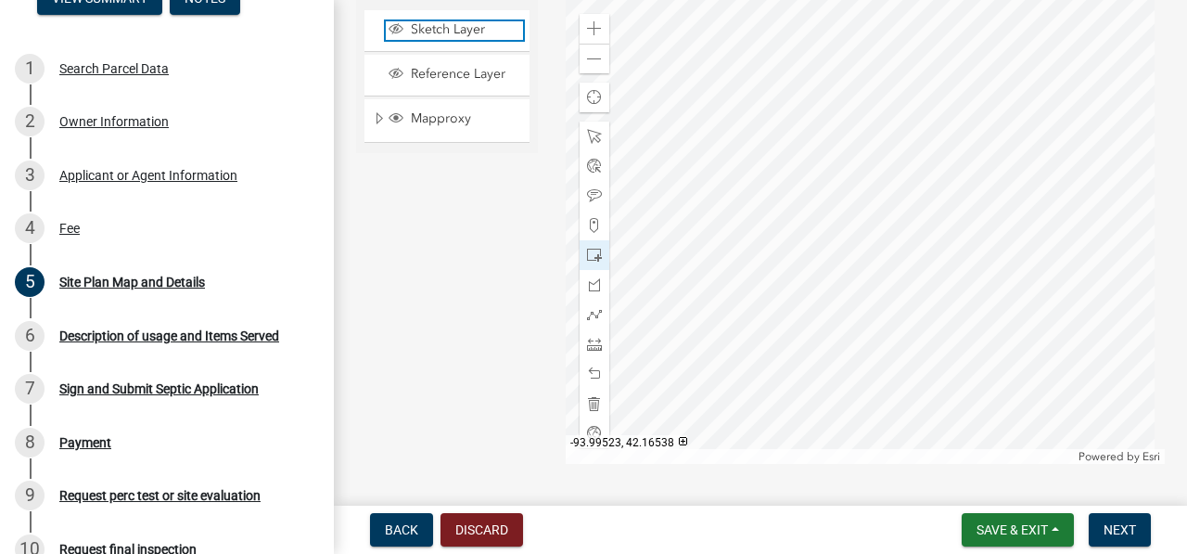
click at [461, 30] on span "Sketch Layer" at bounding box center [464, 29] width 117 height 17
click at [593, 263] on div at bounding box center [595, 255] width 30 height 30
click at [594, 407] on span at bounding box center [594, 403] width 15 height 15
click at [480, 33] on span "Sketch Layer" at bounding box center [464, 29] width 117 height 17
click at [473, 33] on span "Sketch Layer" at bounding box center [464, 29] width 117 height 17
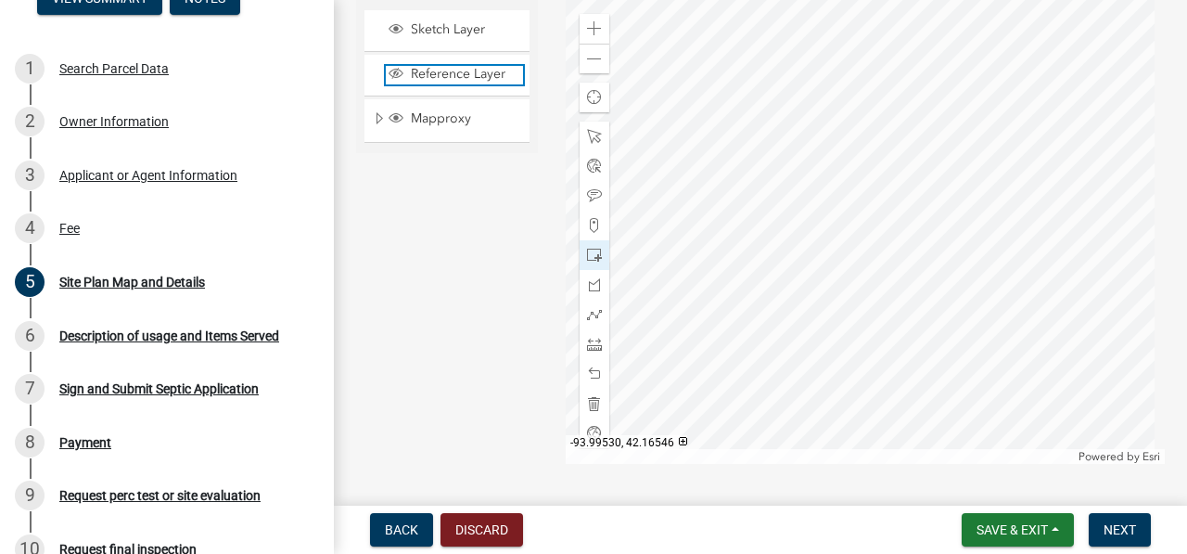
click at [450, 74] on span "Reference Layer" at bounding box center [464, 74] width 117 height 17
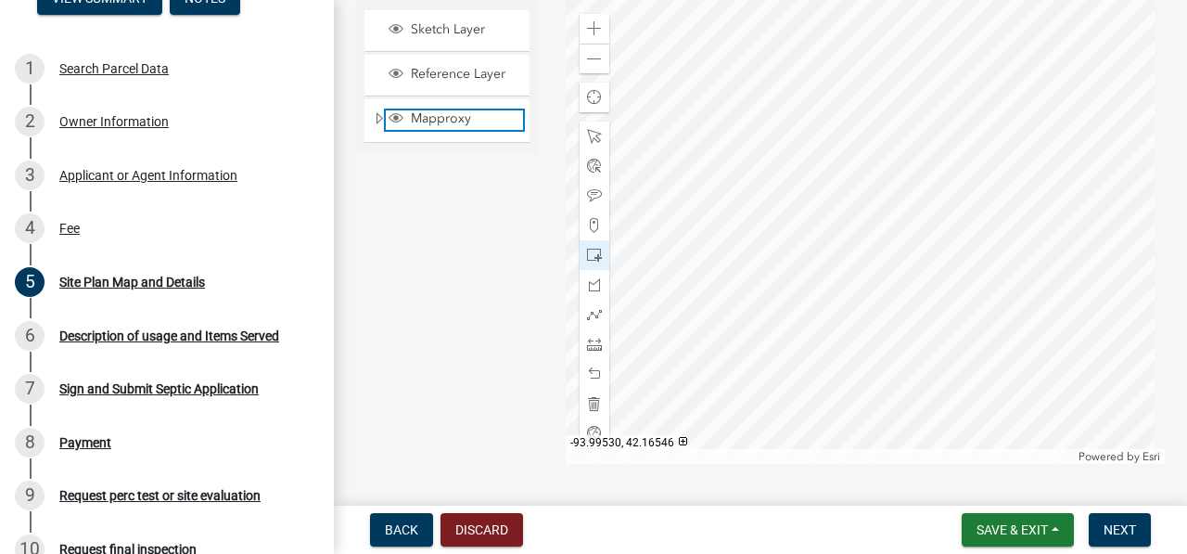
click at [462, 114] on span "Mapproxy" at bounding box center [464, 118] width 117 height 17
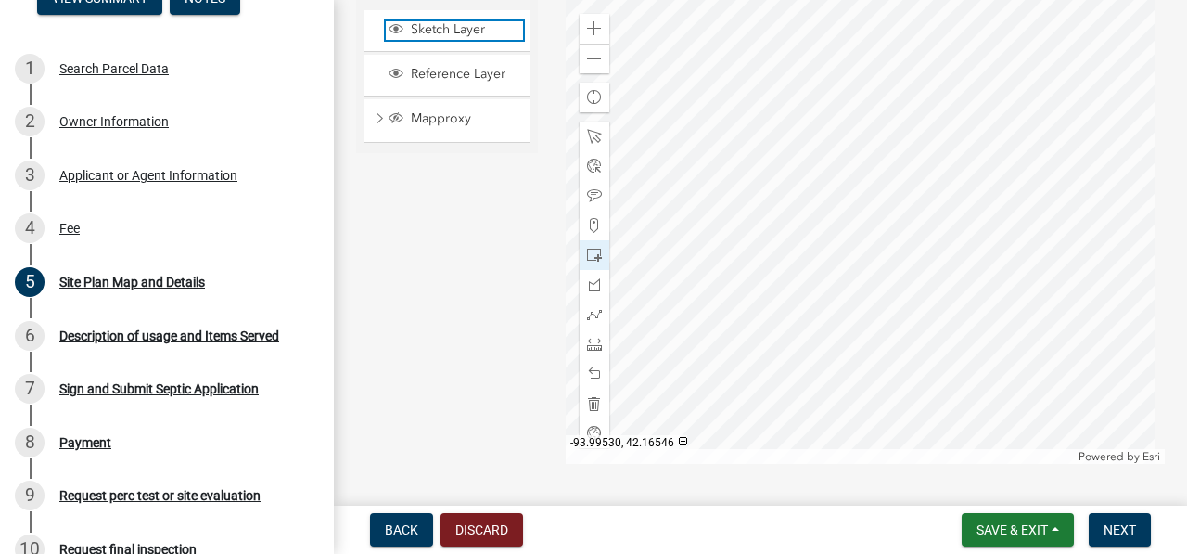
click at [467, 26] on span "Sketch Layer" at bounding box center [464, 29] width 117 height 17
click at [437, 119] on span "Mapproxy" at bounding box center [464, 118] width 117 height 17
click at [473, 34] on span "Sketch Layer" at bounding box center [464, 29] width 117 height 17
click at [590, 254] on span at bounding box center [594, 255] width 15 height 15
click at [594, 404] on span at bounding box center [594, 403] width 15 height 15
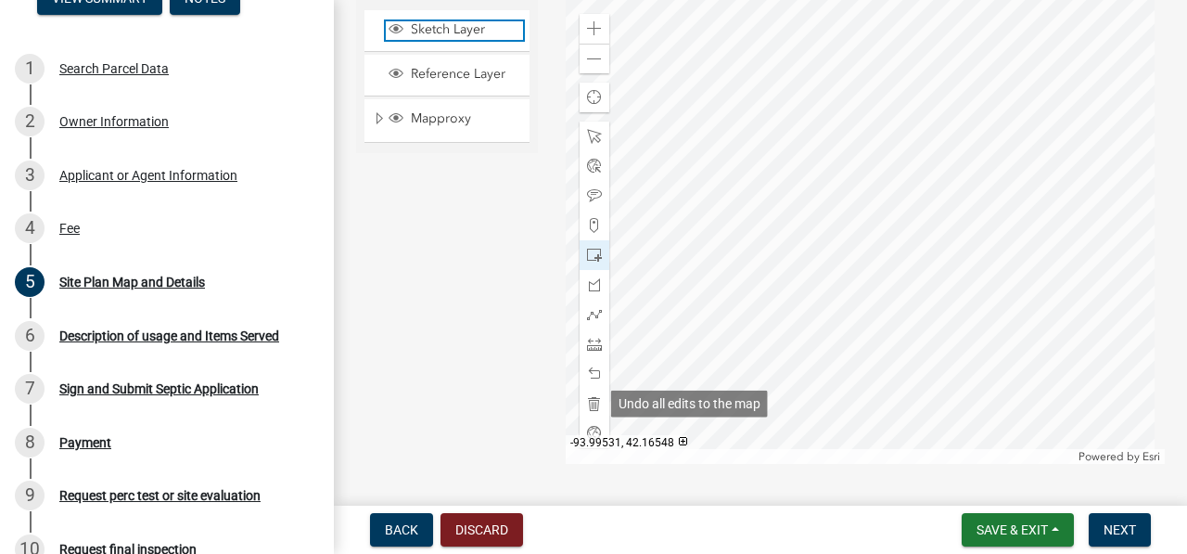
click at [474, 31] on span "Sketch Layer" at bounding box center [464, 29] width 117 height 17
click at [469, 33] on span "Sketch Layer" at bounding box center [464, 29] width 117 height 17
click at [484, 34] on span "Sketch Layer" at bounding box center [464, 29] width 117 height 17
click at [482, 37] on span "Sketch Layer" at bounding box center [464, 29] width 117 height 17
click at [475, 37] on span "Sketch Layer" at bounding box center [464, 29] width 117 height 17
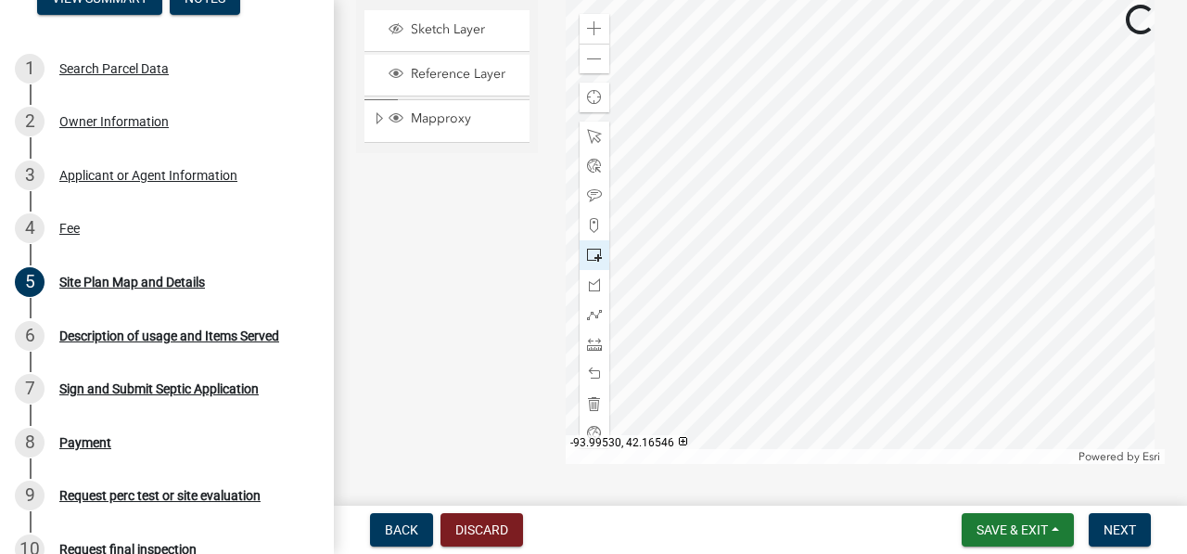
click at [586, 265] on div at bounding box center [595, 255] width 30 height 30
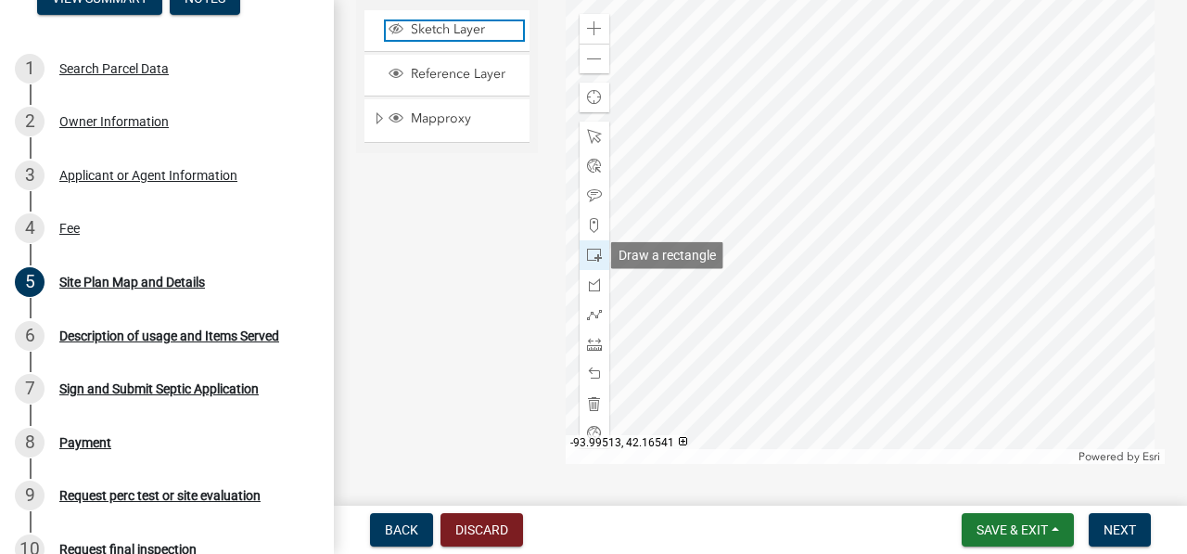
click at [459, 33] on span "Sketch Layer" at bounding box center [464, 29] width 117 height 17
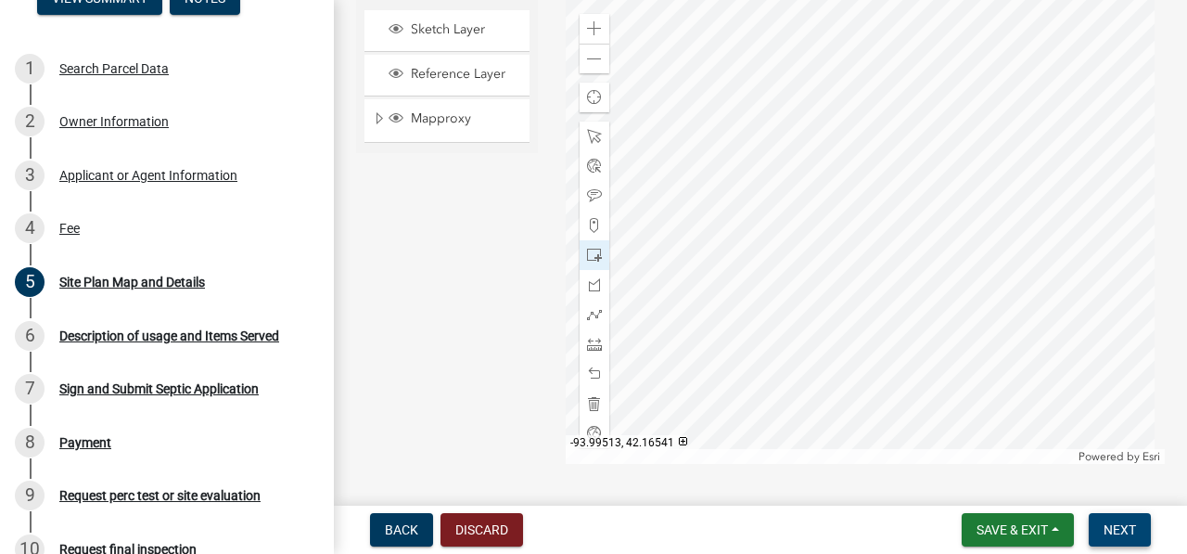
click at [1121, 529] on span "Next" at bounding box center [1120, 529] width 32 height 15
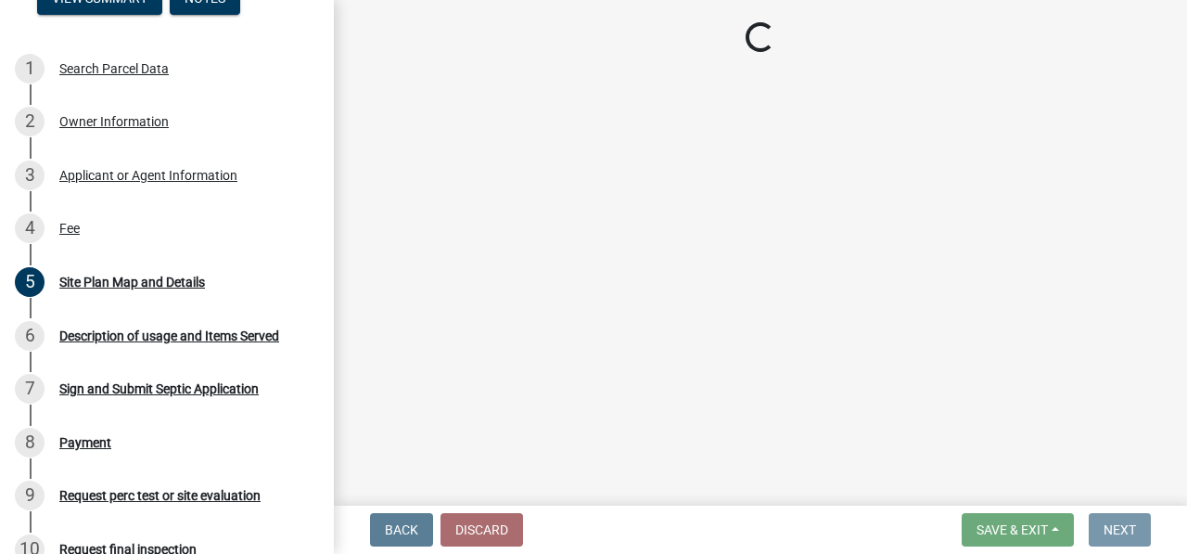
scroll to position [0, 0]
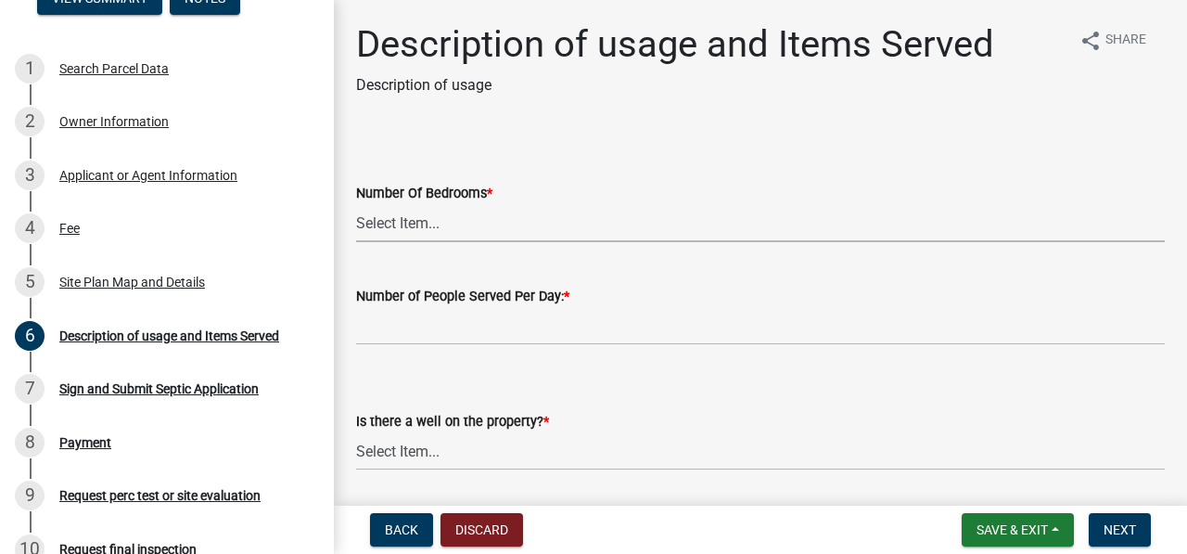
click at [435, 239] on select "Select Item... 0 1 2 3 4 5 6 7 8 9 10" at bounding box center [760, 223] width 809 height 38
click at [356, 204] on select "Select Item... 0 1 2 3 4 5 6 7 8 9 10" at bounding box center [760, 223] width 809 height 38
select select "e2760f97-342d-4d88-916d-4db58664e934"
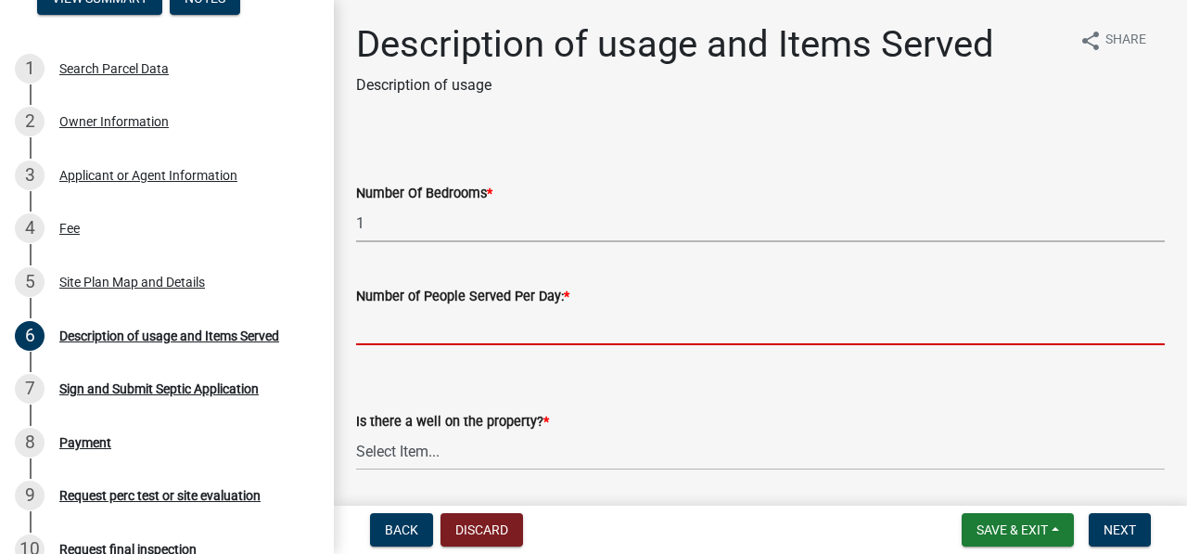
click at [510, 326] on input "text" at bounding box center [760, 326] width 809 height 38
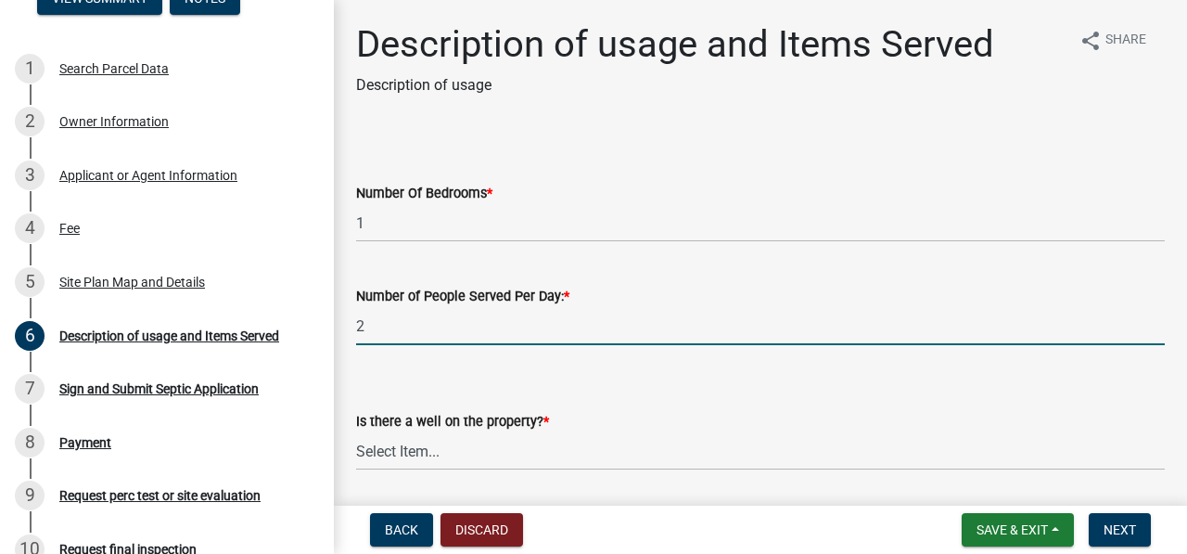
type input "2"
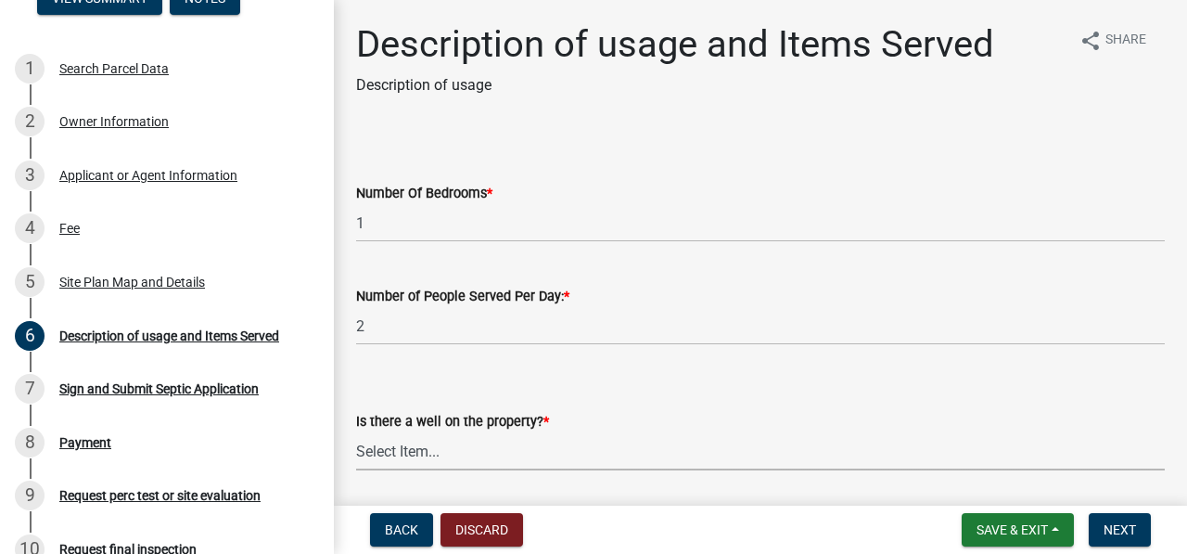
click at [615, 456] on select "Select Item... Yes No" at bounding box center [760, 451] width 809 height 38
click at [356, 432] on select "Select Item... Yes No" at bounding box center [760, 451] width 809 height 38
select select "b661b9b1-78df-4041-ac17-7d876ec9553c"
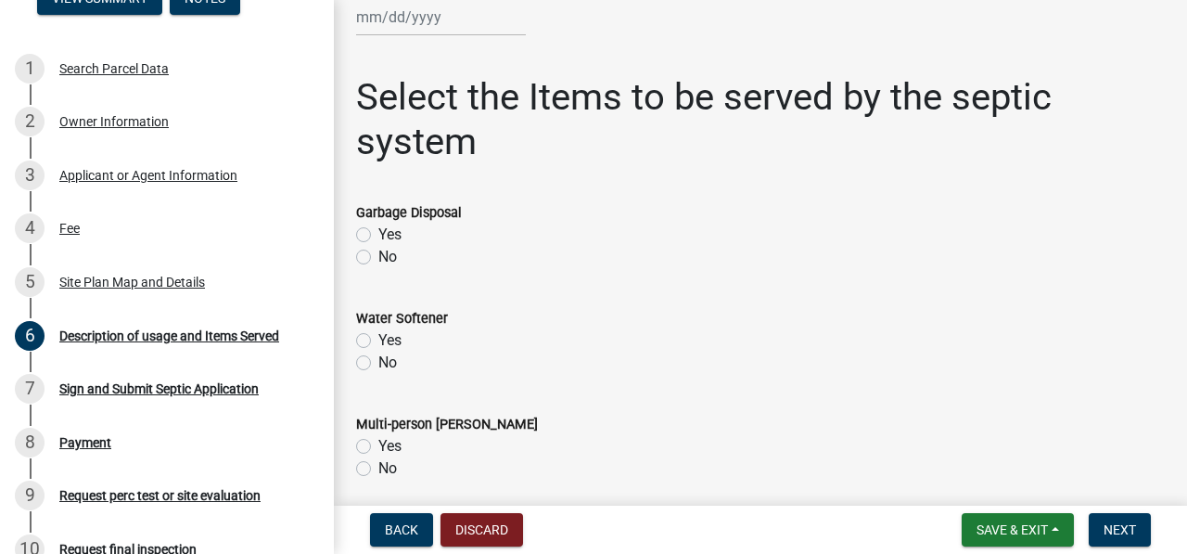
scroll to position [575, 0]
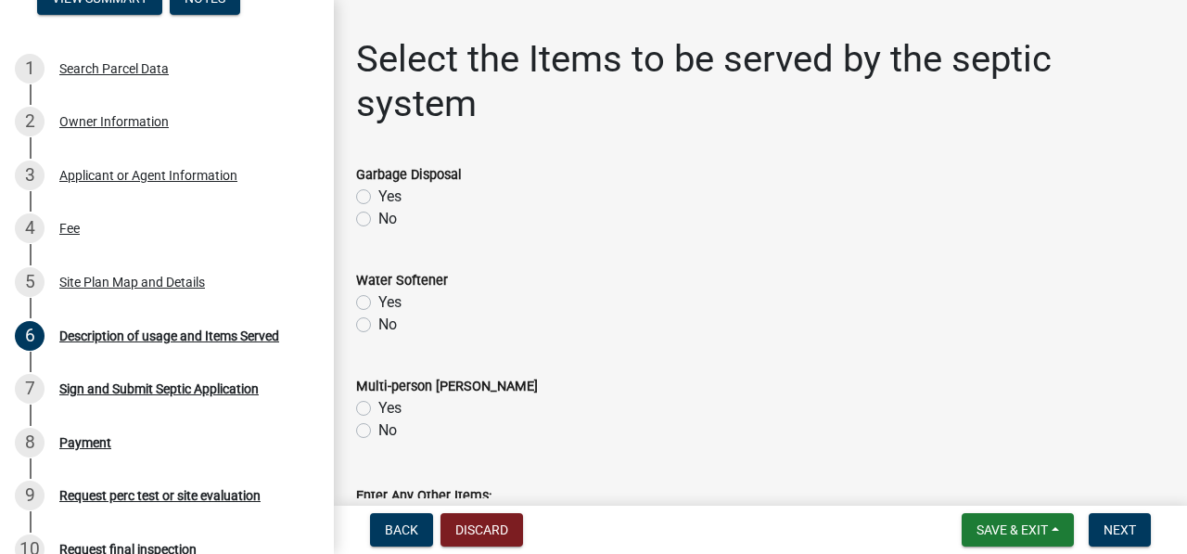
click at [378, 432] on label "No" at bounding box center [387, 430] width 19 height 22
click at [378, 431] on input "No" at bounding box center [384, 425] width 12 height 12
radio input "true"
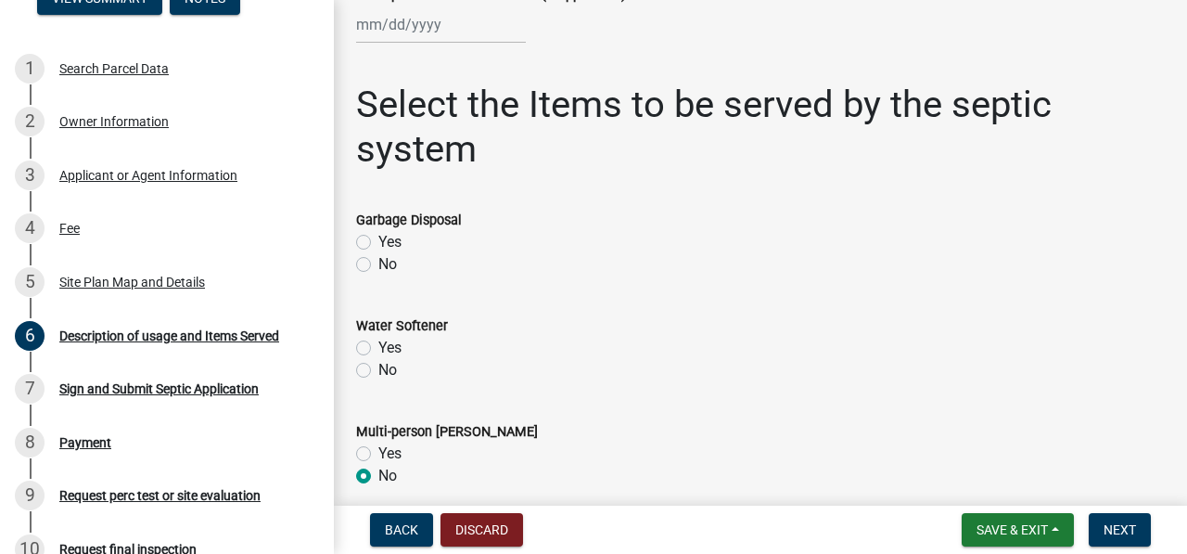
scroll to position [529, 0]
click at [139, 125] on div "Owner Information" at bounding box center [113, 121] width 109 height 13
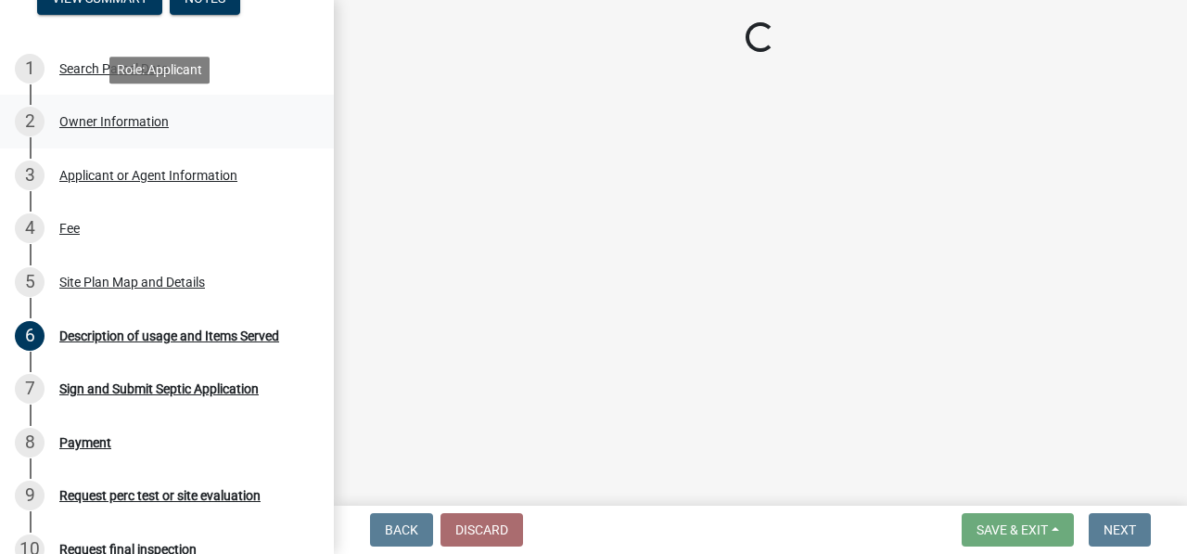
scroll to position [0, 0]
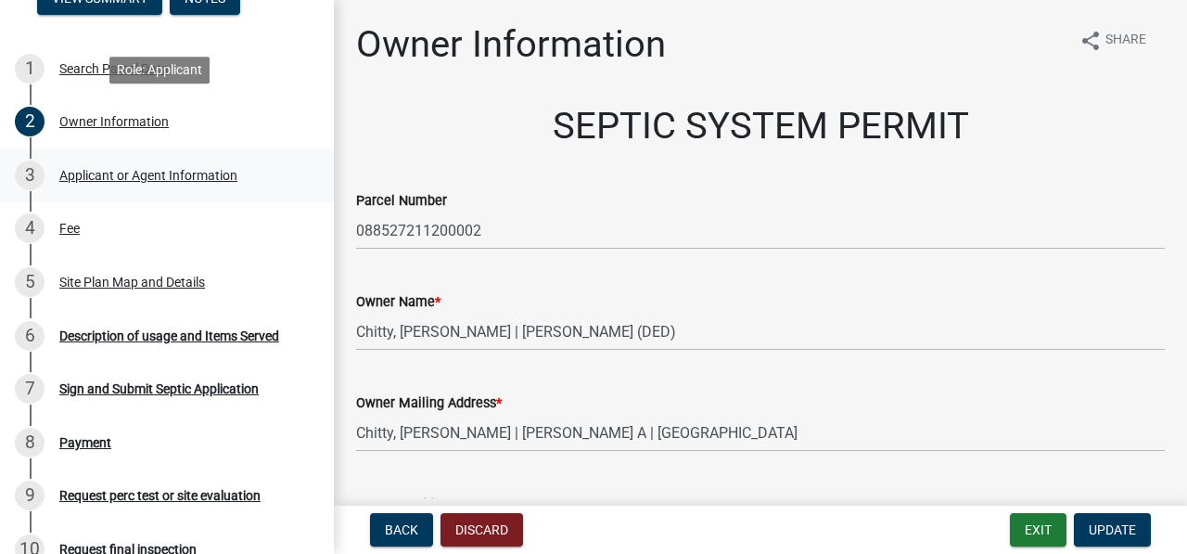
click at [215, 188] on div "3 Applicant or Agent Information" at bounding box center [159, 175] width 289 height 30
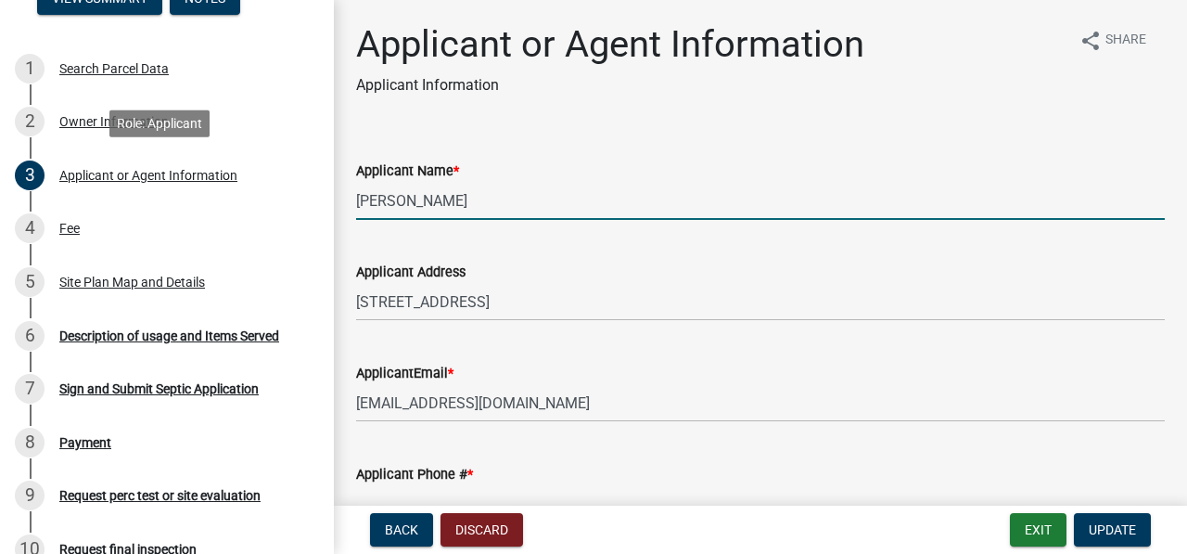
click at [503, 202] on input "[PERSON_NAME]" at bounding box center [760, 201] width 809 height 38
type input "A"
type input "[PERSON_NAME] J & [PERSON_NAME]"
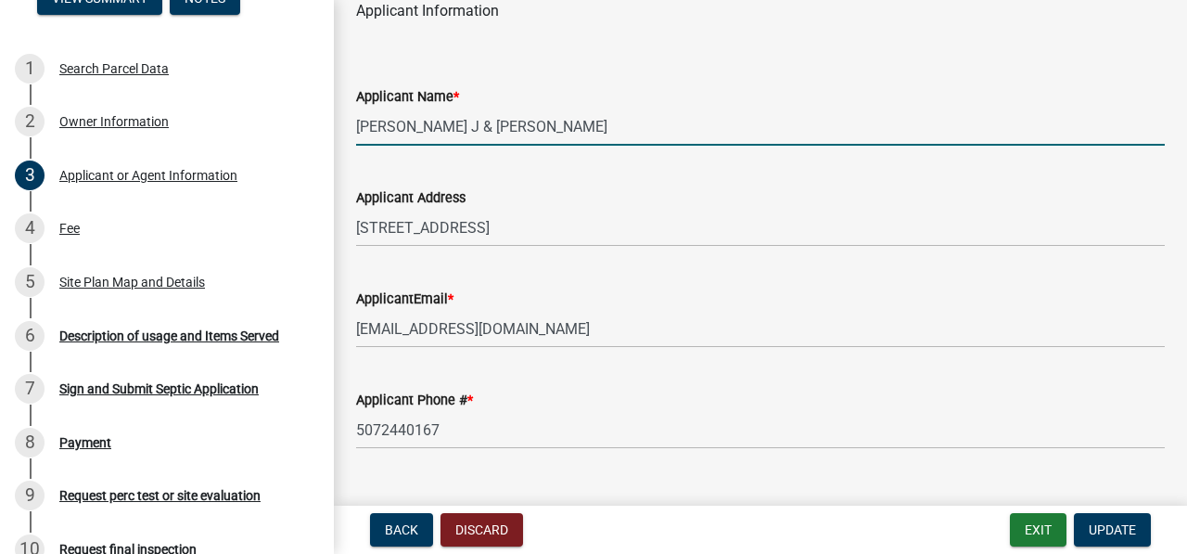
scroll to position [111, 0]
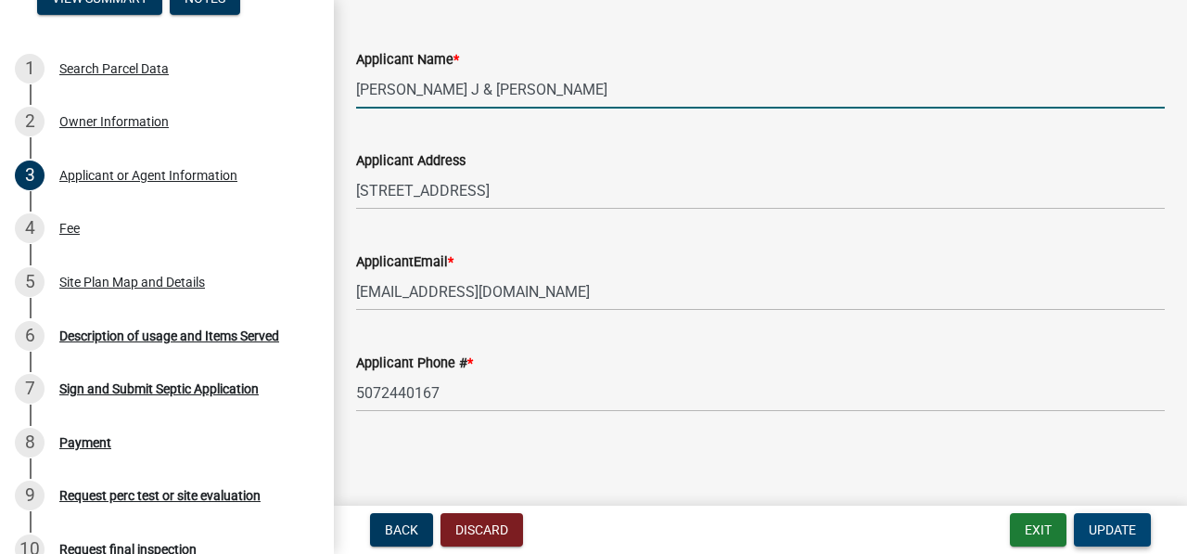
click at [1109, 531] on span "Update" at bounding box center [1112, 529] width 47 height 15
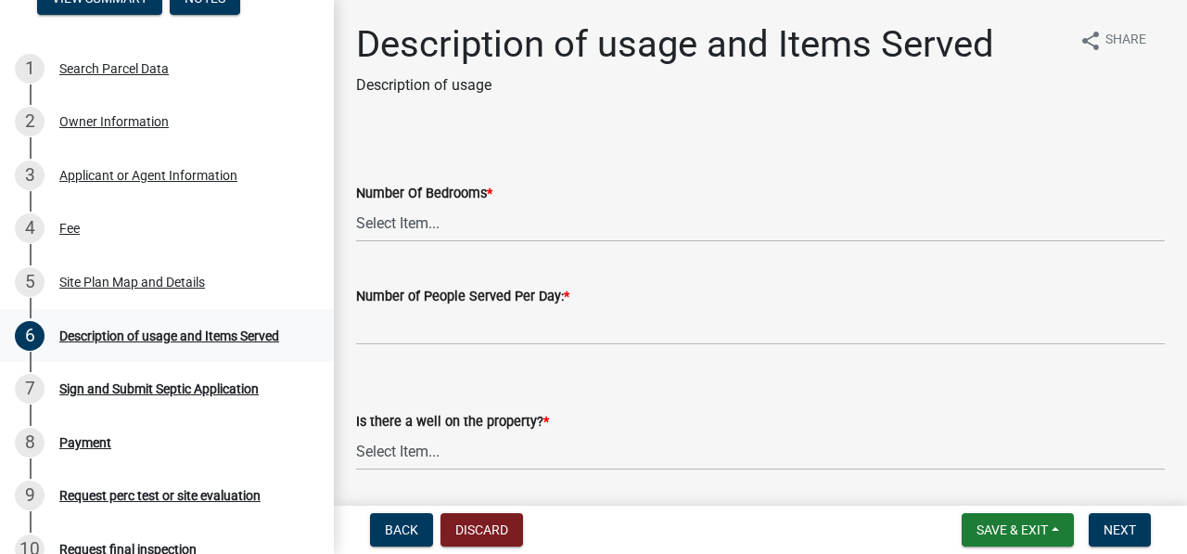
click at [255, 343] on div "6 Description of usage and Items Served" at bounding box center [159, 336] width 289 height 30
click at [423, 223] on select "Select Item... 0 1 2 3 4 5 6 7 8 9 10" at bounding box center [760, 223] width 809 height 38
click at [356, 204] on select "Select Item... 0 1 2 3 4 5 6 7 8 9 10" at bounding box center [760, 223] width 809 height 38
select select "e2760f97-342d-4d88-916d-4db58664e934"
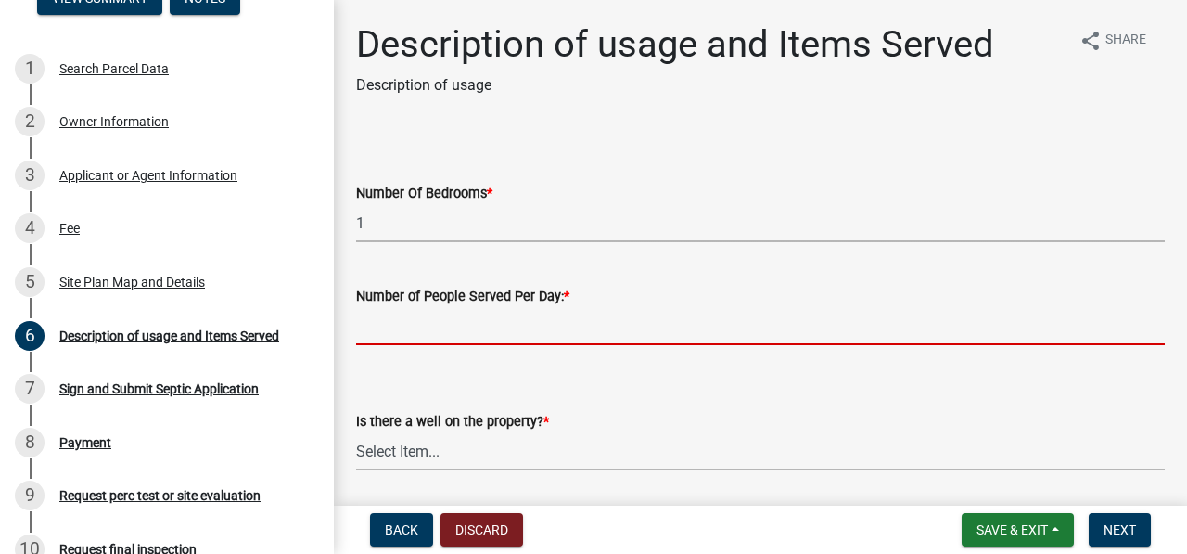
click at [542, 325] on input "text" at bounding box center [760, 326] width 809 height 38
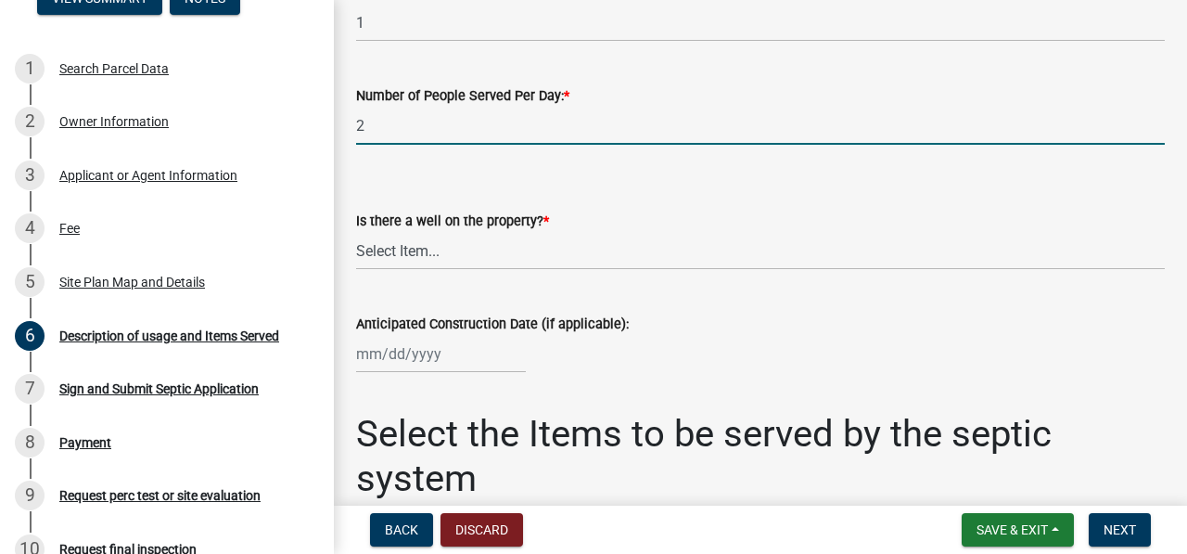
scroll to position [203, 0]
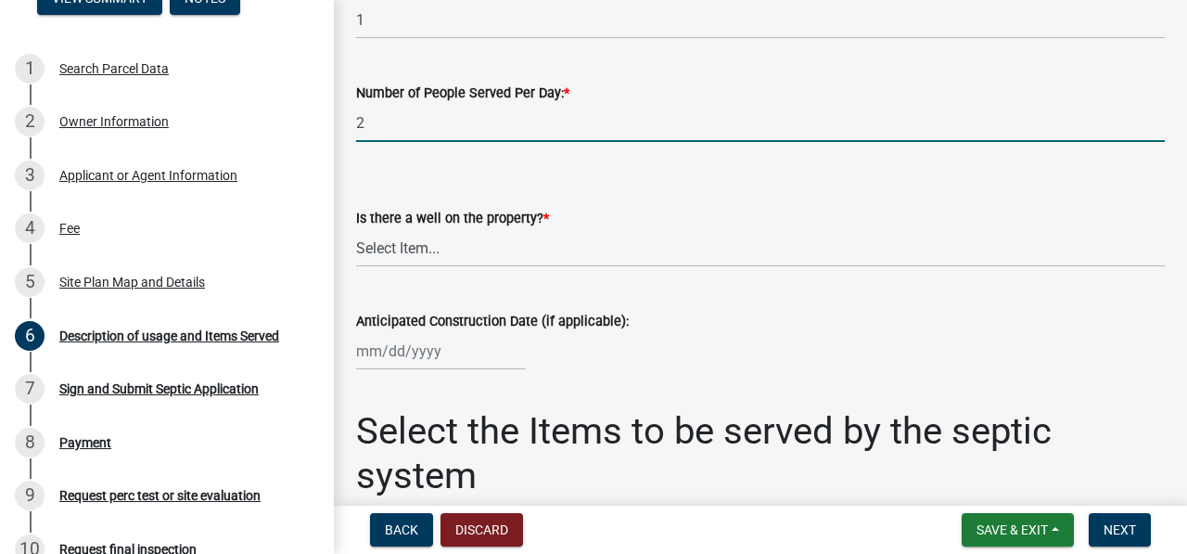
type input "2"
click at [495, 252] on select "Select Item... Yes No" at bounding box center [760, 248] width 809 height 38
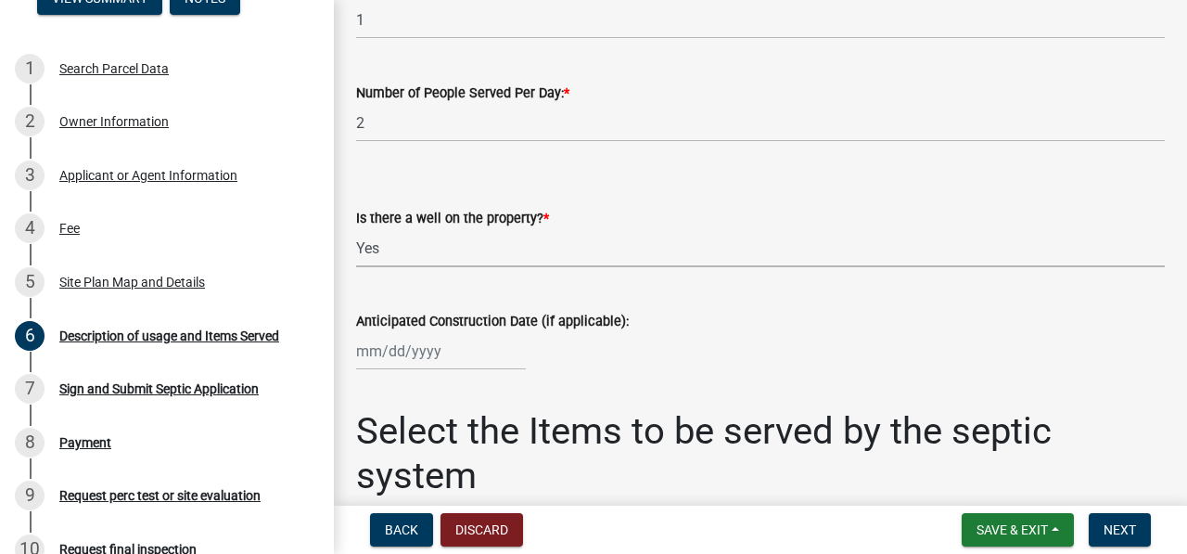
click at [356, 229] on select "Select Item... Yes No" at bounding box center [760, 248] width 809 height 38
select select "b661b9b1-78df-4041-ac17-7d876ec9553c"
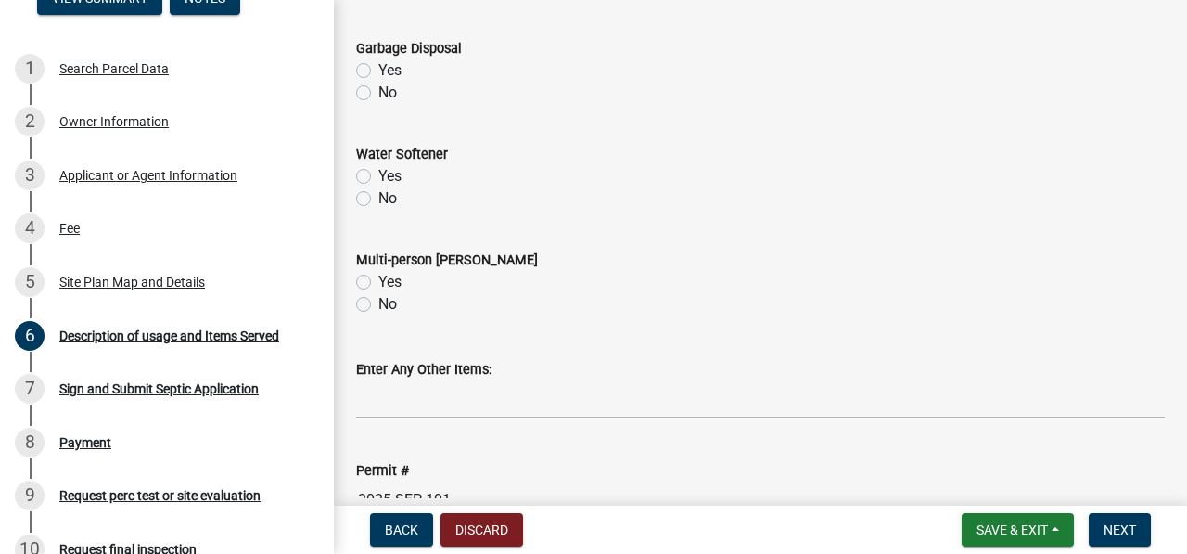
scroll to position [702, 0]
click at [378, 302] on label "No" at bounding box center [387, 303] width 19 height 22
click at [378, 302] on input "No" at bounding box center [384, 298] width 12 height 12
radio input "true"
click at [378, 92] on label "No" at bounding box center [387, 92] width 19 height 22
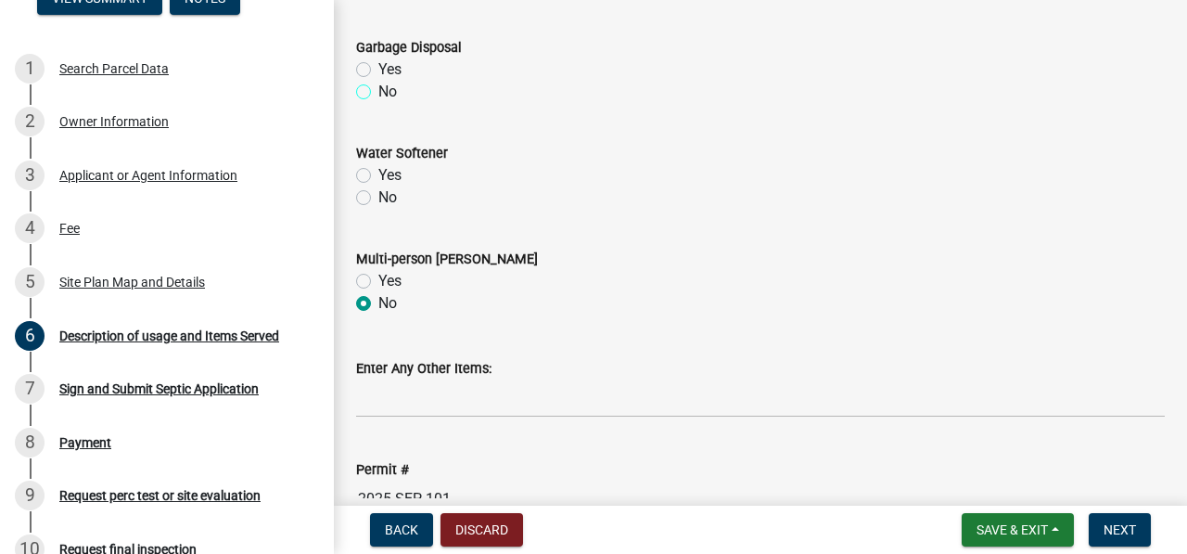
click at [378, 92] on input "No" at bounding box center [384, 87] width 12 height 12
radio input "true"
click at [378, 199] on label "No" at bounding box center [387, 197] width 19 height 22
click at [378, 199] on input "No" at bounding box center [384, 192] width 12 height 12
radio input "true"
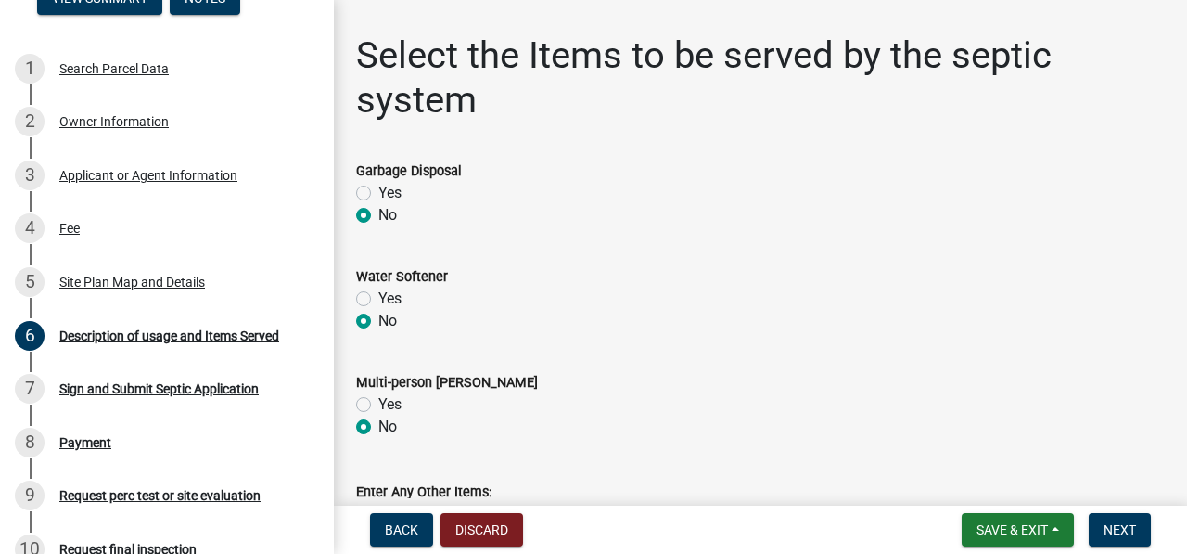
scroll to position [577, 0]
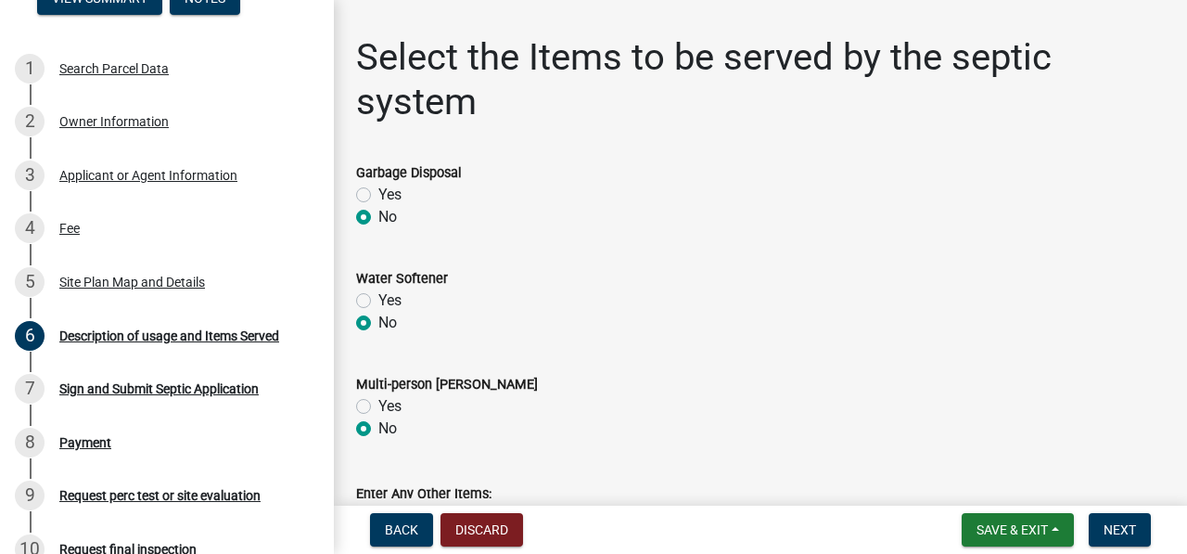
click at [378, 302] on label "Yes" at bounding box center [389, 300] width 23 height 22
click at [378, 301] on input "Yes" at bounding box center [384, 295] width 12 height 12
radio input "true"
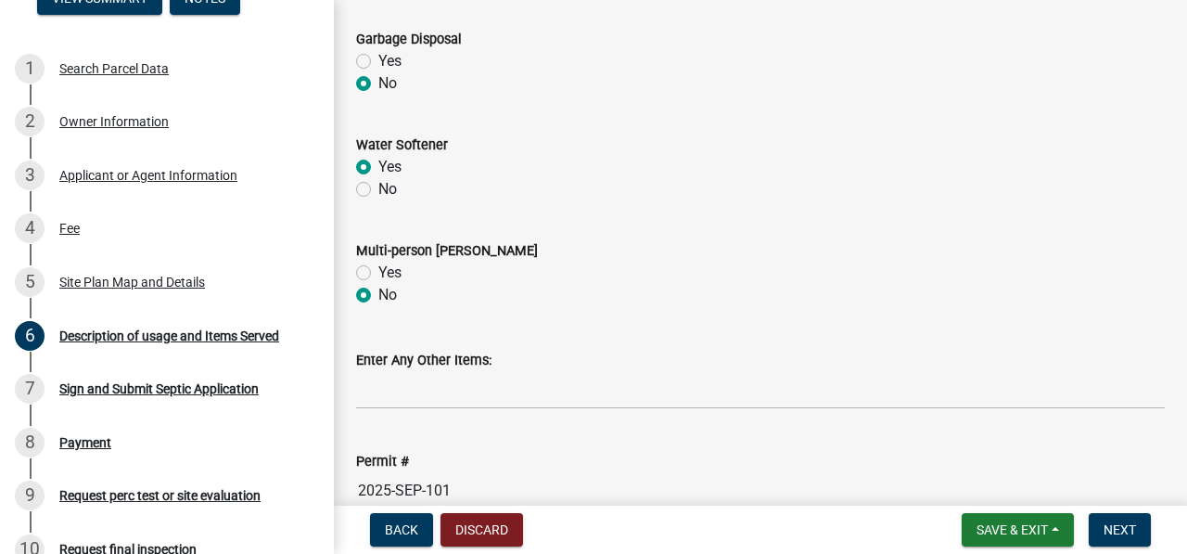
scroll to position [709, 0]
click at [378, 192] on label "No" at bounding box center [387, 191] width 19 height 22
click at [378, 192] on input "No" at bounding box center [384, 186] width 12 height 12
radio input "true"
click at [1128, 536] on span "Next" at bounding box center [1120, 529] width 32 height 15
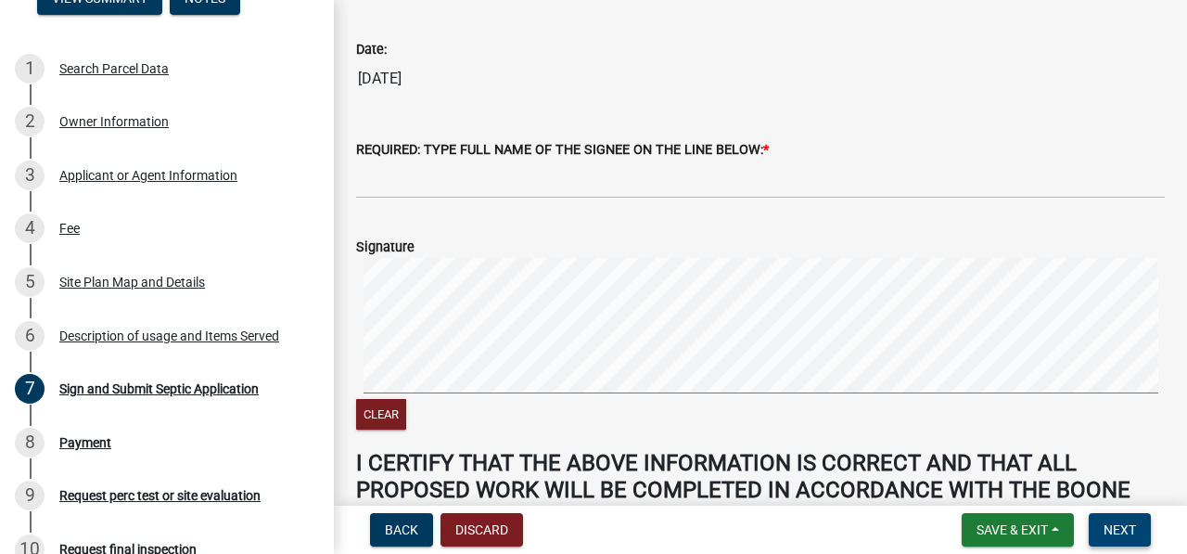
scroll to position [395, 0]
click at [1034, 531] on span "Save & Exit" at bounding box center [1012, 529] width 71 height 15
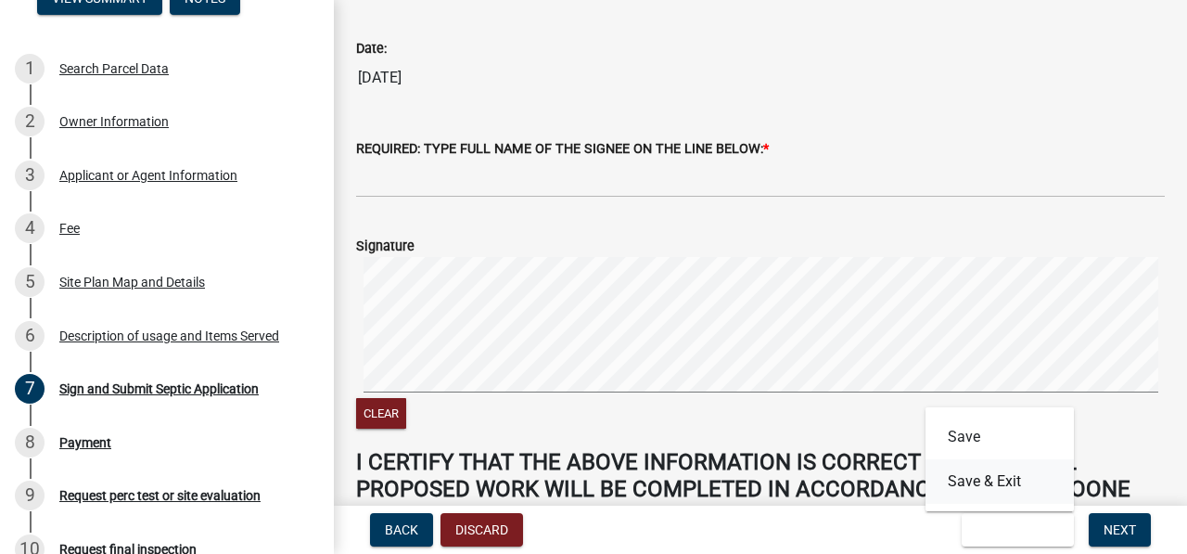
click at [980, 491] on button "Save & Exit" at bounding box center [1000, 481] width 148 height 45
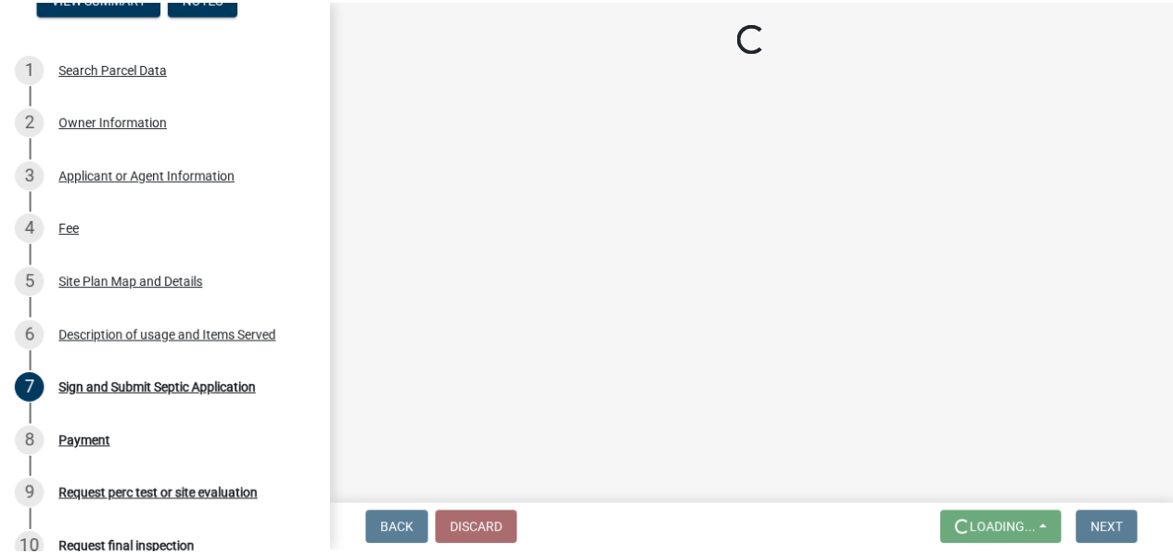
scroll to position [0, 0]
